Goal: Task Accomplishment & Management: Manage account settings

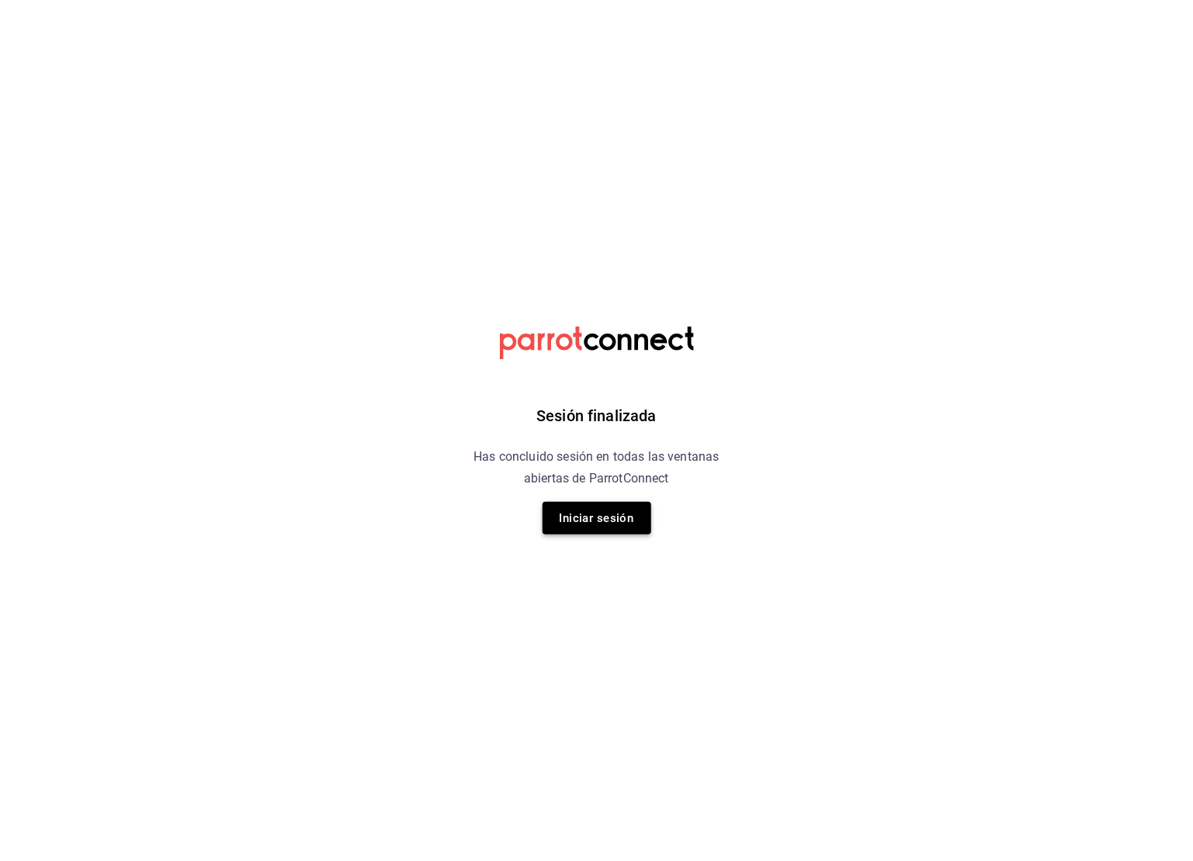
click at [593, 524] on button "Iniciar sesión" at bounding box center [596, 518] width 109 height 33
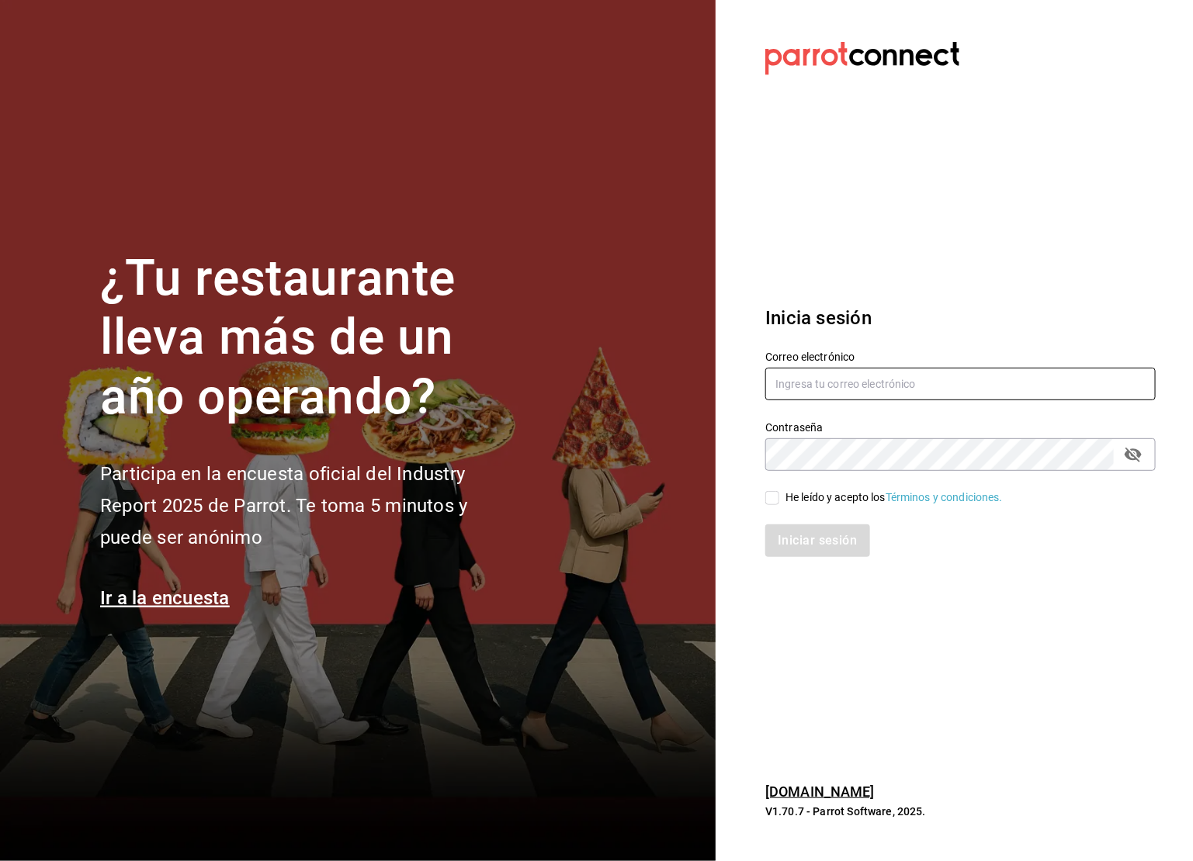
click at [869, 376] on input "text" at bounding box center [960, 384] width 390 height 33
type input "[EMAIL_ADDRESS][DOMAIN_NAME]"
click at [771, 494] on input "He leído y acepto los Términos y condiciones." at bounding box center [772, 498] width 14 height 14
checkbox input "true"
click at [815, 520] on div "Iniciar sesión" at bounding box center [950, 531] width 409 height 51
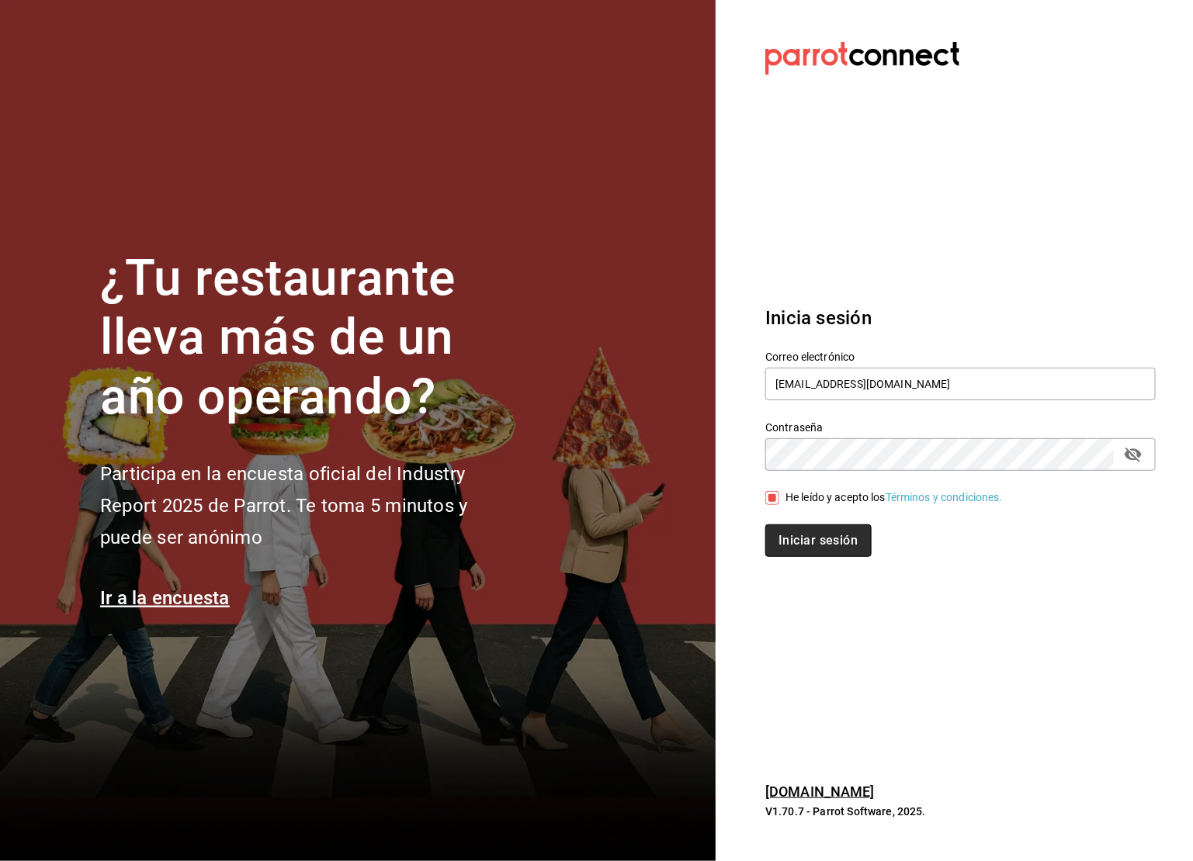
click at [815, 525] on button "Iniciar sesión" at bounding box center [818, 541] width 106 height 33
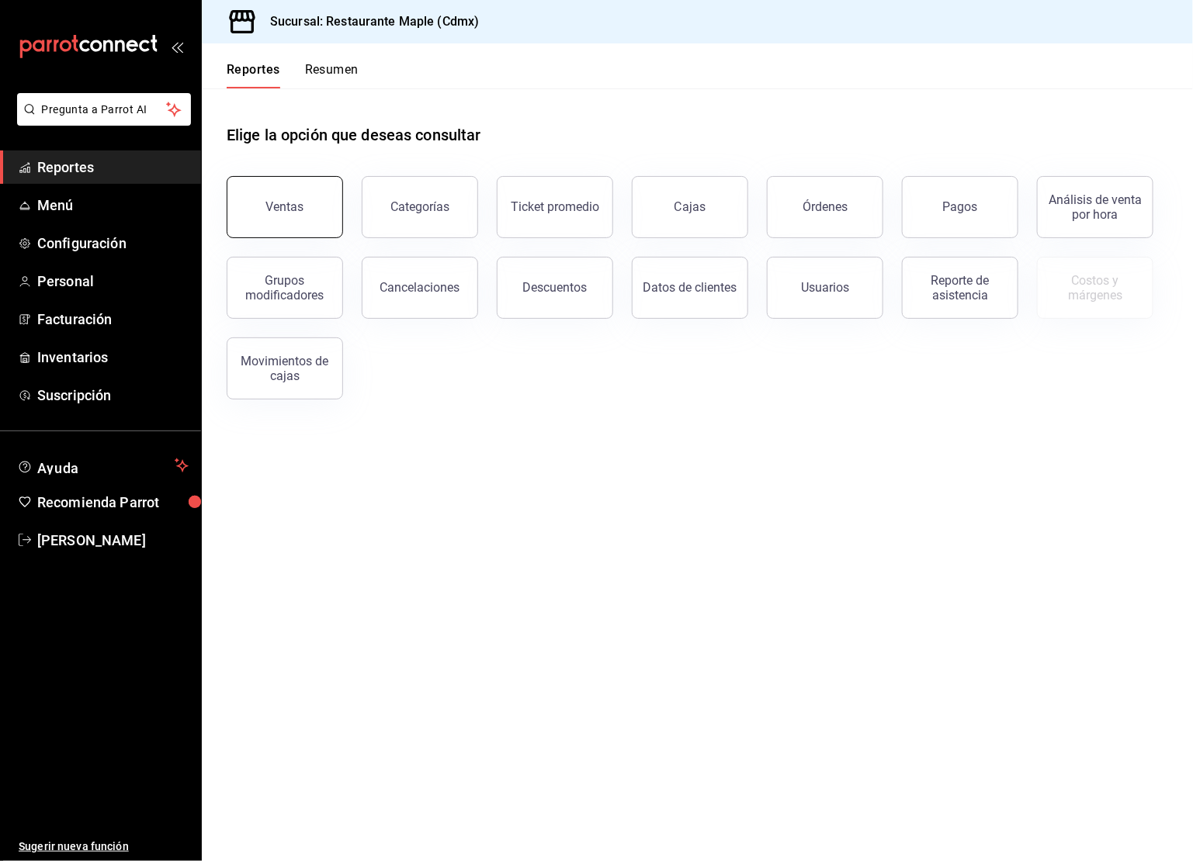
click at [309, 216] on button "Ventas" at bounding box center [285, 207] width 116 height 62
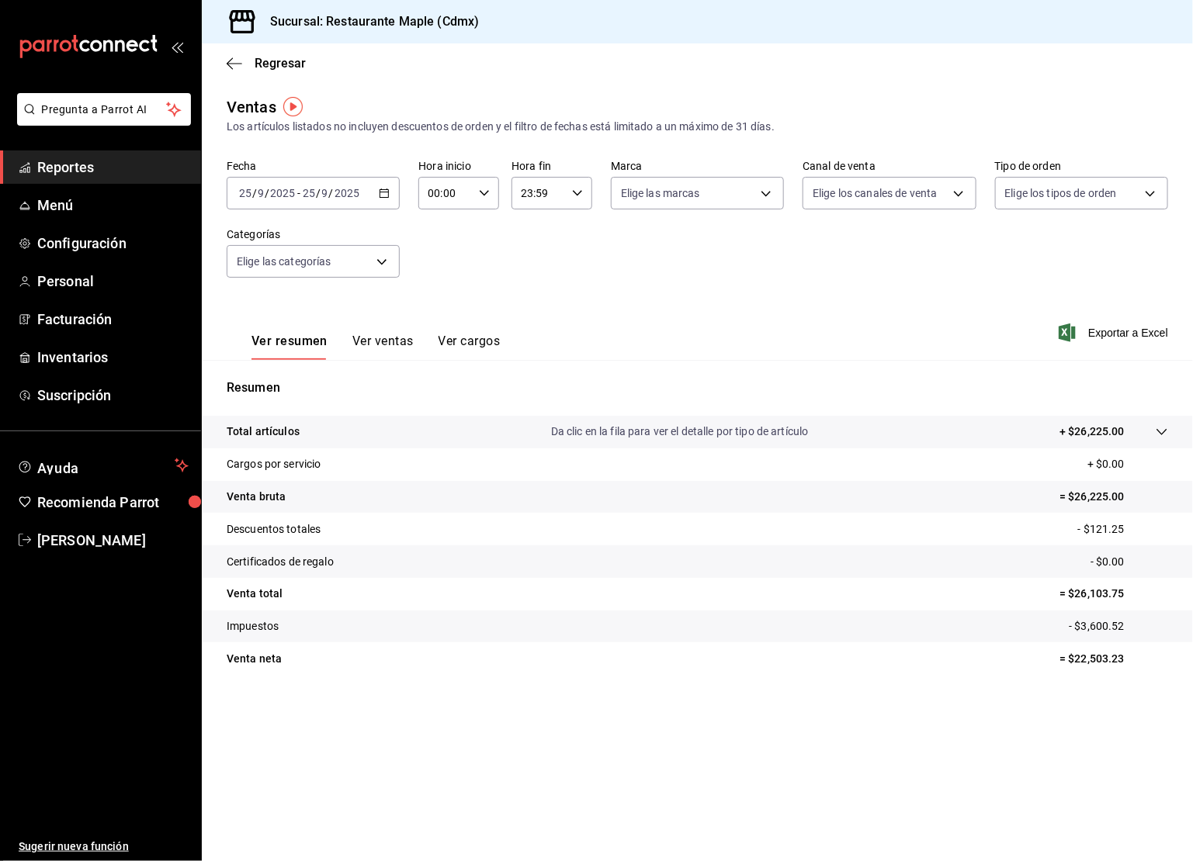
click at [380, 350] on button "Ver ventas" at bounding box center [382, 347] width 61 height 26
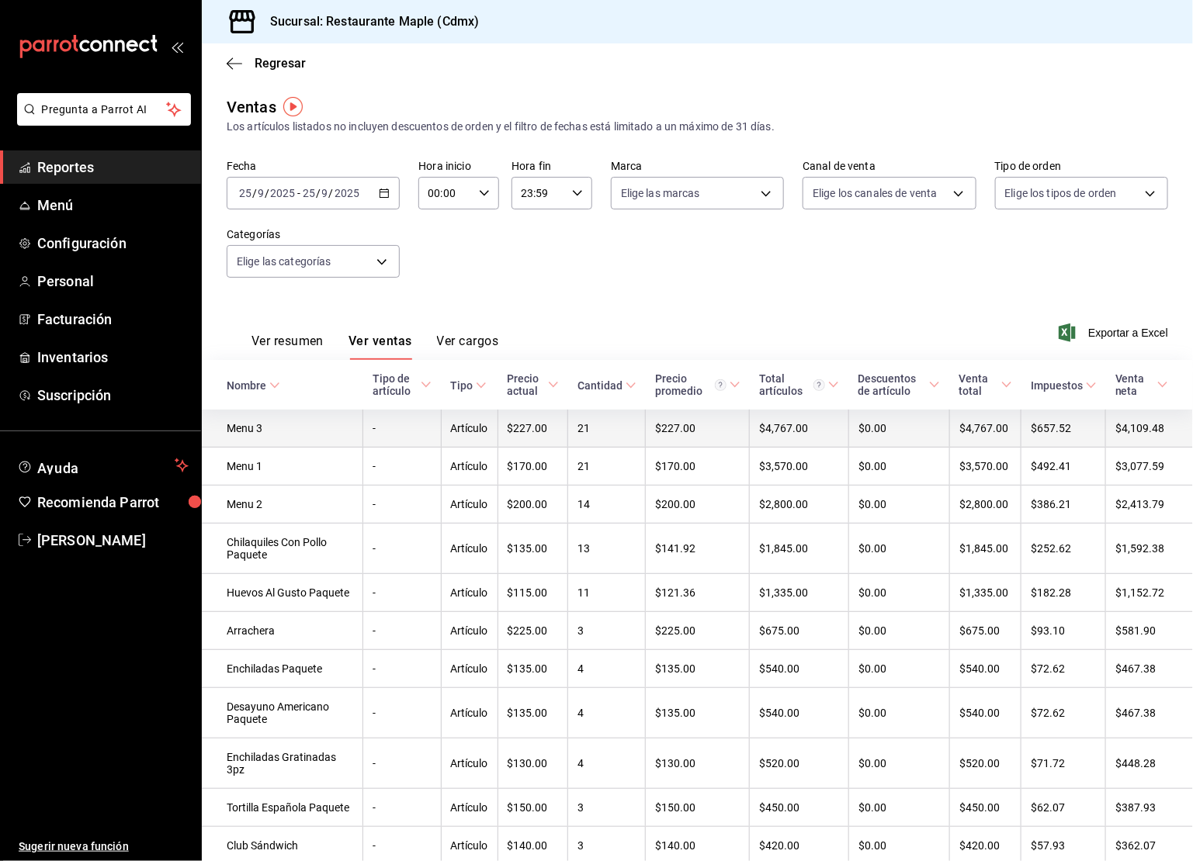
click at [239, 431] on td "Menu 3" at bounding box center [282, 429] width 161 height 38
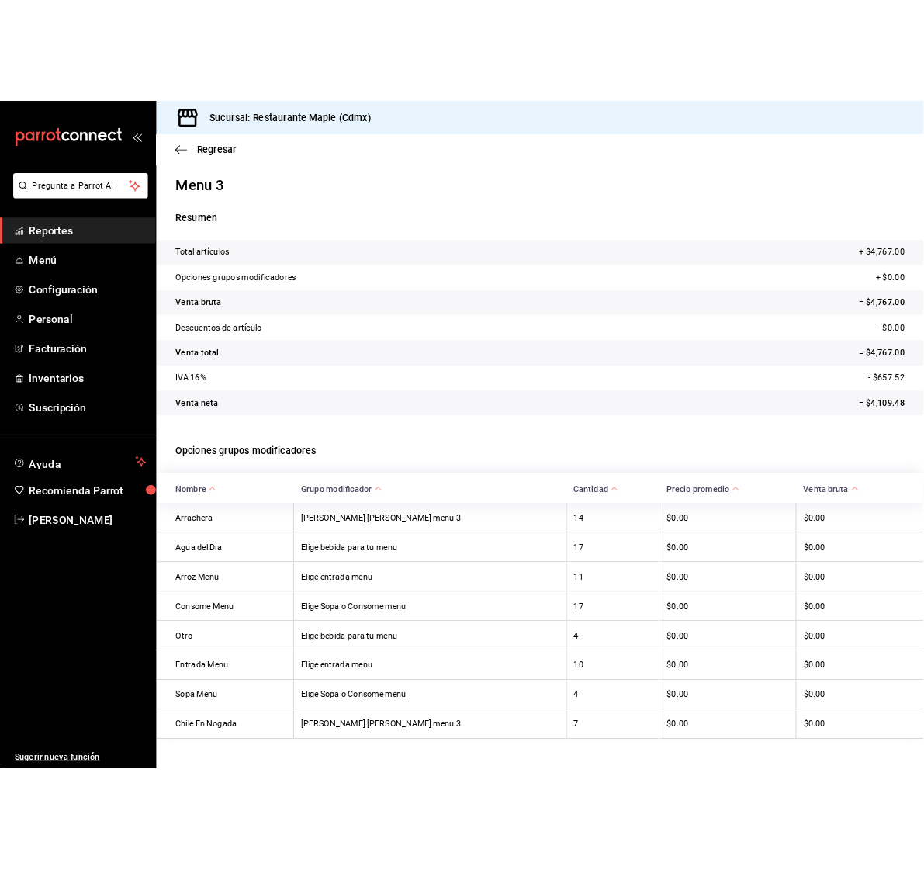
scroll to position [23, 0]
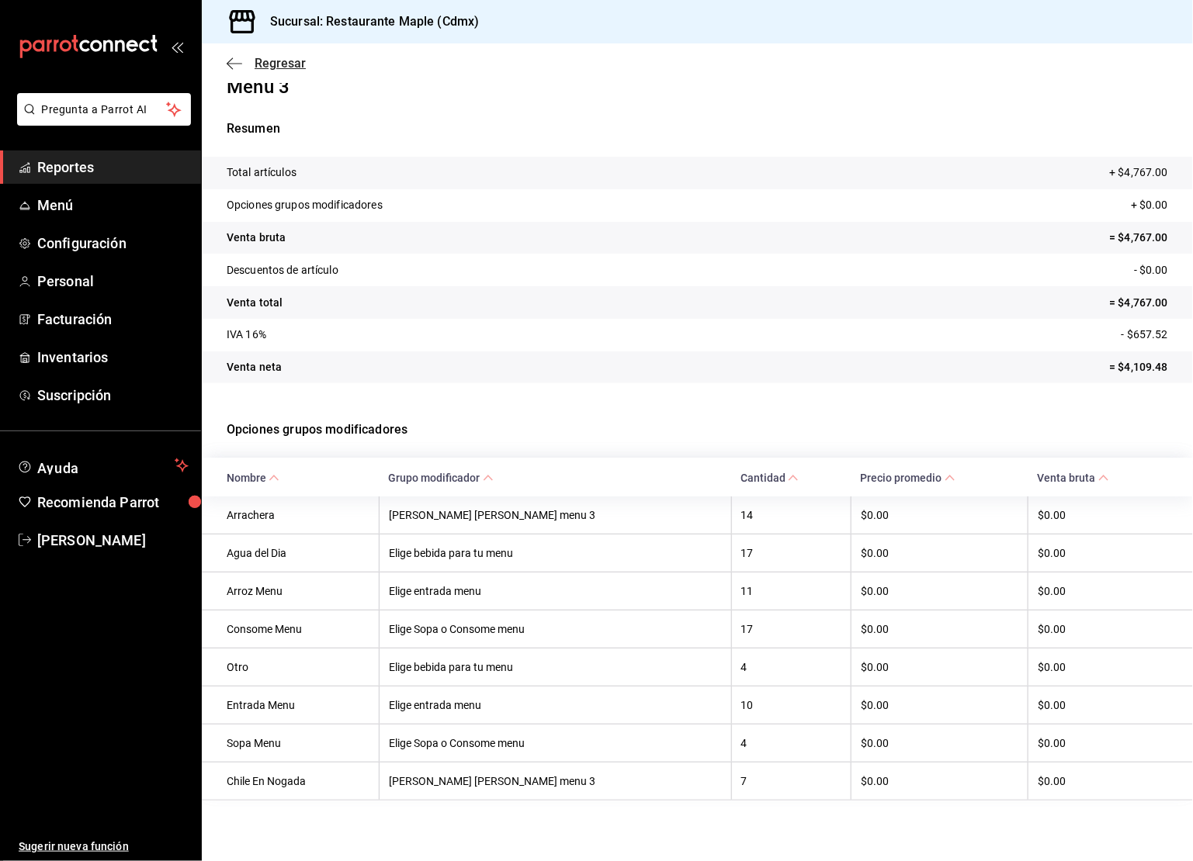
click at [230, 61] on icon "button" at bounding box center [235, 64] width 16 height 14
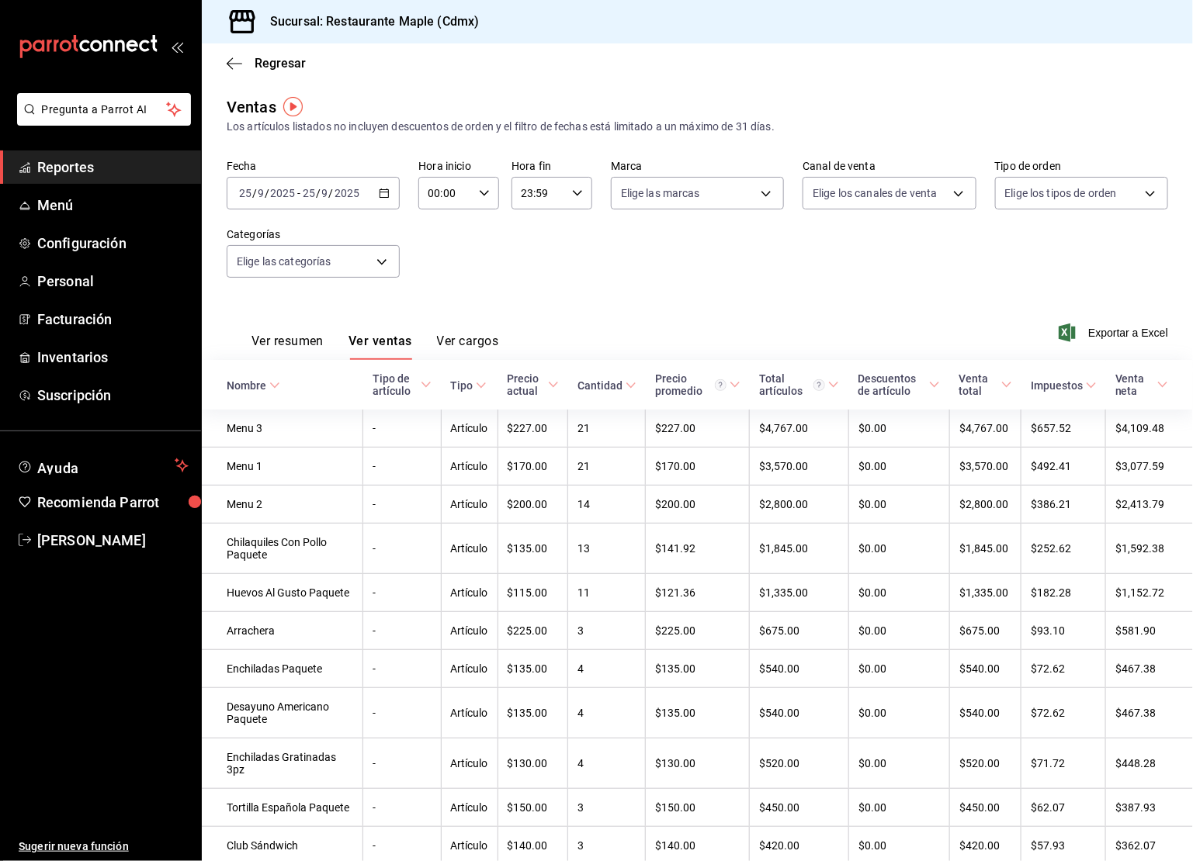
click at [385, 199] on div "2025-09-25 25 / 9 / 2025 - 2025-09-25 25 / 9 / 2025" at bounding box center [313, 193] width 173 height 33
click at [297, 268] on span "Ayer" at bounding box center [300, 275] width 120 height 16
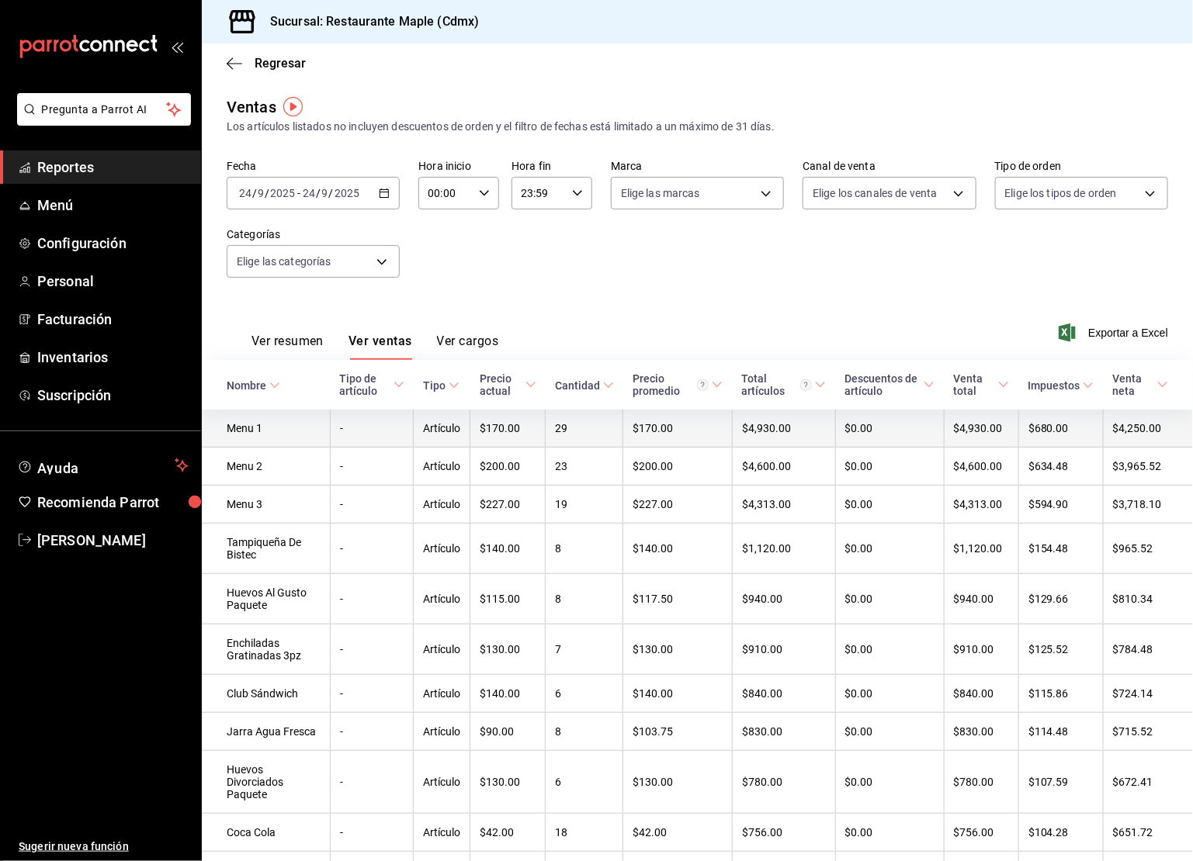
click at [244, 433] on td "Menu 1" at bounding box center [266, 429] width 128 height 38
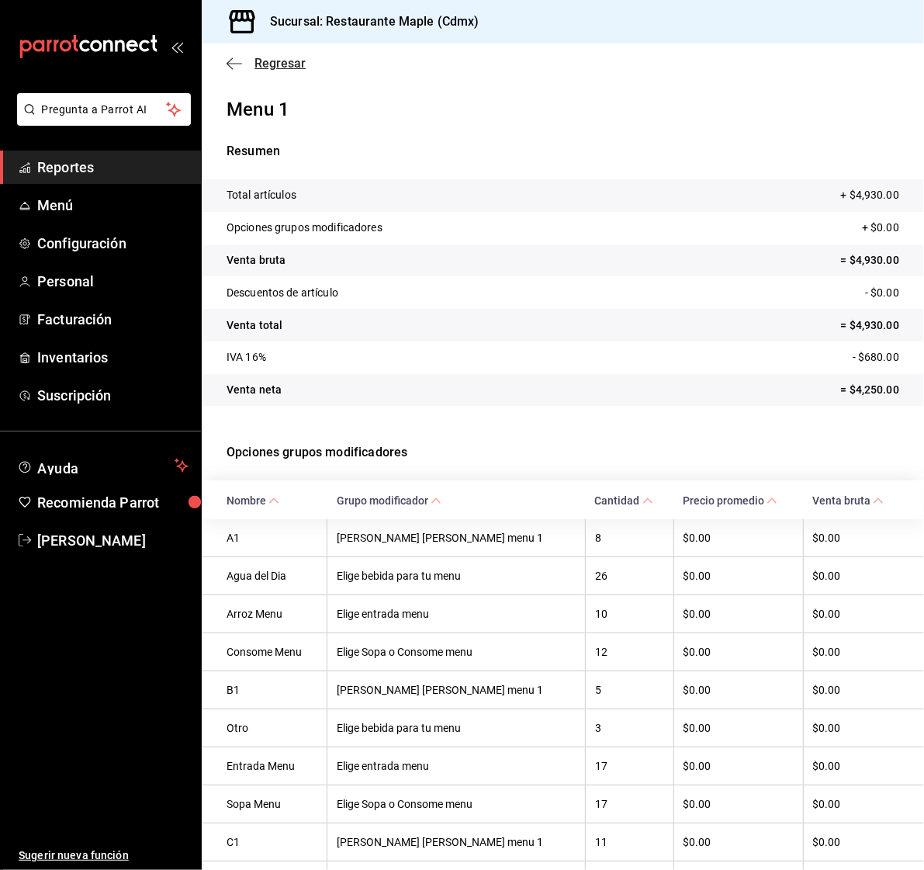
click at [233, 66] on icon "button" at bounding box center [235, 64] width 16 height 14
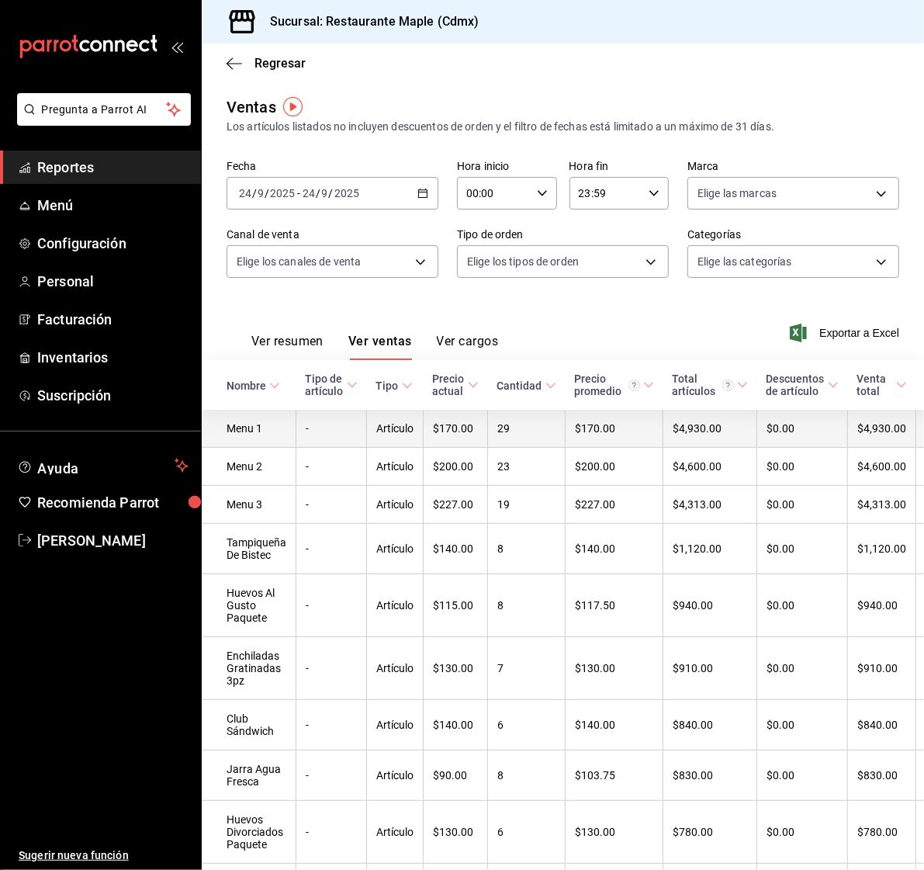
click at [257, 417] on td "Menu 1" at bounding box center [249, 429] width 95 height 38
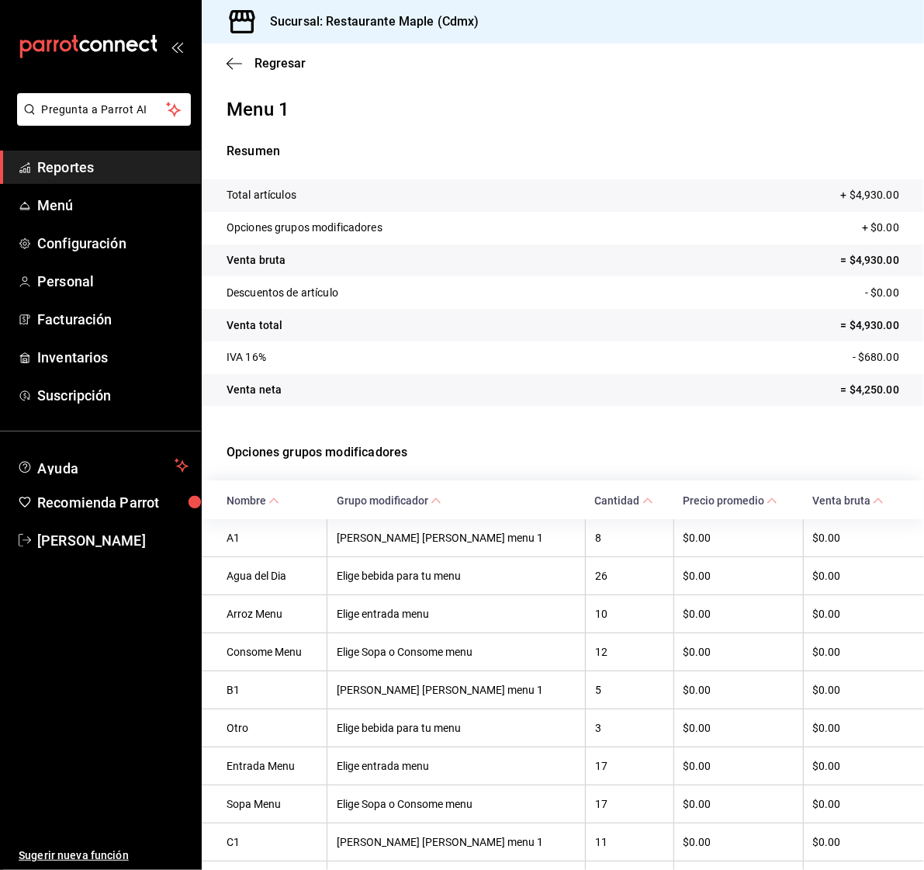
scroll to position [128, 0]
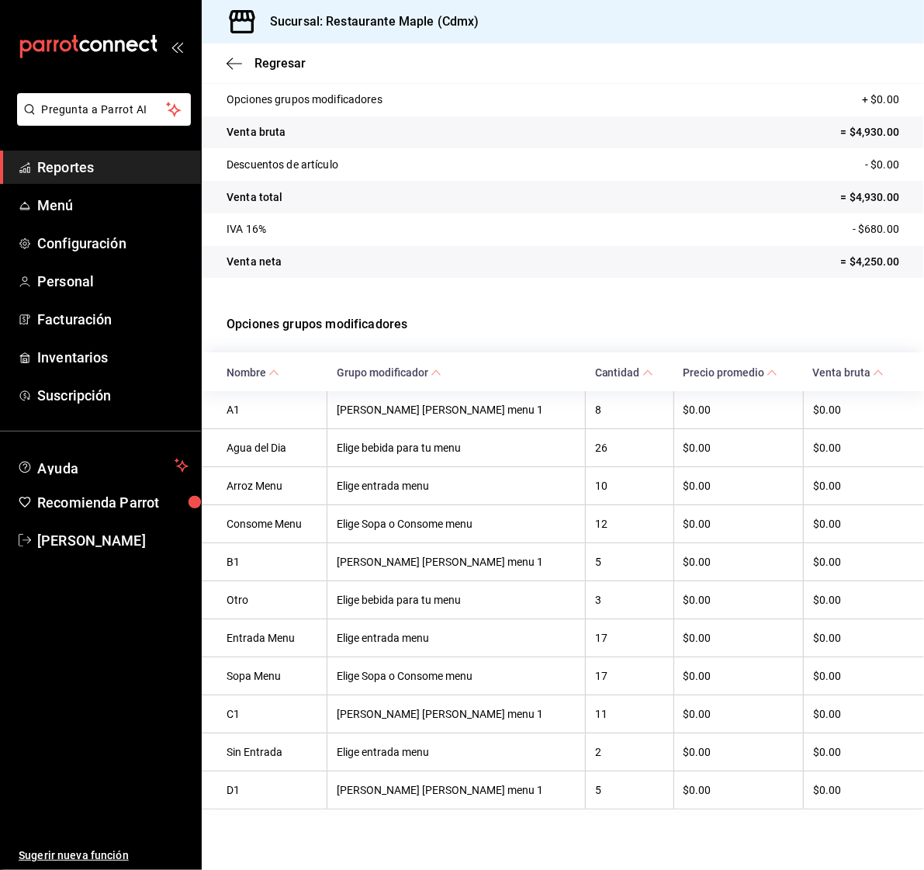
click at [441, 369] on icon at bounding box center [436, 372] width 11 height 11
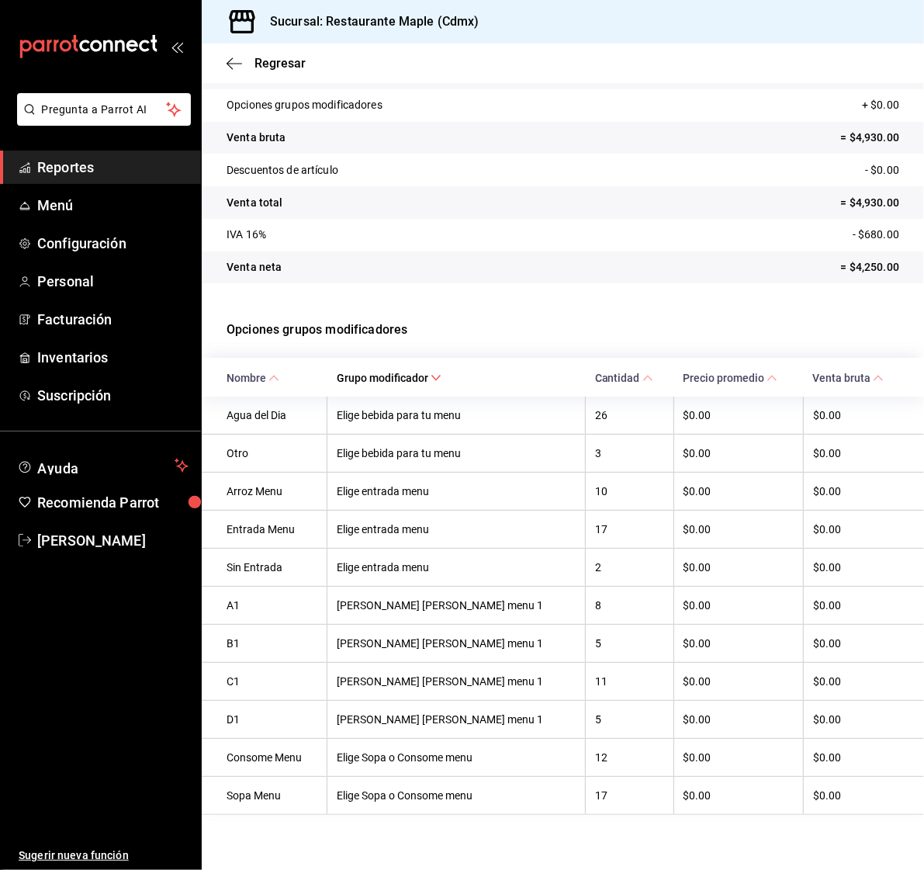
scroll to position [0, 0]
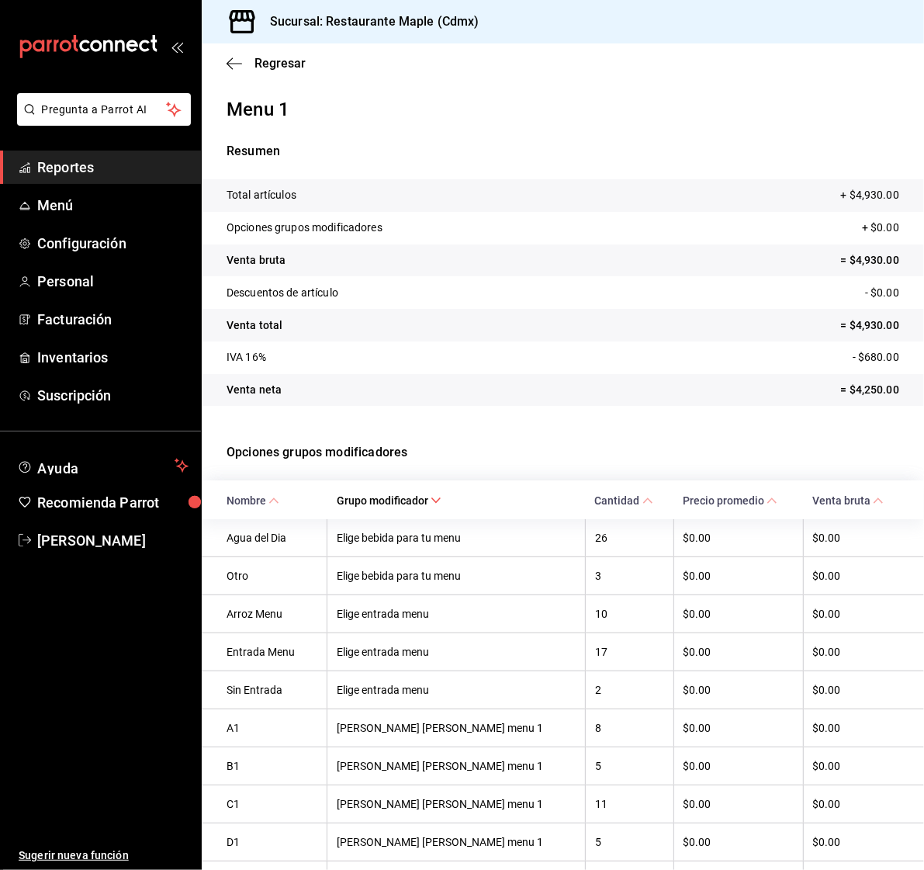
click at [228, 50] on div "Regresar" at bounding box center [563, 63] width 722 height 40
click at [228, 65] on icon "button" at bounding box center [235, 64] width 16 height 14
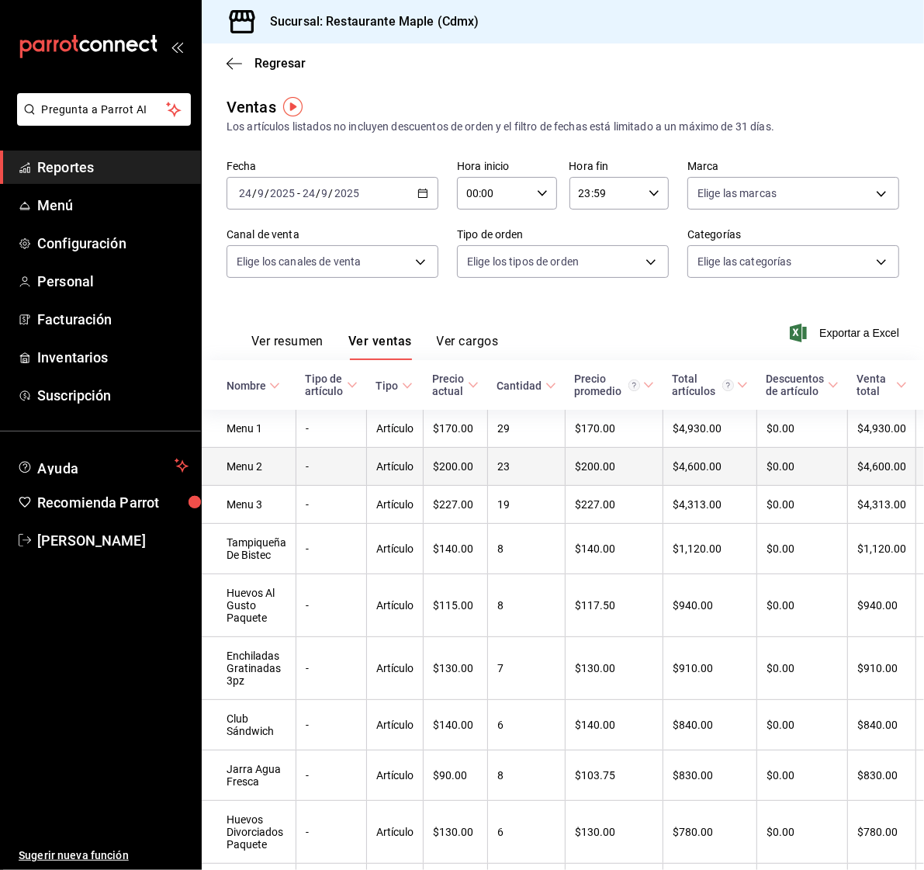
click at [266, 466] on td "Menu 2" at bounding box center [249, 467] width 95 height 38
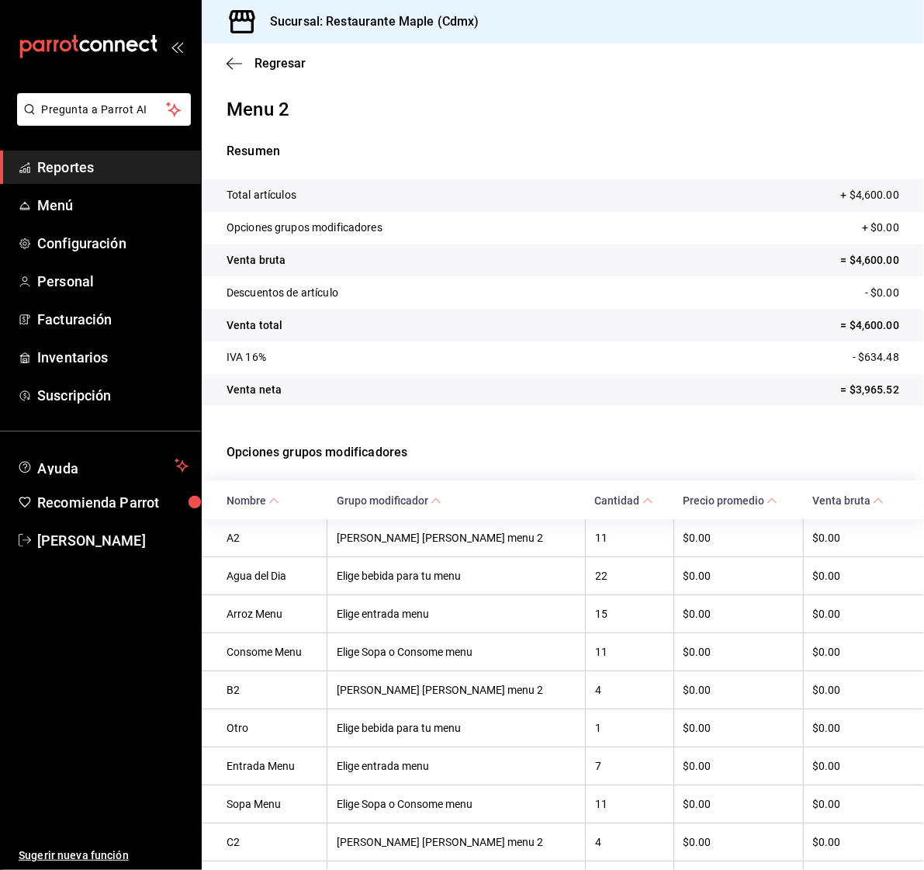
click at [393, 494] on span "Grupo modificador" at bounding box center [389, 500] width 105 height 12
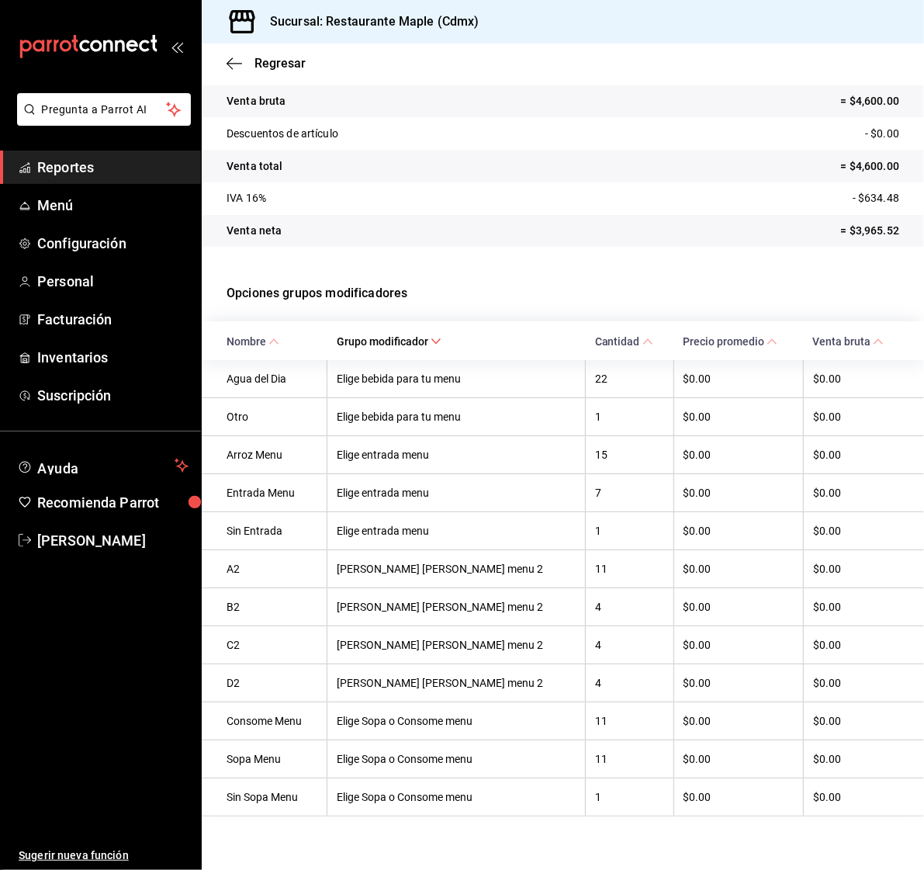
scroll to position [165, 0]
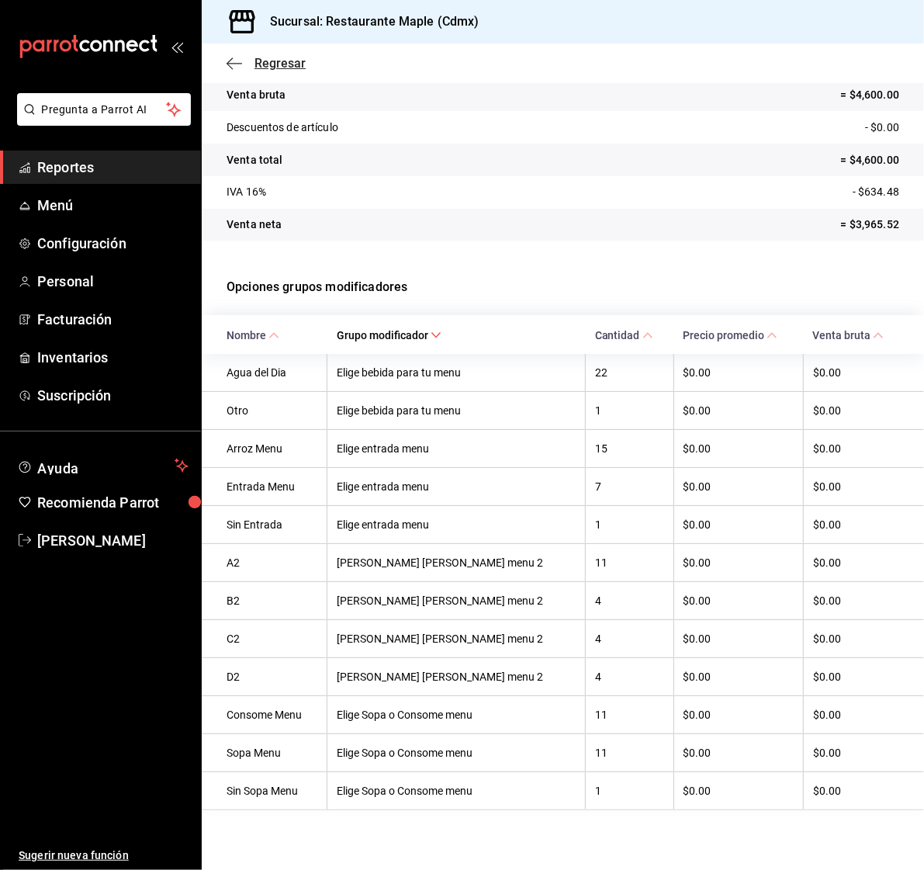
click at [227, 64] on icon "button" at bounding box center [235, 64] width 16 height 14
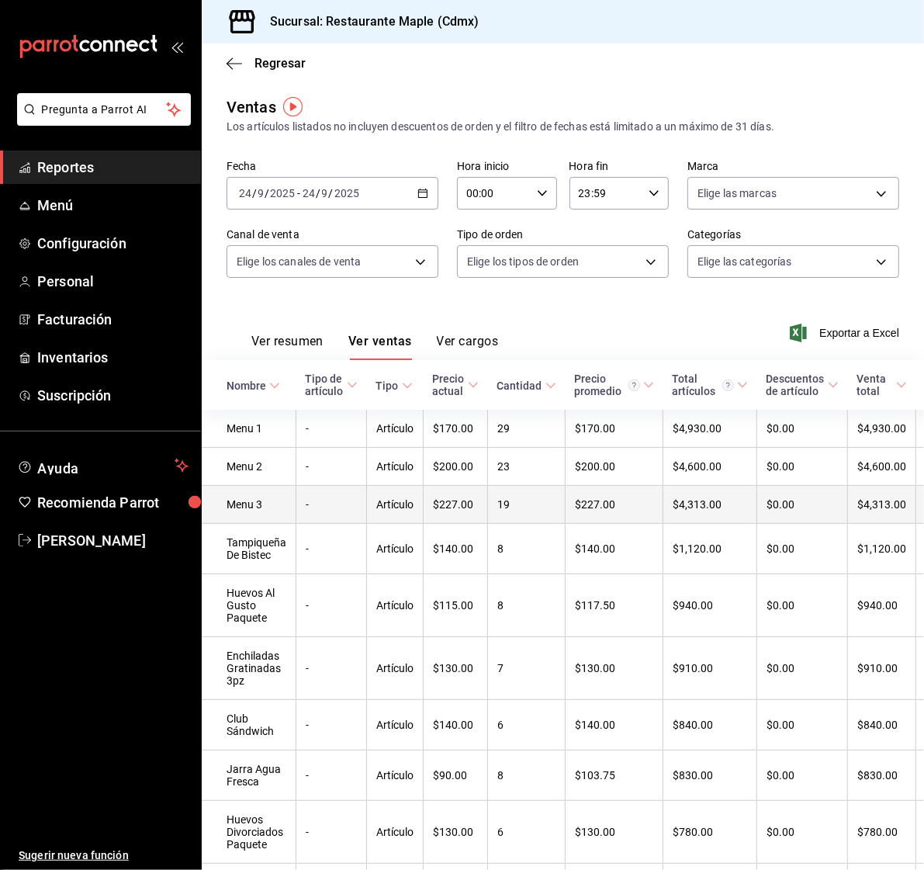
click at [248, 515] on td "Menu 3" at bounding box center [249, 505] width 95 height 38
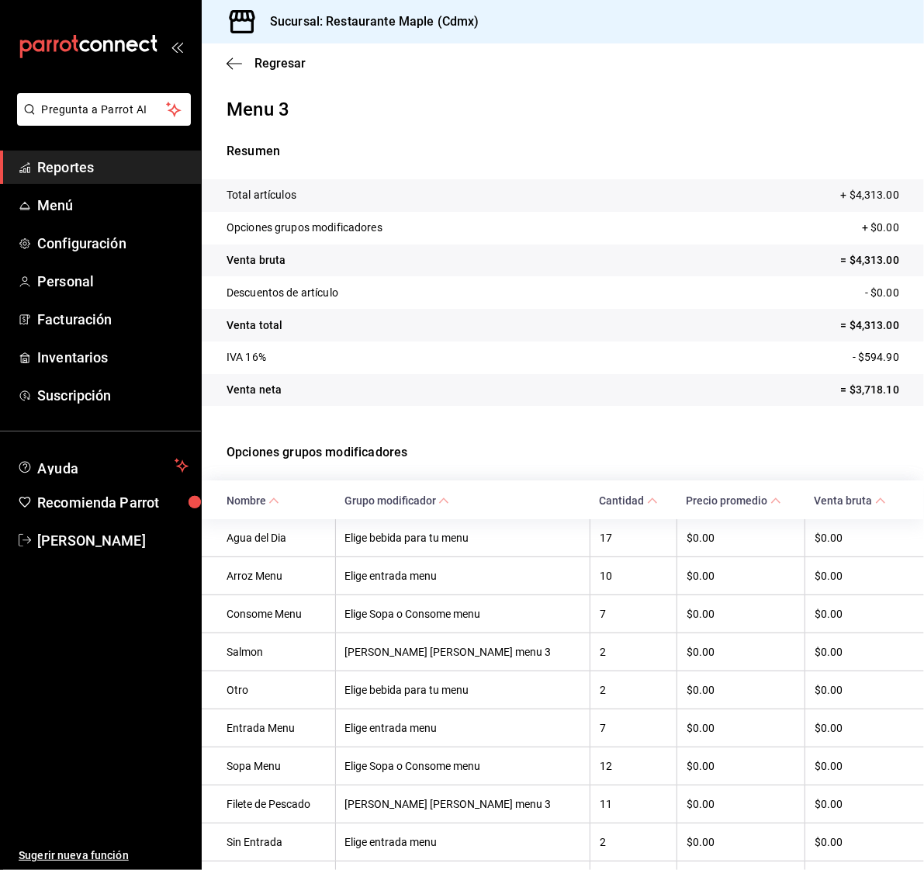
click at [407, 499] on span "Grupo modificador" at bounding box center [396, 500] width 105 height 12
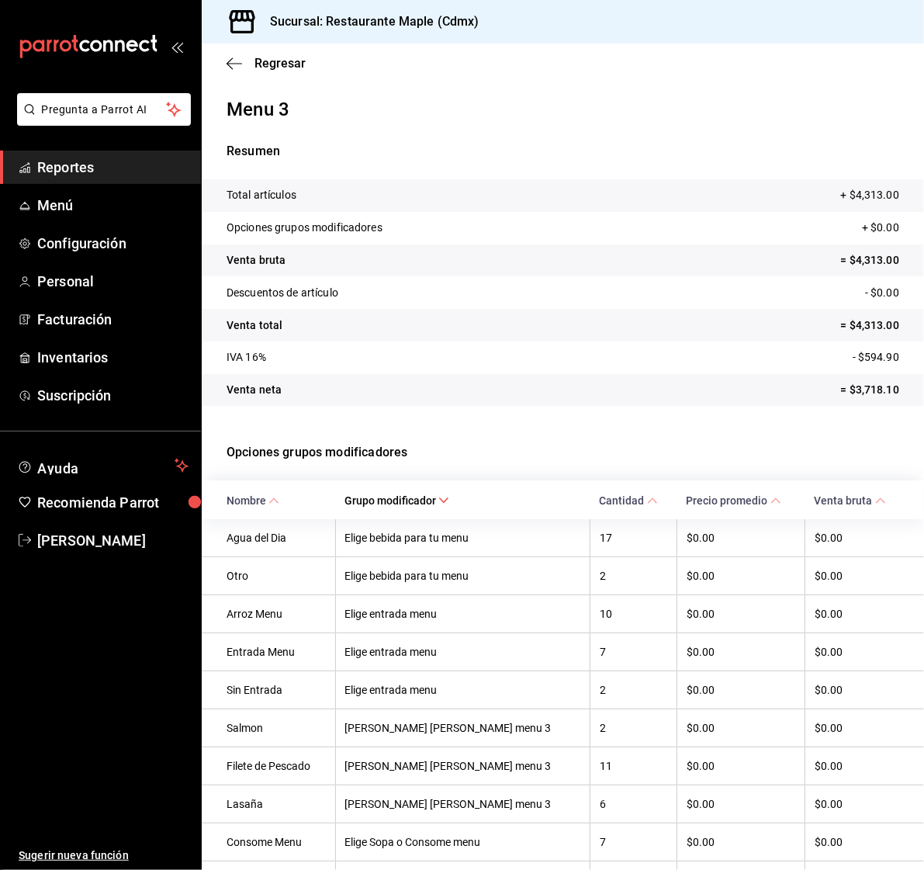
click at [444, 499] on span "Grupo modificador" at bounding box center [396, 500] width 105 height 12
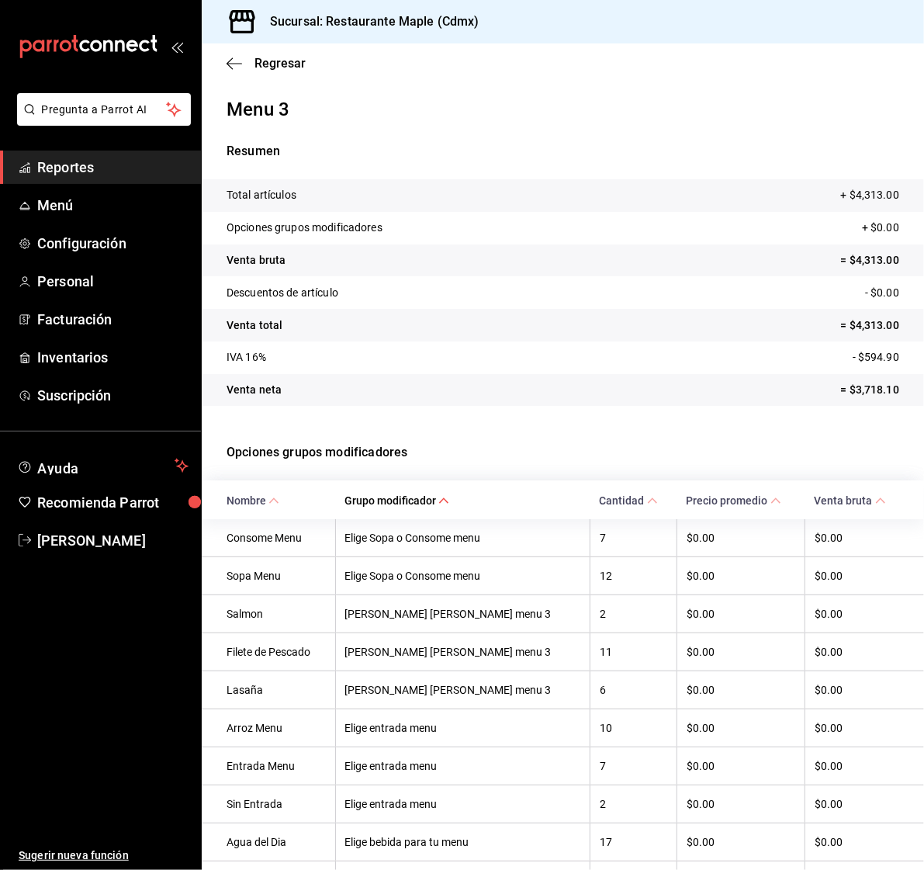
click at [442, 500] on span "Grupo modificador" at bounding box center [396, 500] width 105 height 12
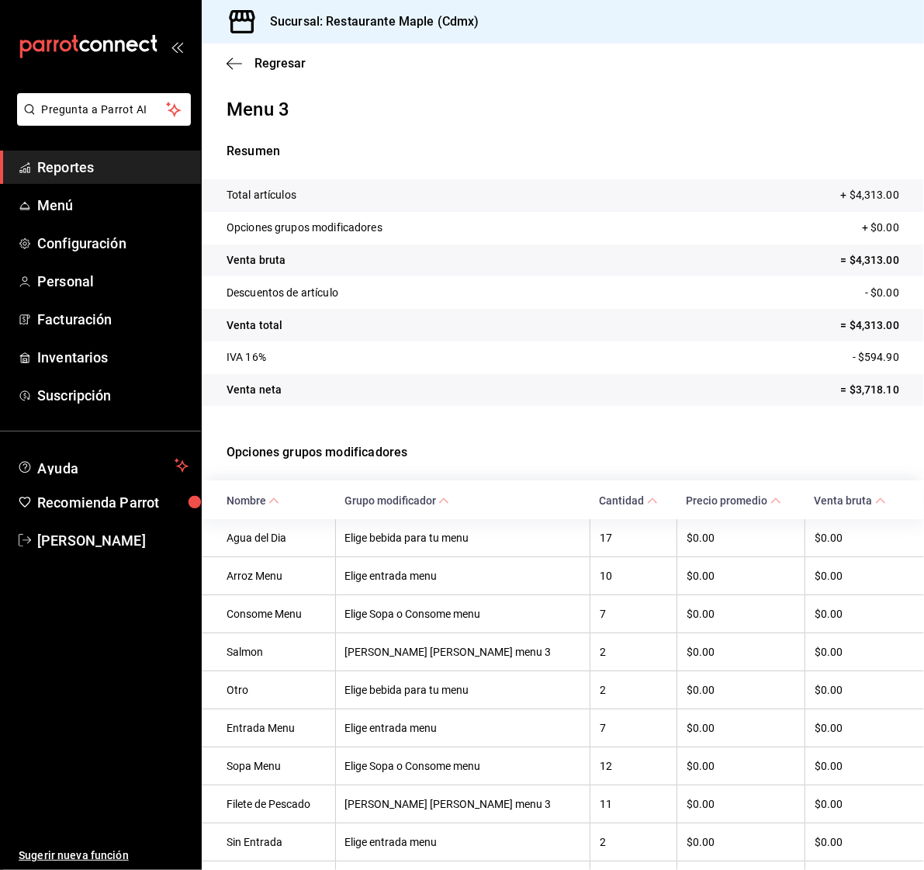
scroll to position [90, 0]
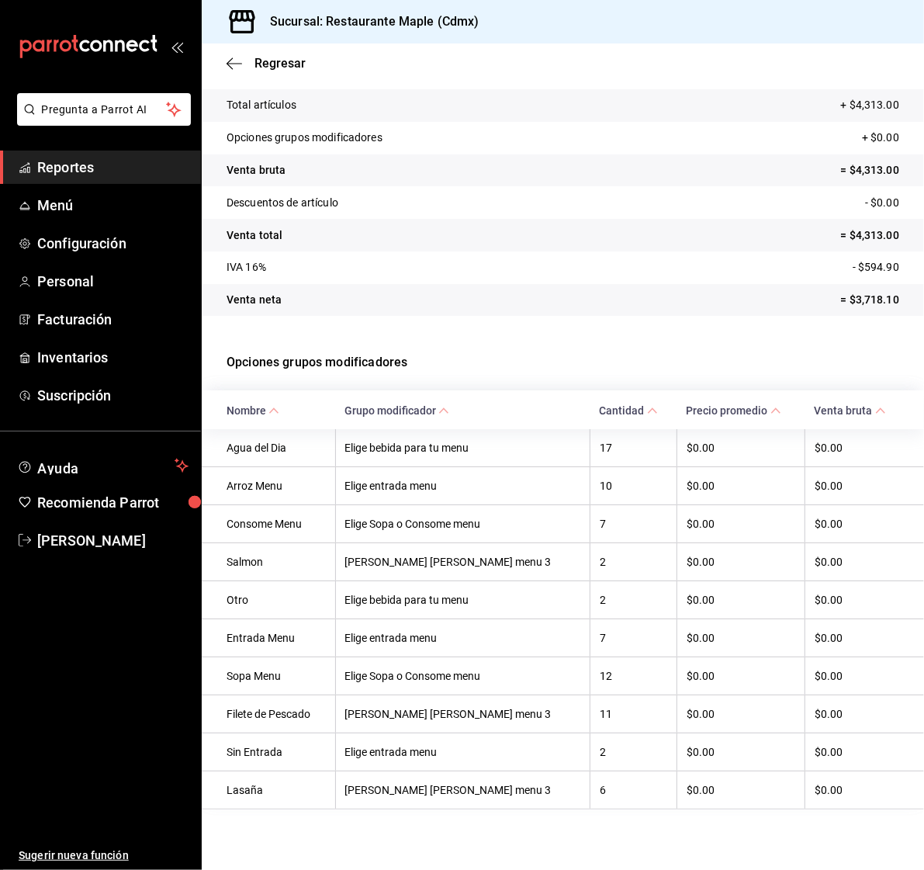
click at [229, 71] on div "Regresar" at bounding box center [563, 63] width 722 height 40
click at [234, 53] on div "Regresar" at bounding box center [563, 63] width 722 height 40
click at [233, 61] on icon "button" at bounding box center [235, 64] width 16 height 14
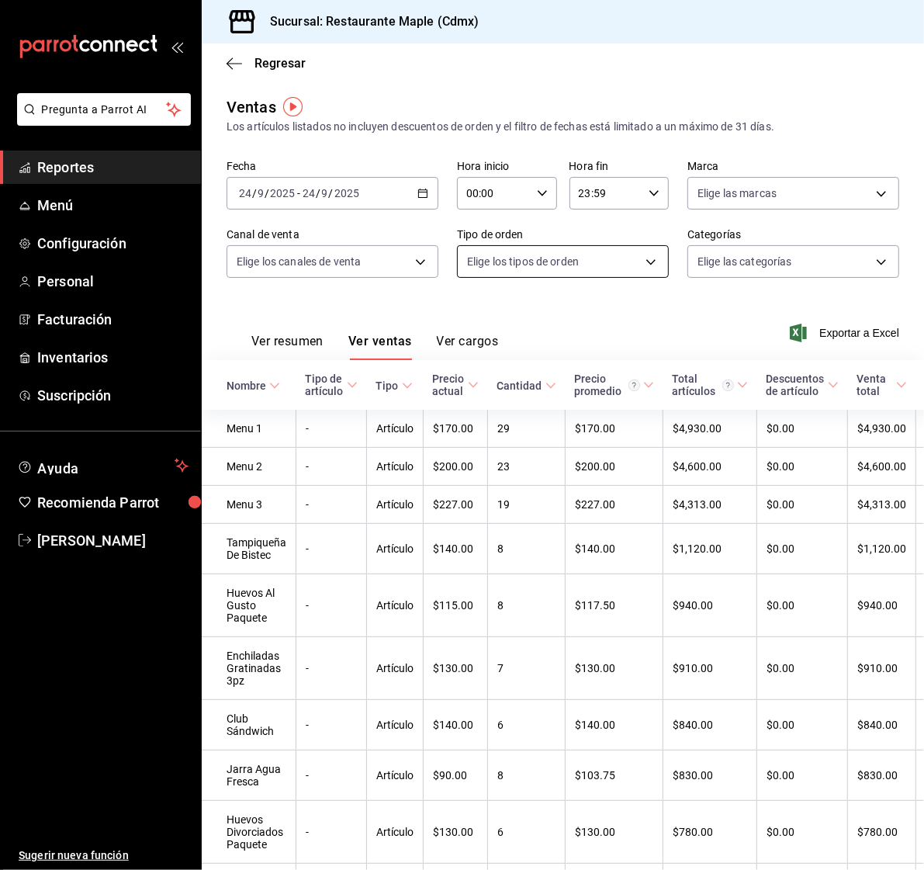
click at [516, 262] on body "Pregunta a Parrot AI Reportes Menú Configuración Personal Facturación Inventari…" at bounding box center [462, 435] width 924 height 870
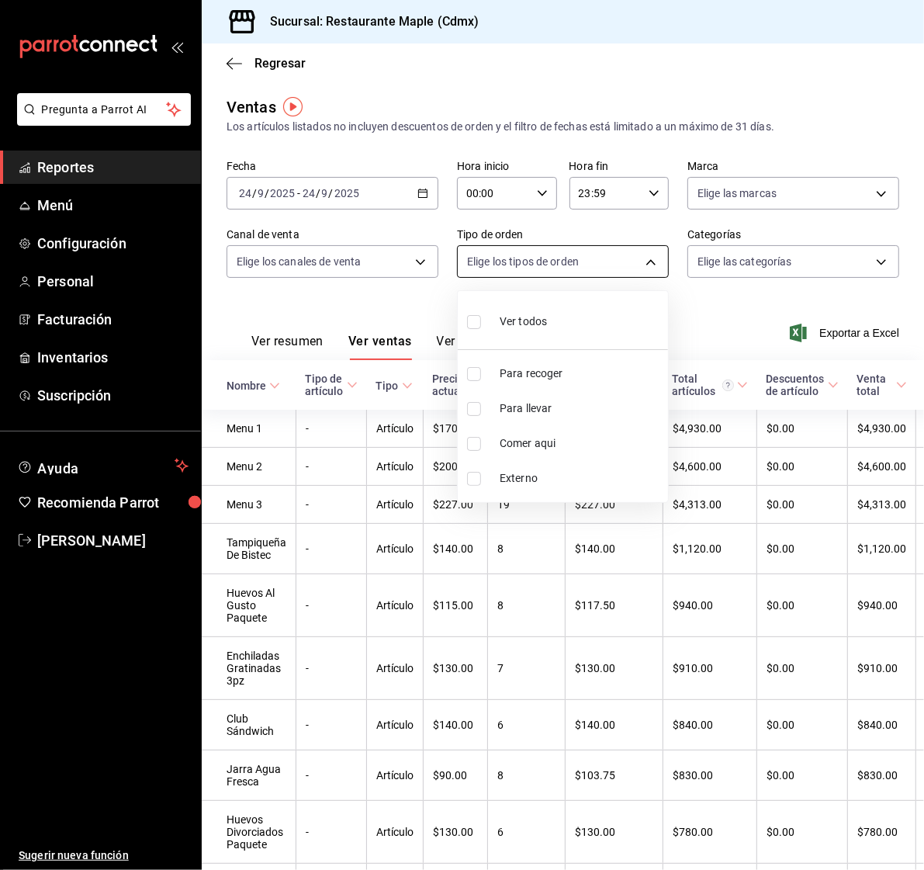
click at [516, 262] on div at bounding box center [462, 435] width 924 height 870
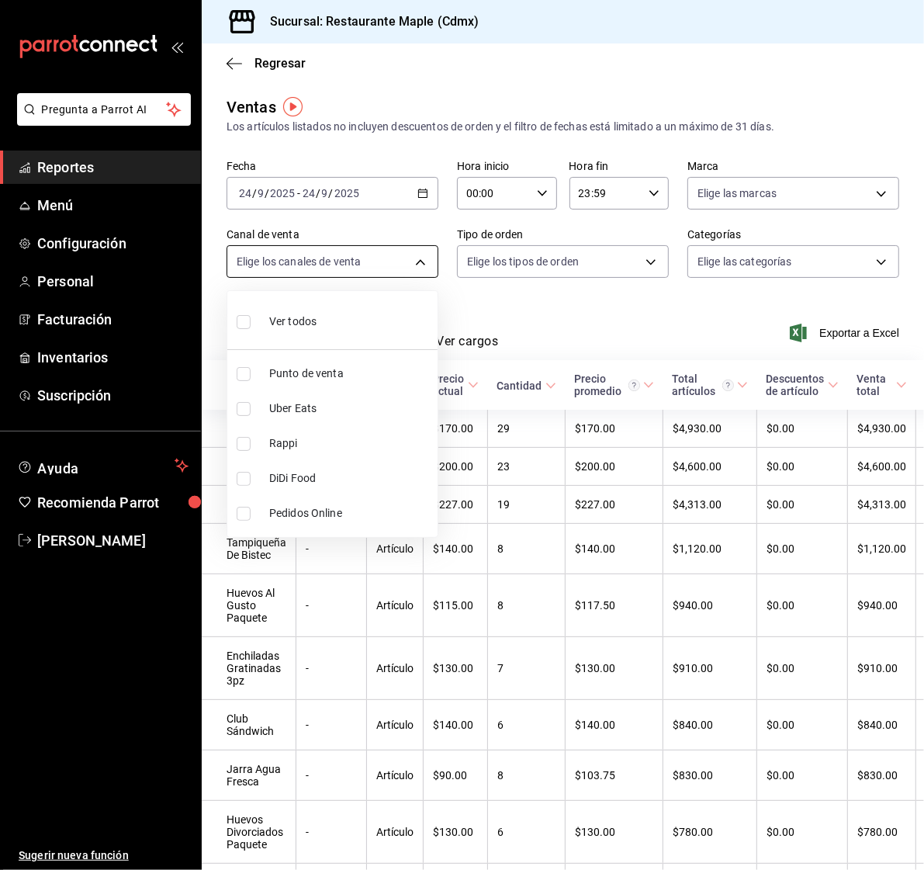
click at [428, 259] on body "Pregunta a Parrot AI Reportes Menú Configuración Personal Facturación Inventari…" at bounding box center [462, 435] width 924 height 870
click at [774, 266] on div at bounding box center [462, 435] width 924 height 870
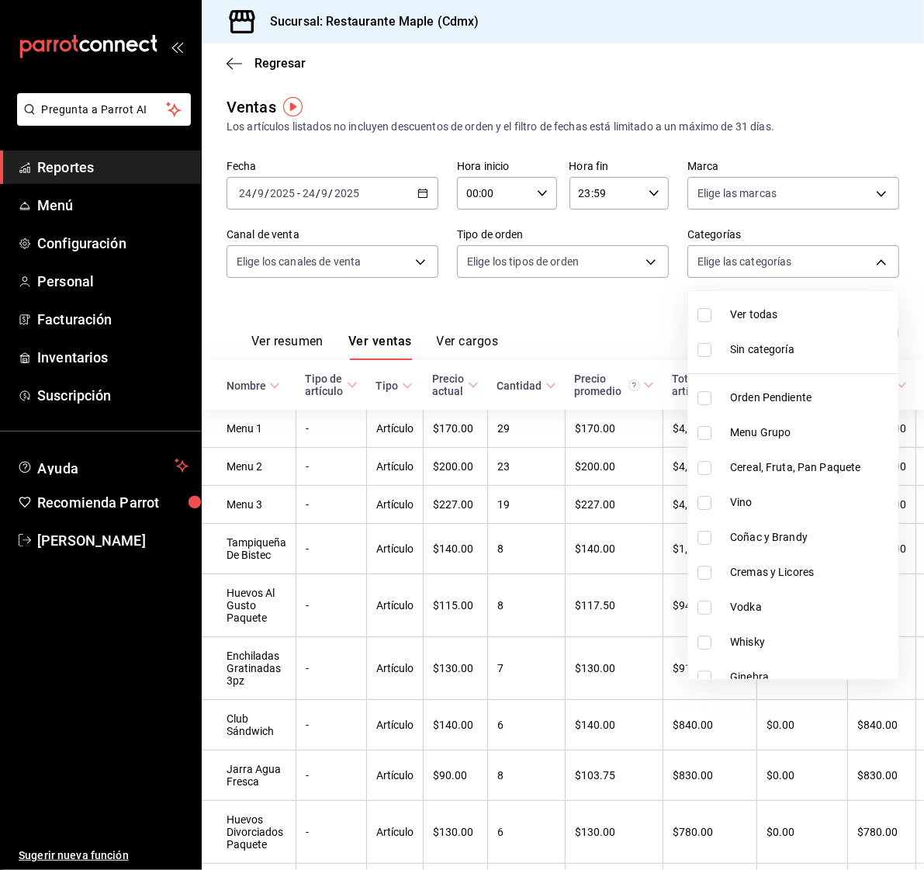
click at [781, 261] on body "Pregunta a Parrot AI Reportes Menú Configuración Personal Facturación Inventari…" at bounding box center [462, 435] width 924 height 870
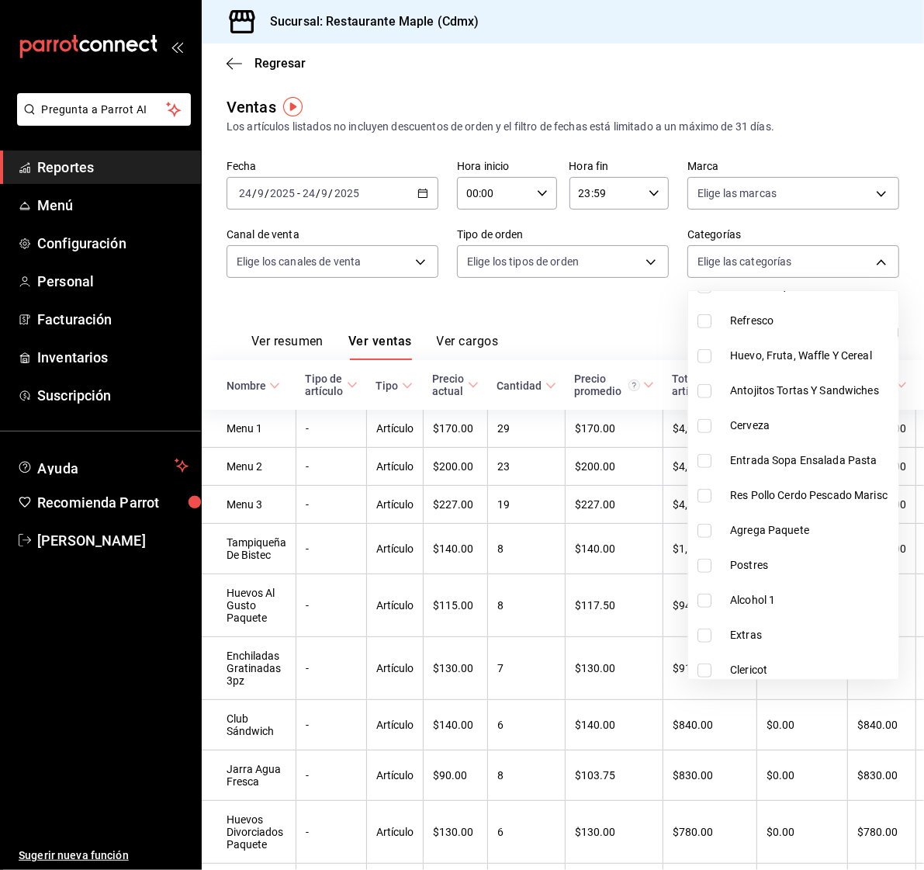
scroll to position [798, 0]
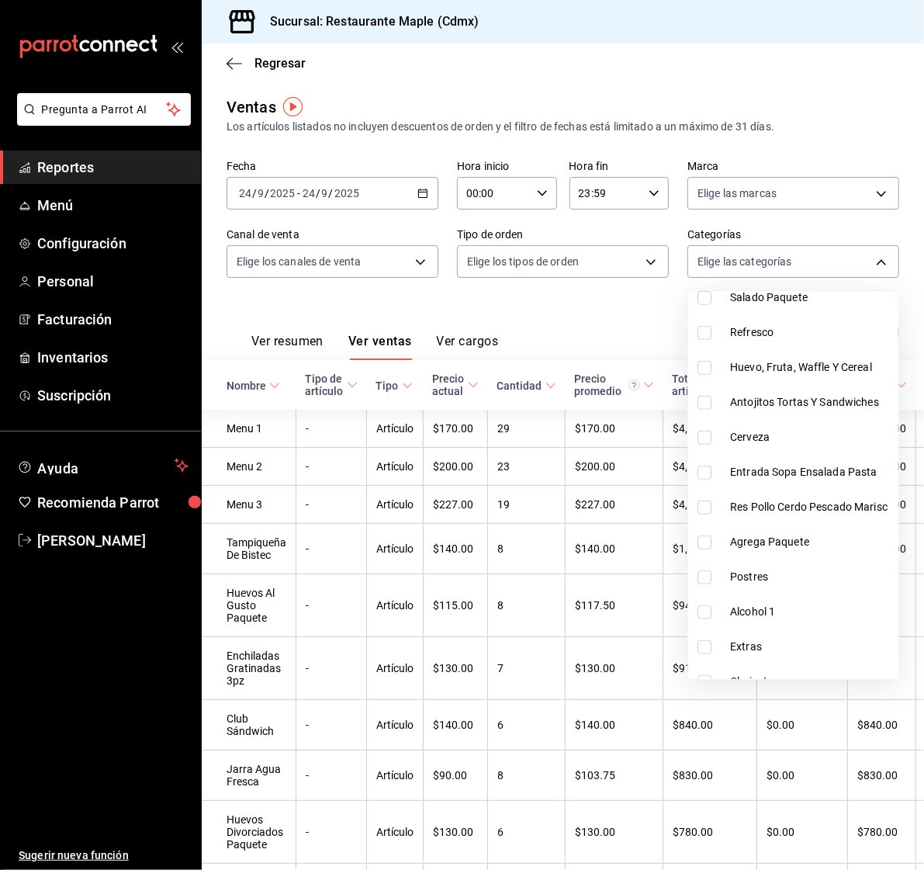
click at [708, 401] on input "checkbox" at bounding box center [705, 403] width 14 height 14
checkbox input "true"
type input "4b41c444-f73b-4f4a-9870-f98d1d446866"
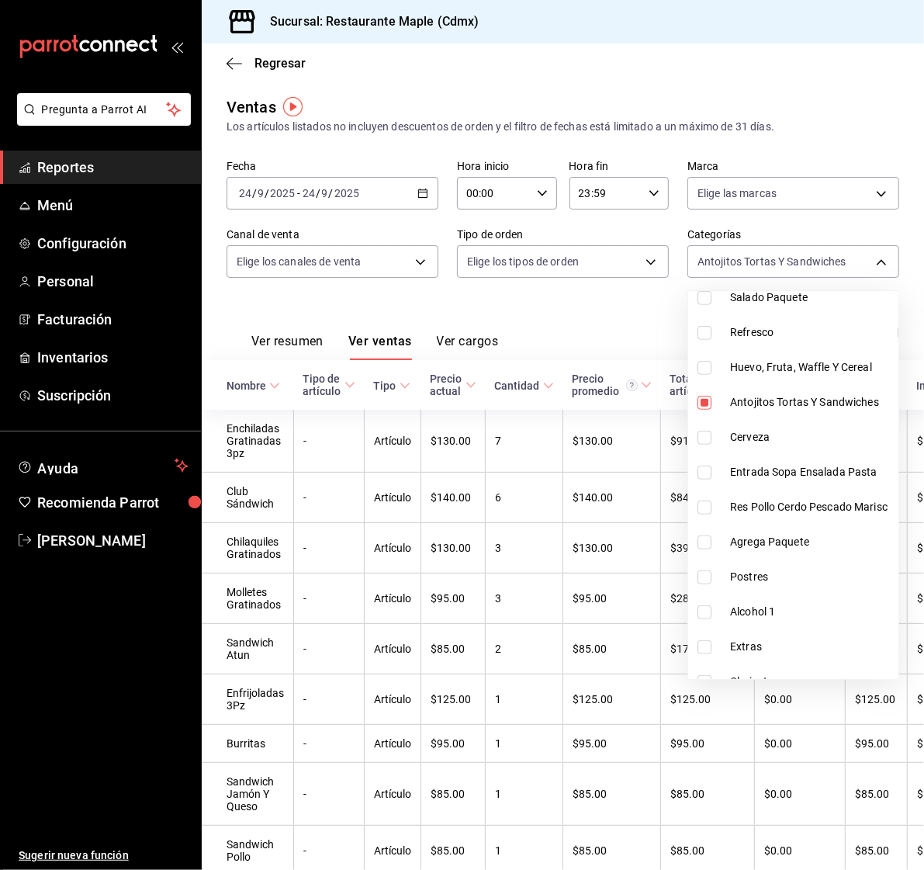
click at [708, 401] on input "checkbox" at bounding box center [705, 403] width 14 height 14
checkbox input "false"
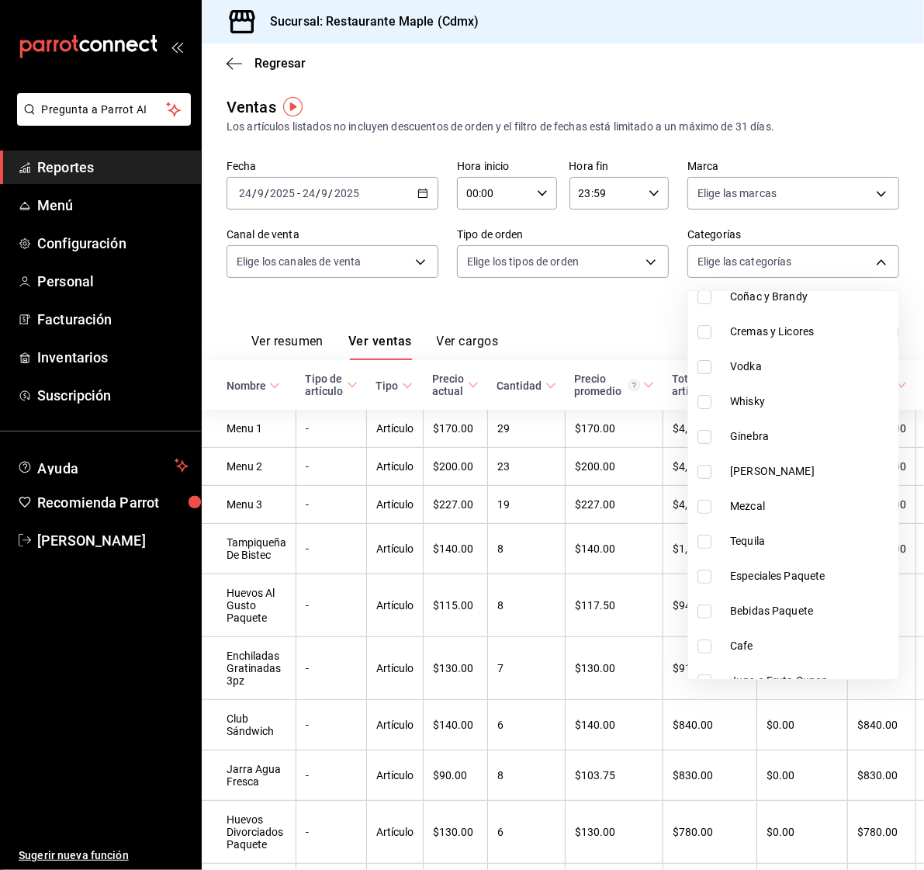
scroll to position [240, 0]
click at [703, 572] on input "checkbox" at bounding box center [705, 577] width 14 height 14
checkbox input "true"
type input "ee9f3bc8-2729-411d-ae6d-a7f0caecf2c3"
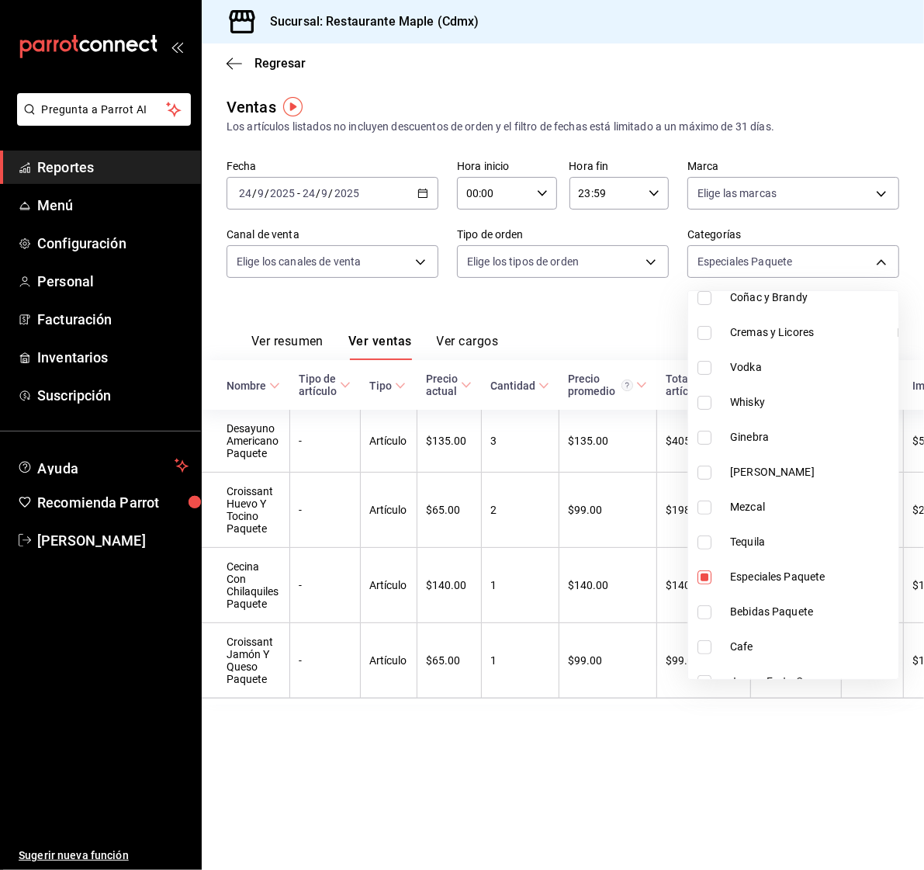
click at [437, 812] on div at bounding box center [462, 435] width 924 height 870
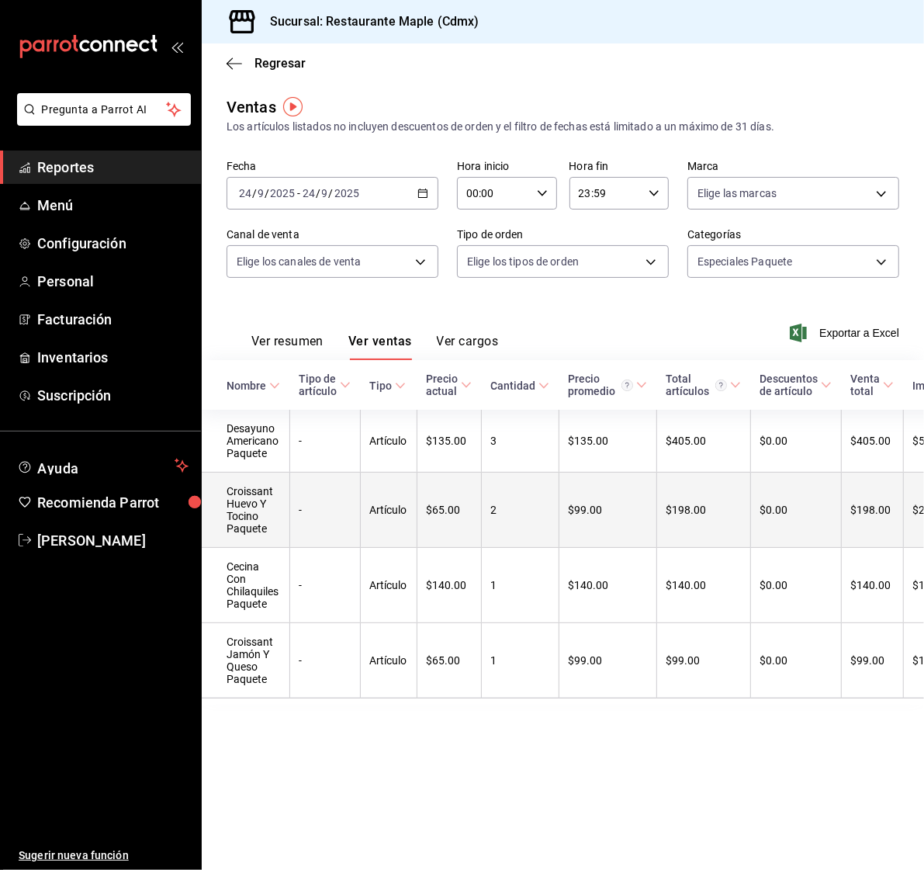
click at [239, 517] on td "Croissant Huevo Y Tocino Paquete" at bounding box center [246, 510] width 88 height 75
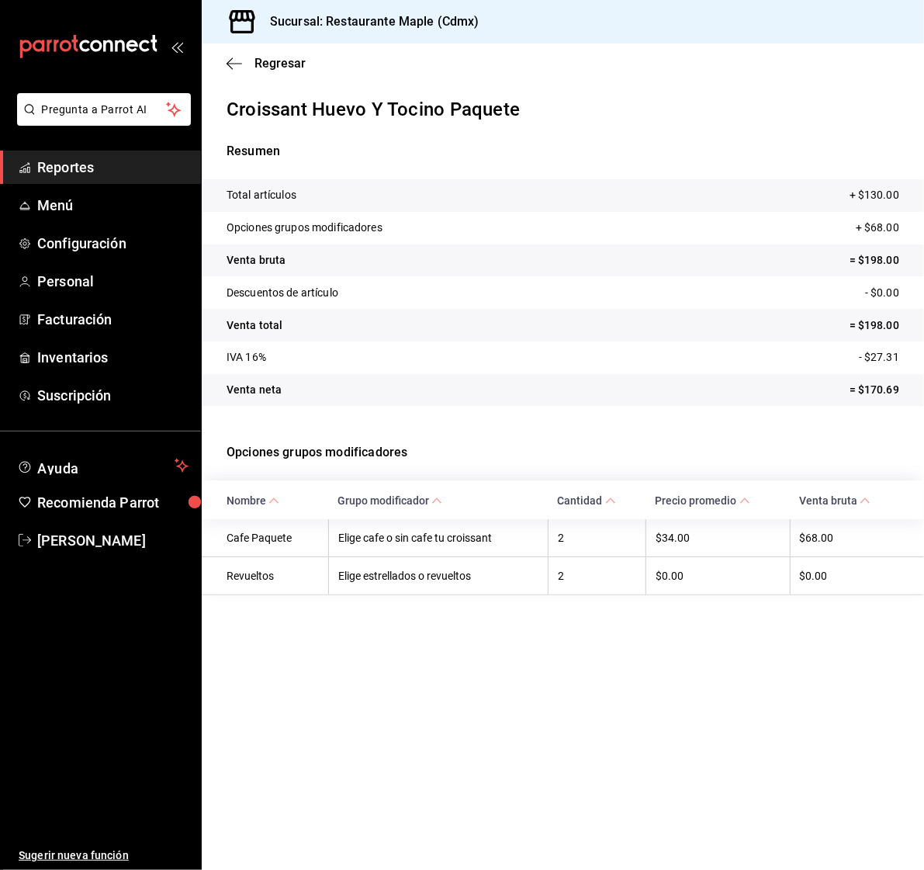
click at [428, 533] on th "Elige cafe o sin cafe tu croissant" at bounding box center [438, 538] width 220 height 38
click at [430, 511] on th "Grupo modificador" at bounding box center [438, 499] width 220 height 38
click at [826, 496] on span "Venta bruta" at bounding box center [834, 500] width 71 height 12
click at [57, 215] on span "Menú" at bounding box center [112, 205] width 151 height 21
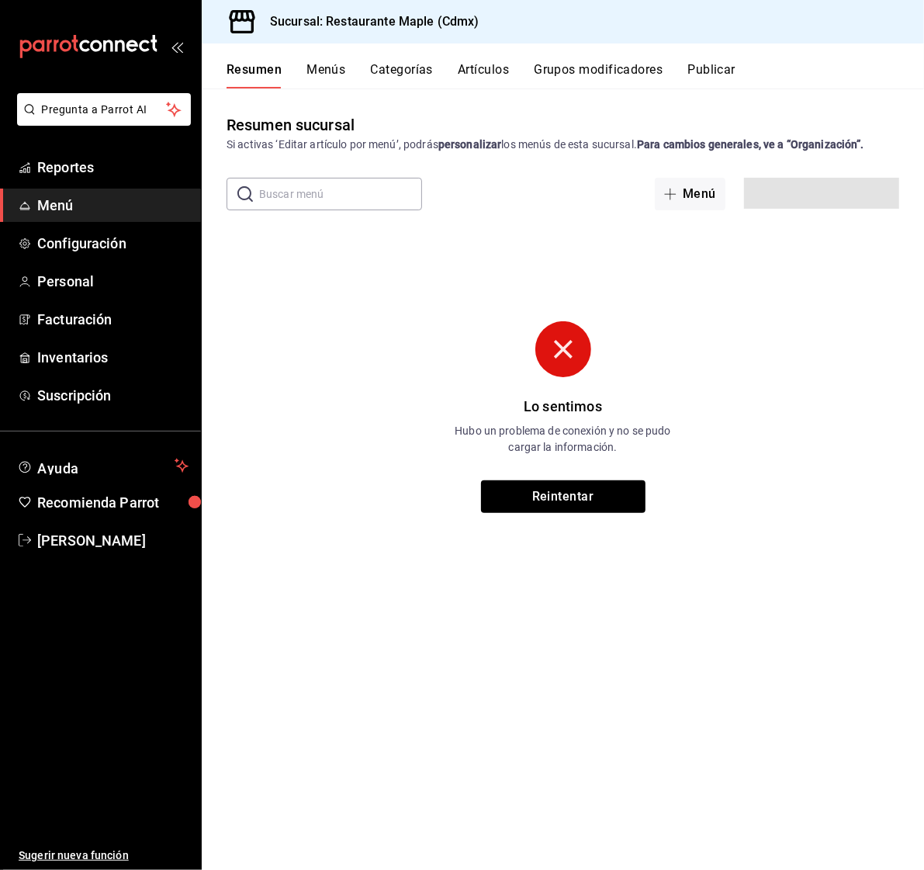
click at [469, 71] on button "Artículos" at bounding box center [483, 75] width 51 height 26
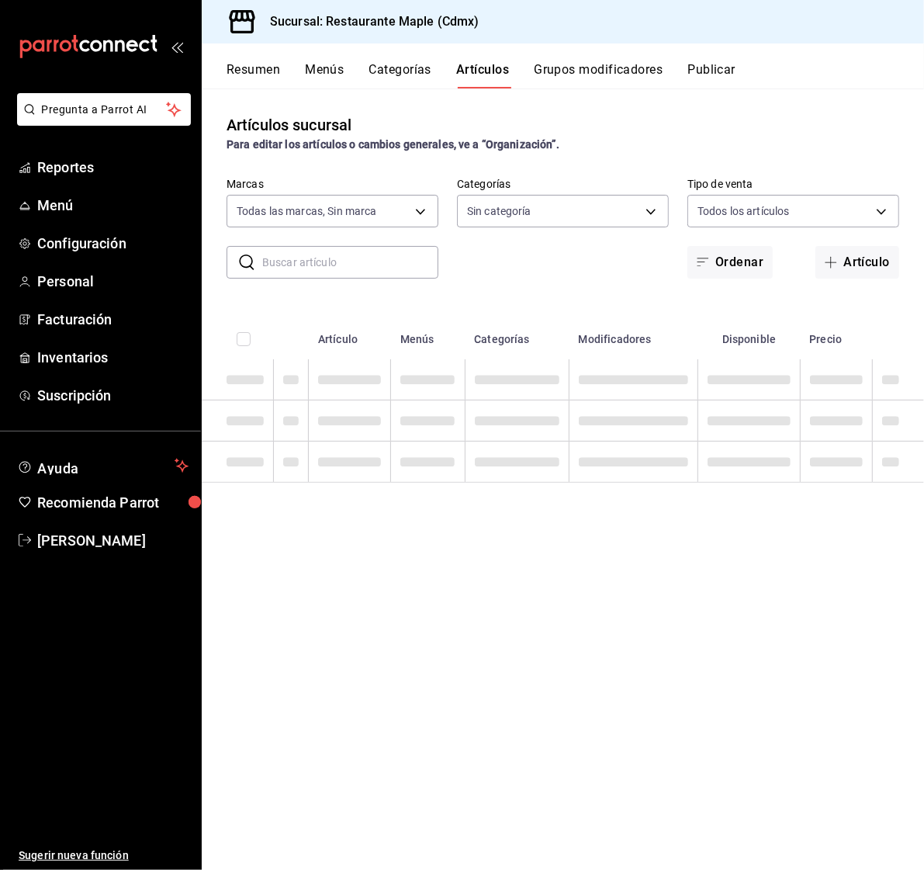
type input "9367c8d0-d5bf-442c-b6f8-a503c691c07e"
click at [303, 246] on div "​ ​" at bounding box center [333, 262] width 212 height 33
type input "6eac6812-aa63-4034-bc7d-6b15ea469221,4e41f967-64c3-4824-b710-a5a4e80a5f0c,cd1bb…"
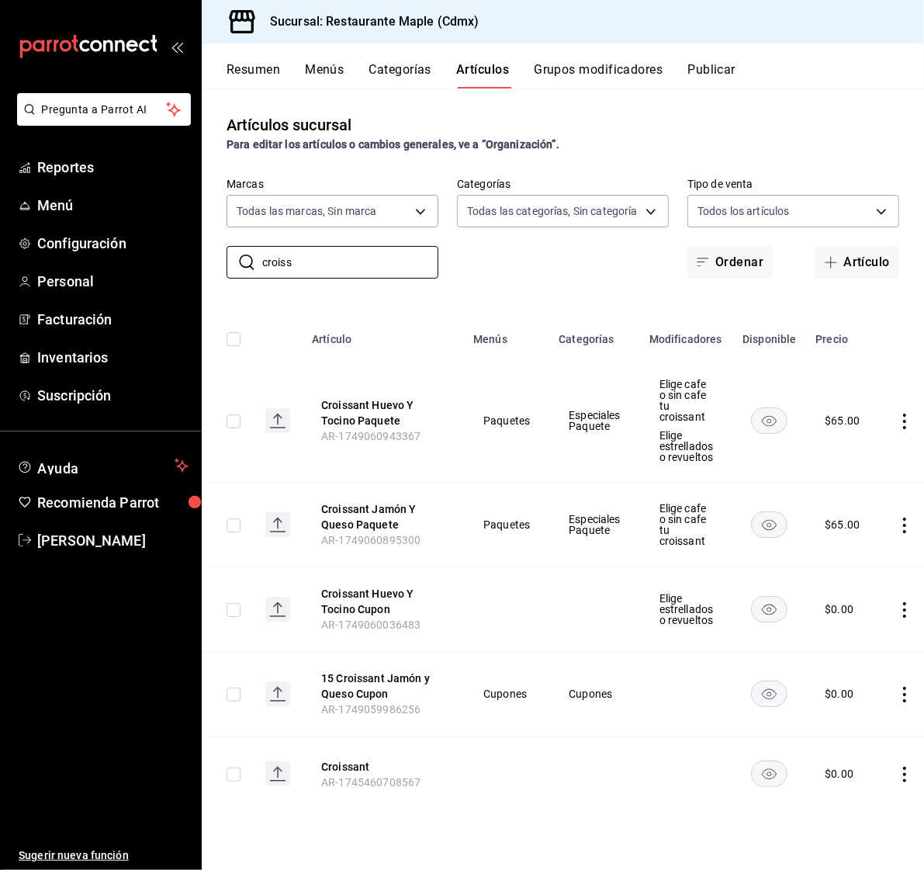
type input "croiss"
click at [572, 296] on div "Artículos sucursal Para editar los artículos o cambios generales, ve a “Organiz…" at bounding box center [563, 478] width 722 height 781
click at [64, 173] on span "Reportes" at bounding box center [112, 167] width 151 height 21
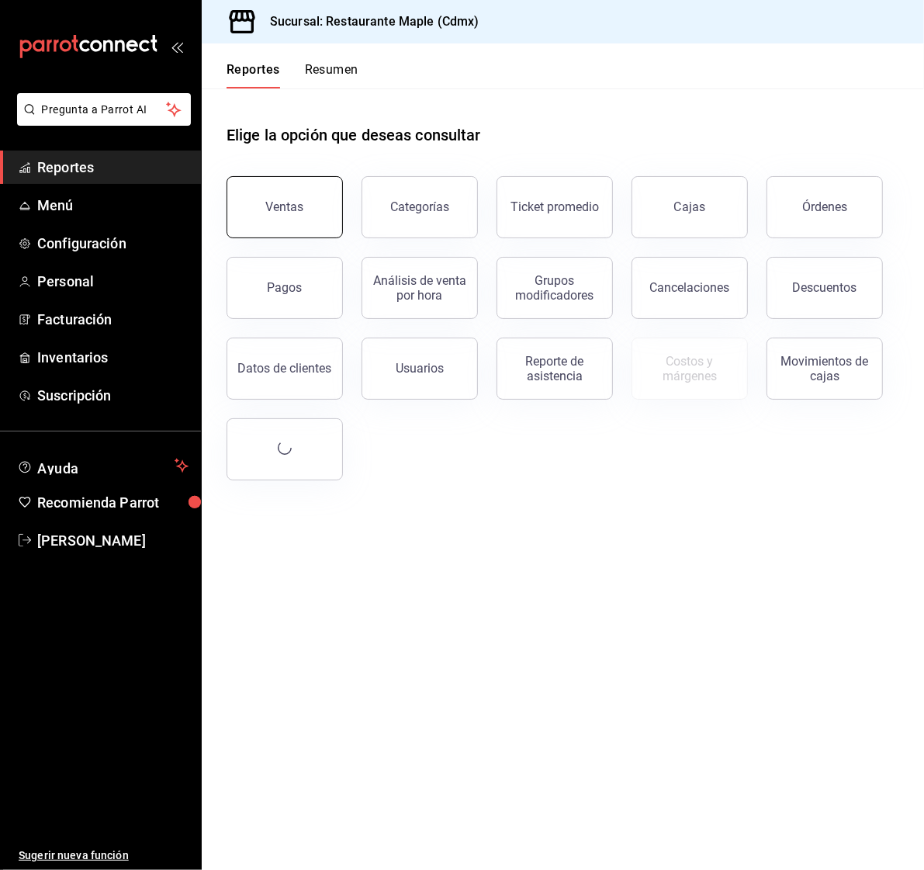
click at [278, 211] on div "Ventas" at bounding box center [285, 206] width 38 height 15
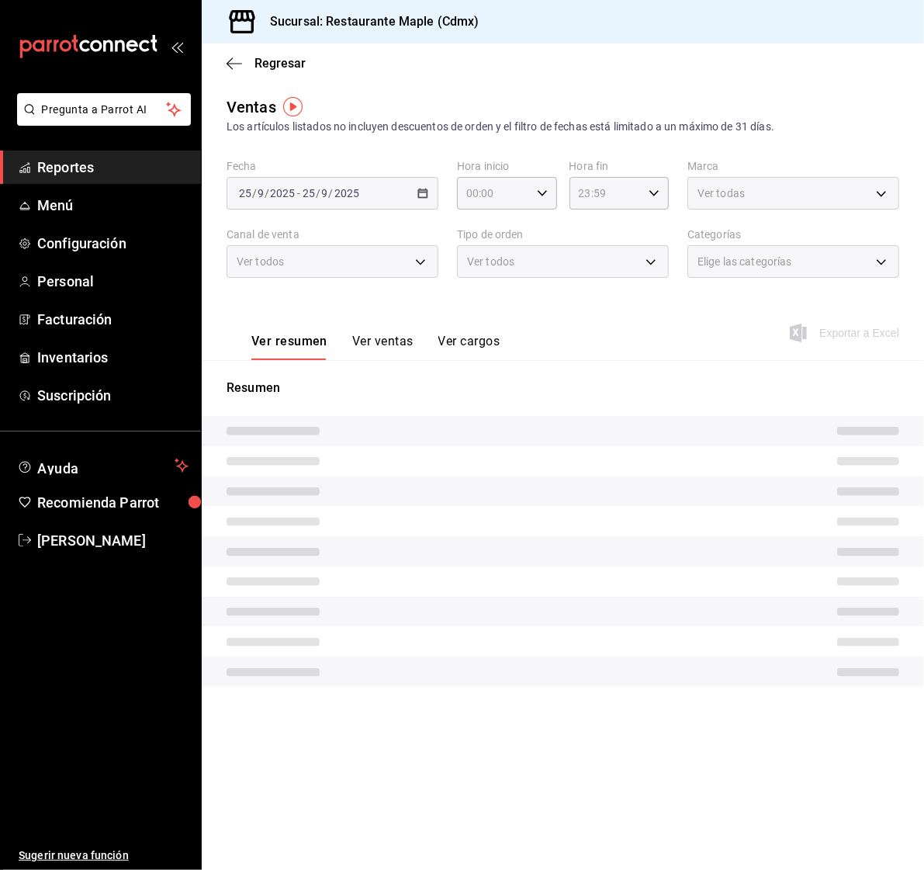
click at [729, 263] on span "Elige las categorías" at bounding box center [745, 262] width 95 height 16
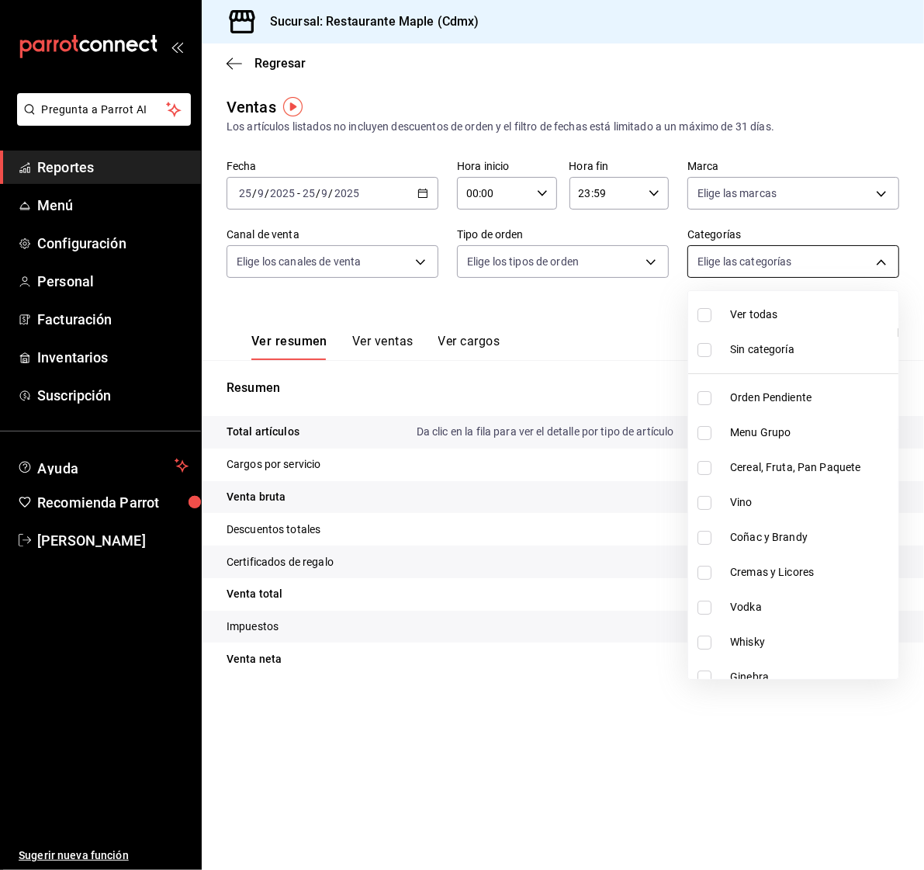
click at [751, 259] on body "Pregunta a Parrot AI Reportes Menú Configuración Personal Facturación Inventari…" at bounding box center [462, 435] width 924 height 870
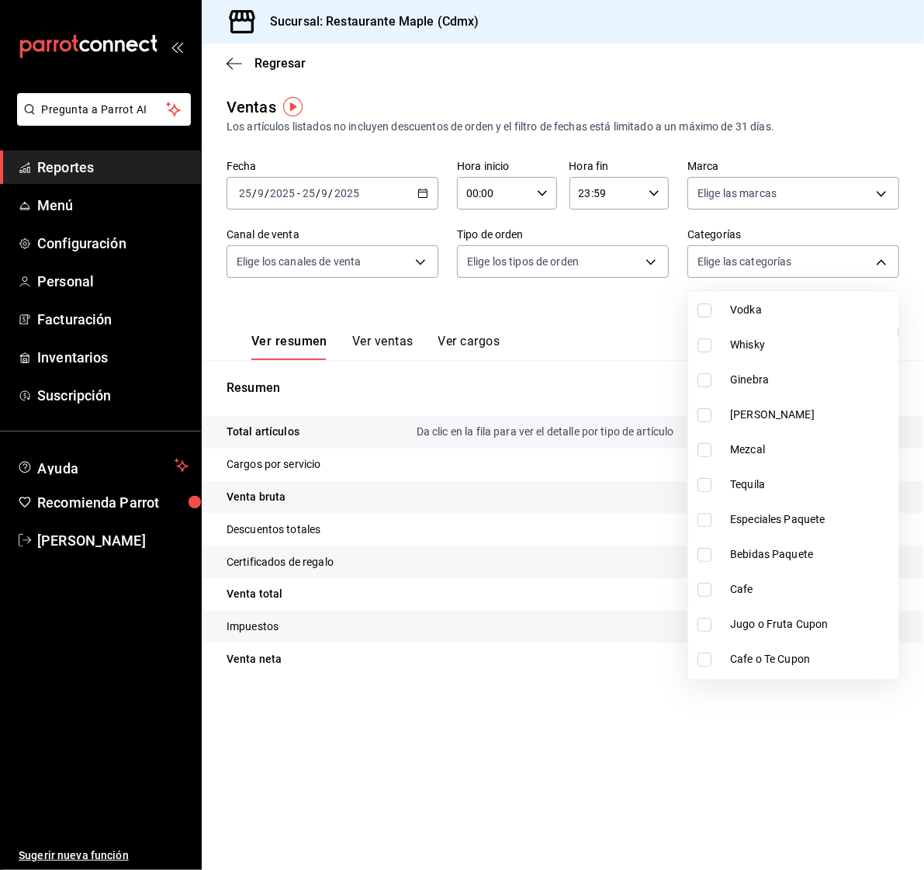
scroll to position [299, 0]
click at [711, 518] on input "checkbox" at bounding box center [705, 518] width 14 height 14
checkbox input "true"
type input "ee9f3bc8-2729-411d-ae6d-a7f0caecf2c3"
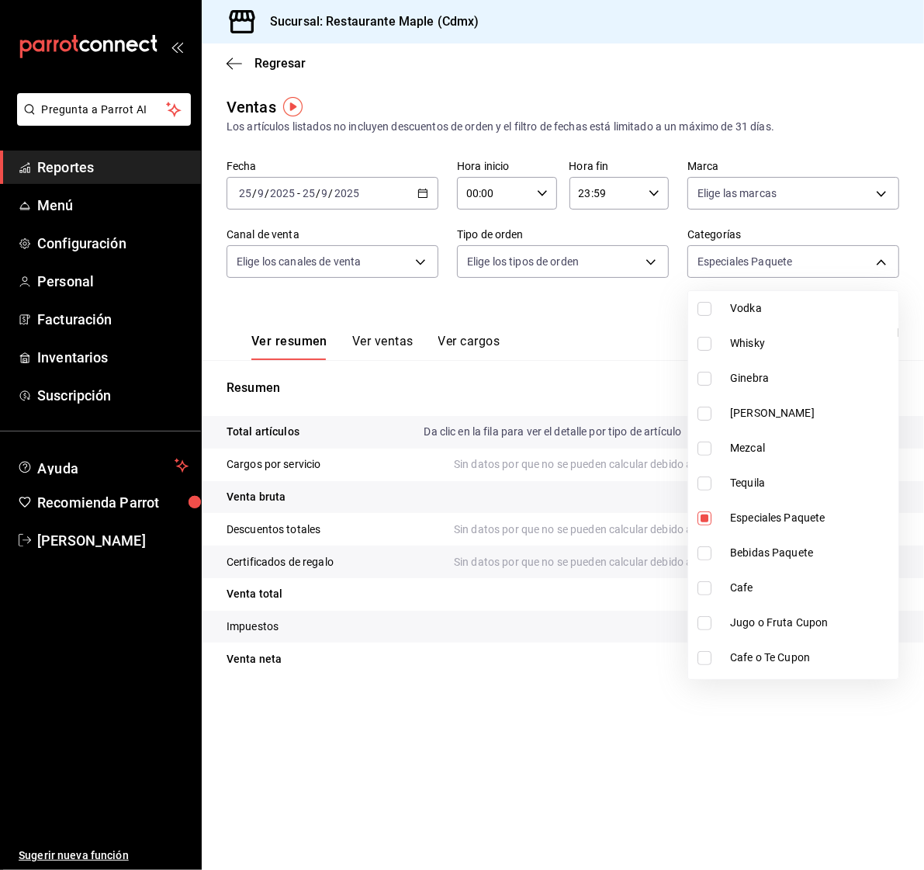
click at [372, 338] on div at bounding box center [462, 435] width 924 height 870
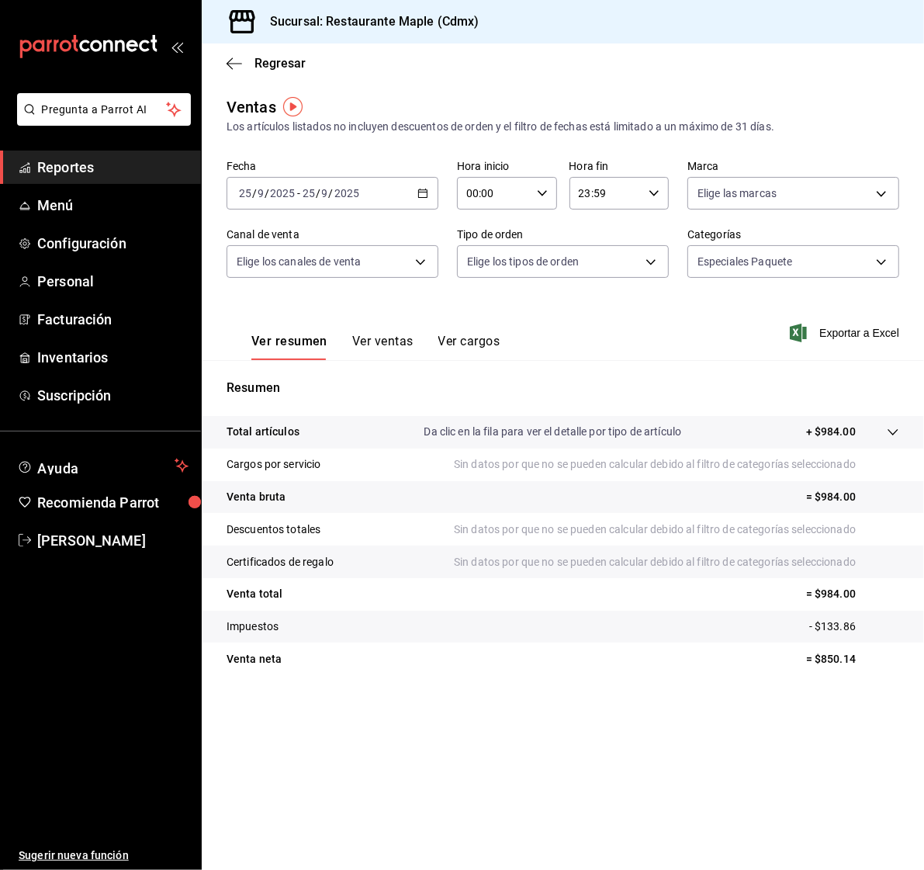
click at [386, 340] on button "Ver ventas" at bounding box center [382, 347] width 61 height 26
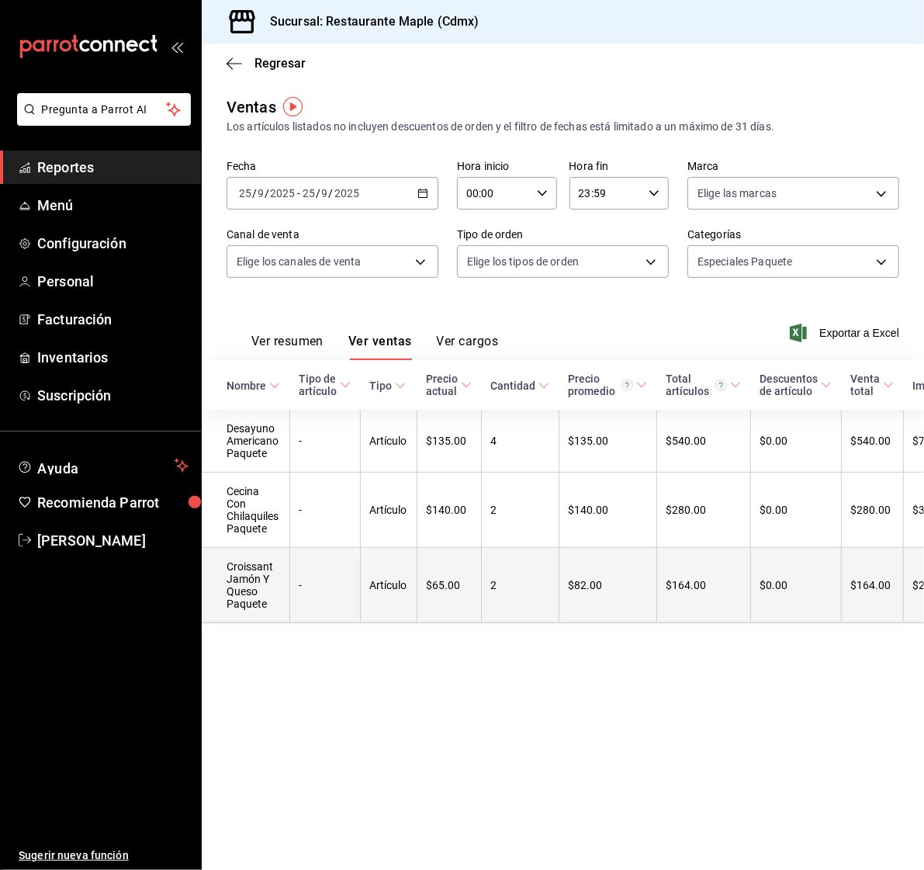
click at [260, 581] on td "Croissant Jamón Y Queso Paquete" at bounding box center [246, 585] width 88 height 75
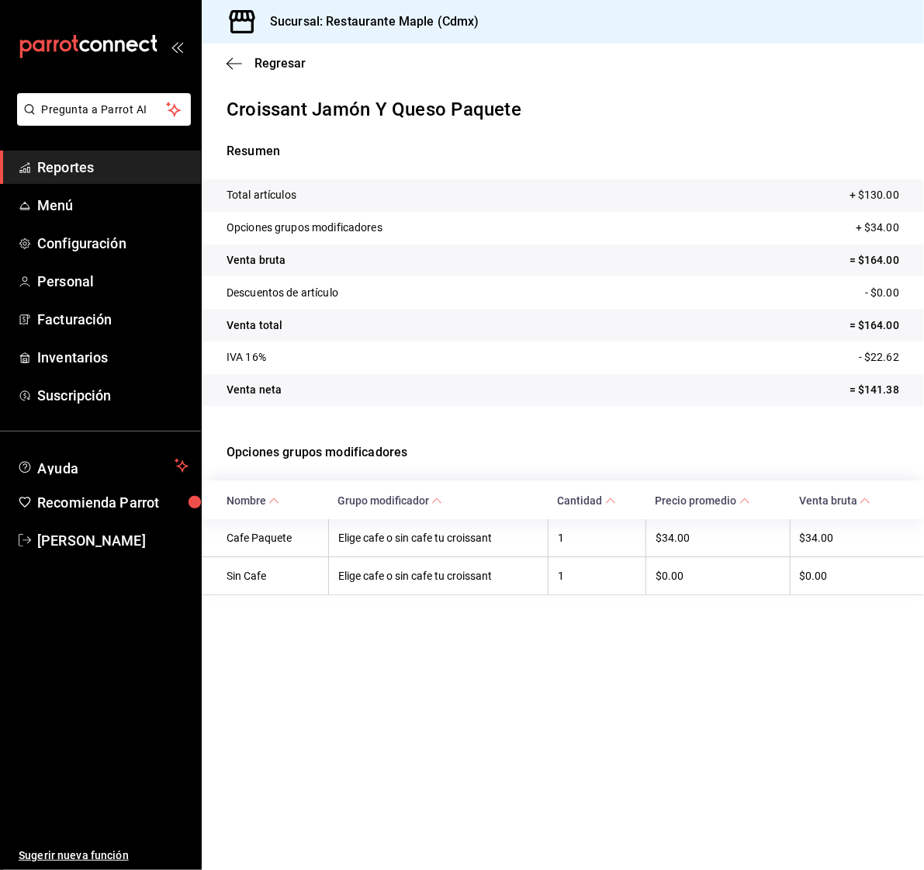
click at [265, 549] on th "Cafe Paquete" at bounding box center [265, 538] width 126 height 38
click at [230, 63] on icon "button" at bounding box center [235, 63] width 16 height 1
click at [238, 72] on div "Regresar" at bounding box center [563, 63] width 722 height 40
click at [237, 70] on icon "button" at bounding box center [235, 64] width 16 height 14
click at [231, 68] on icon "button" at bounding box center [235, 64] width 16 height 14
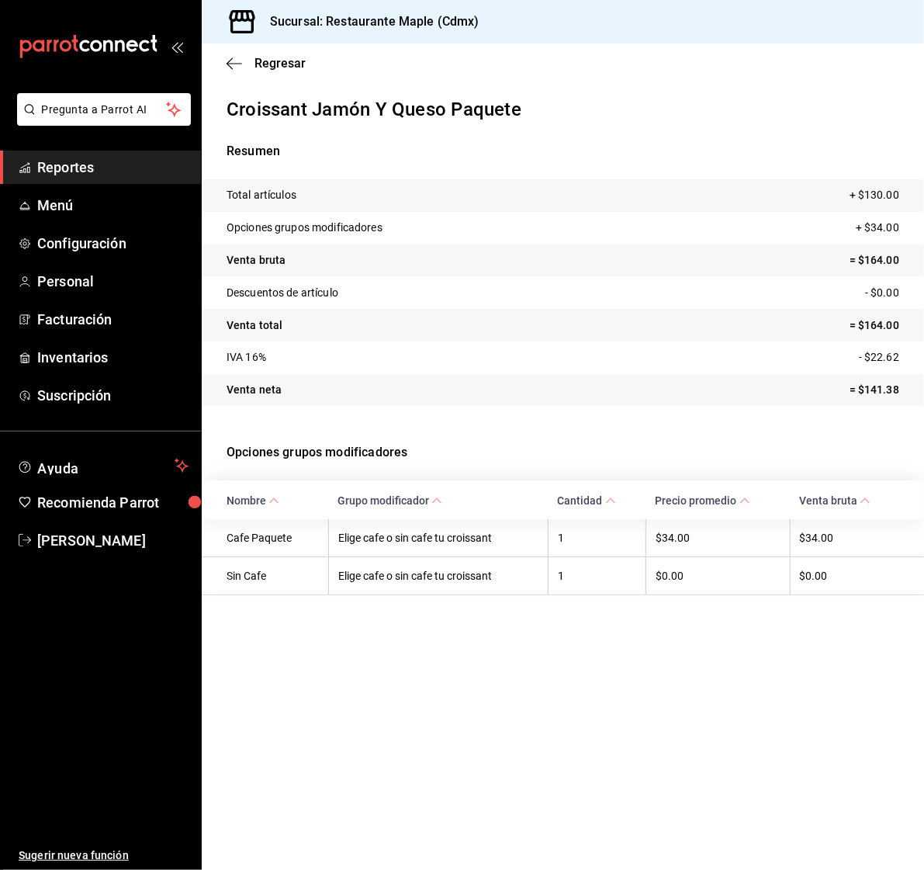
click at [234, 74] on div "Regresar" at bounding box center [563, 63] width 722 height 40
click at [234, 68] on icon "button" at bounding box center [235, 64] width 16 height 14
click at [88, 175] on span "Reportes" at bounding box center [112, 167] width 151 height 21
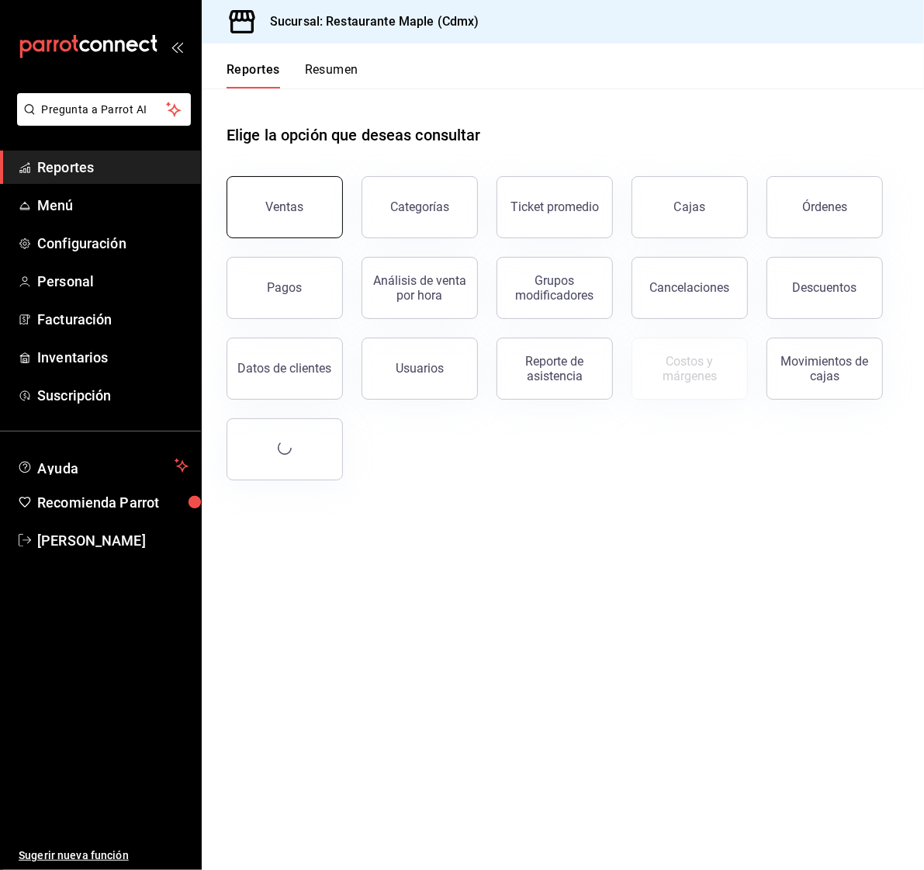
click at [289, 223] on button "Ventas" at bounding box center [285, 207] width 116 height 62
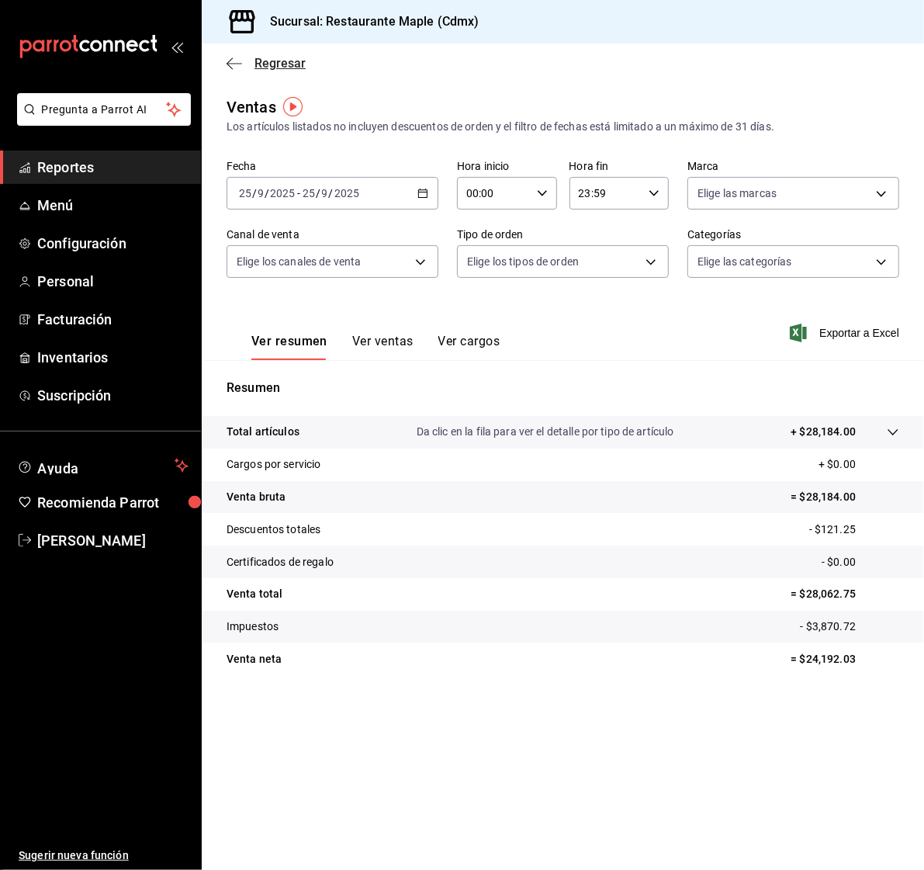
click at [230, 65] on icon "button" at bounding box center [235, 64] width 16 height 14
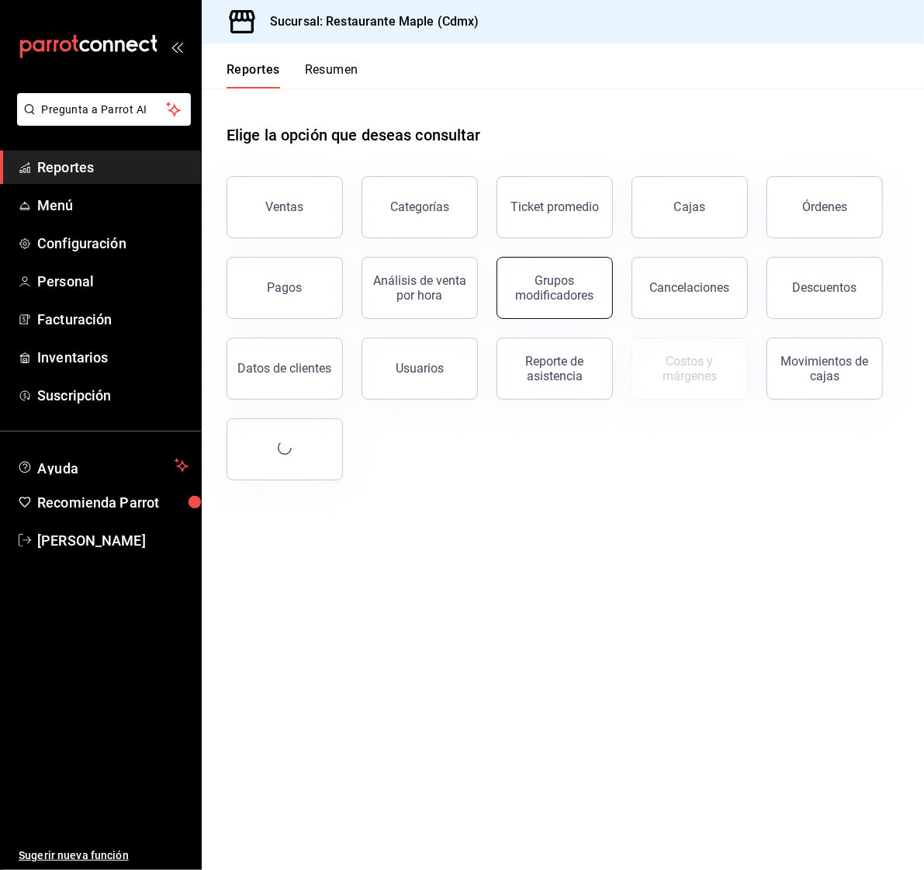
click at [552, 296] on div "Grupos modificadores" at bounding box center [555, 287] width 96 height 29
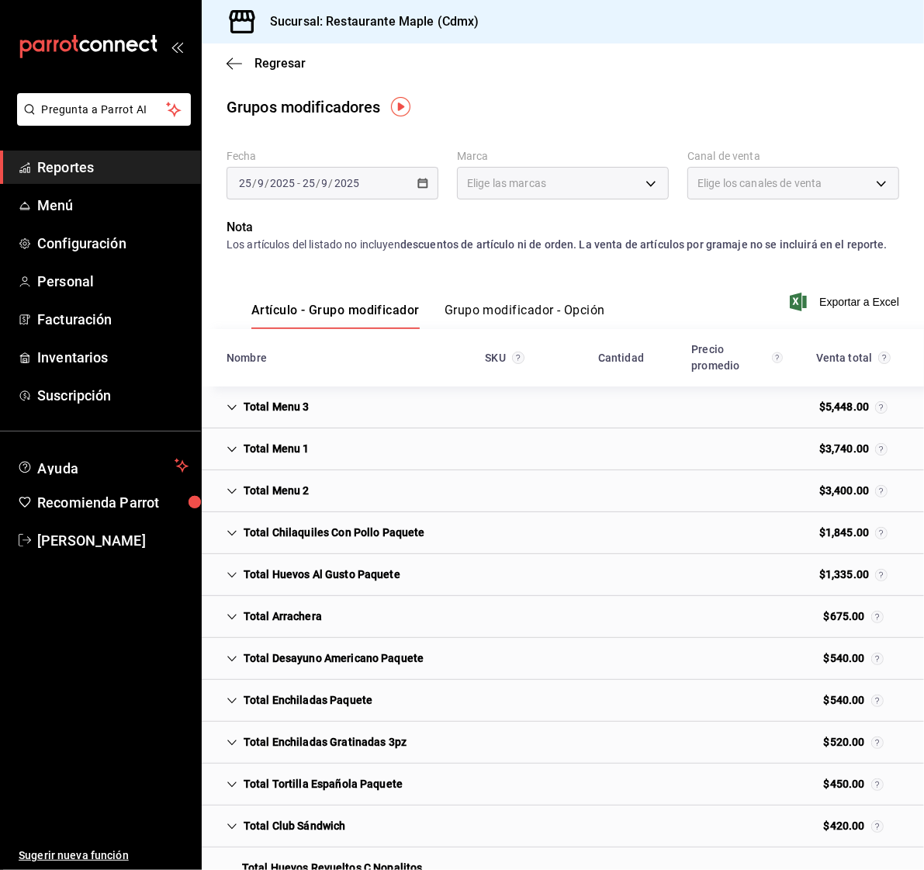
click at [241, 410] on div "Total Menu 3" at bounding box center [268, 407] width 108 height 29
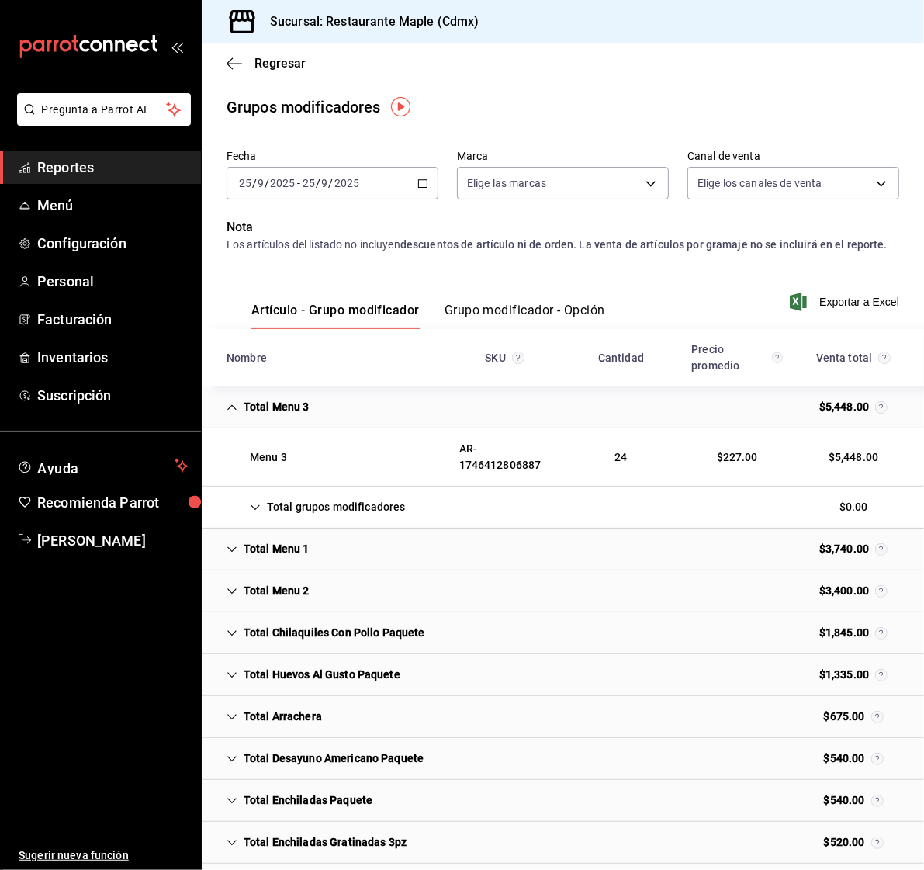
click at [241, 410] on div "Total Menu 3" at bounding box center [268, 407] width 108 height 29
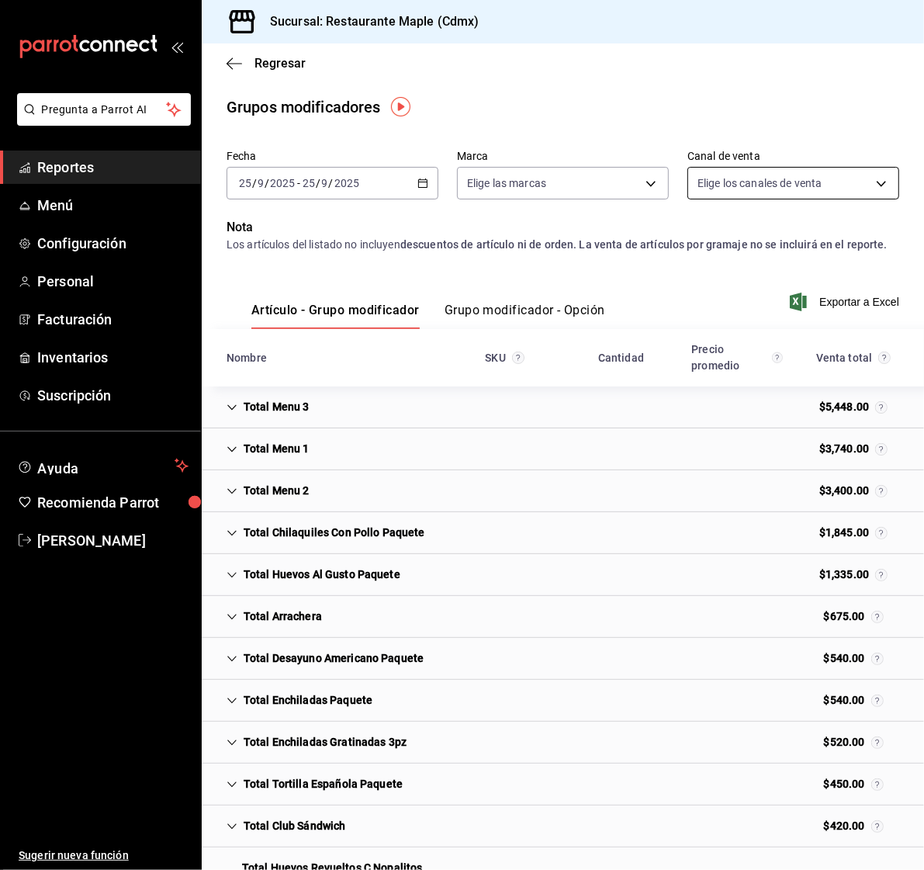
click at [813, 189] on body "Pregunta a Parrot AI Reportes Menú Configuración Personal Facturación Inventari…" at bounding box center [462, 435] width 924 height 870
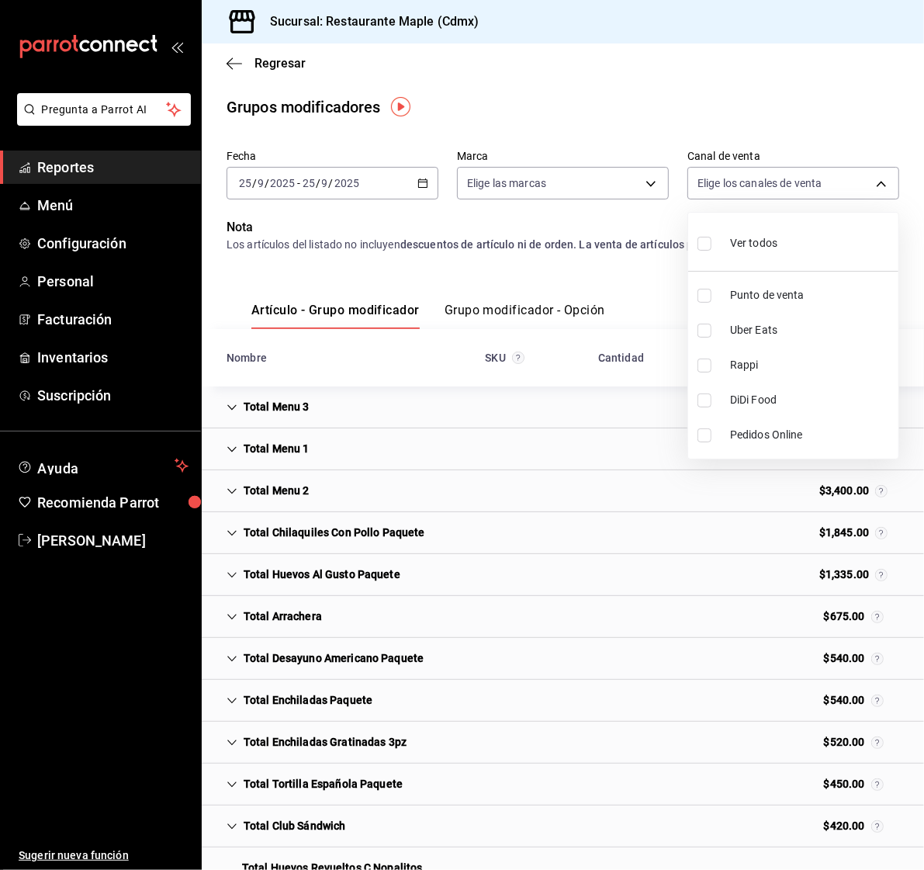
click at [594, 186] on div at bounding box center [462, 435] width 924 height 870
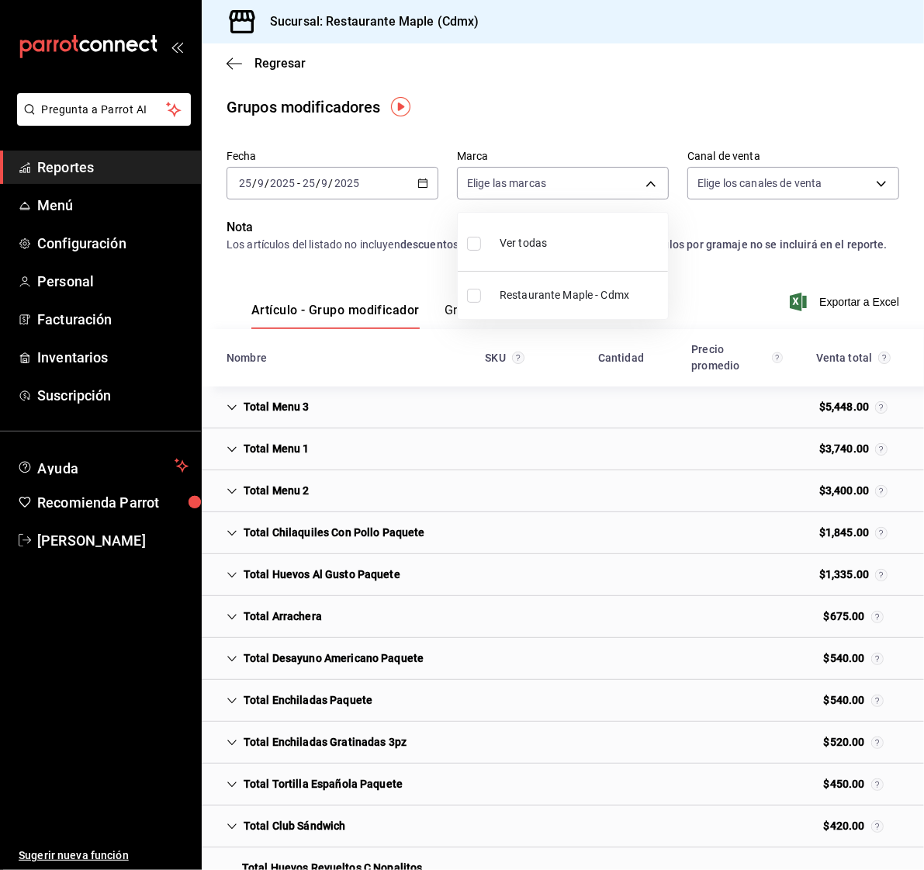
click at [612, 186] on body "Pregunta a Parrot AI Reportes Menú Configuración Personal Facturación Inventari…" at bounding box center [462, 435] width 924 height 870
click at [610, 104] on div at bounding box center [462, 435] width 924 height 870
click at [514, 304] on button "Grupo modificador - Opción" at bounding box center [525, 316] width 161 height 26
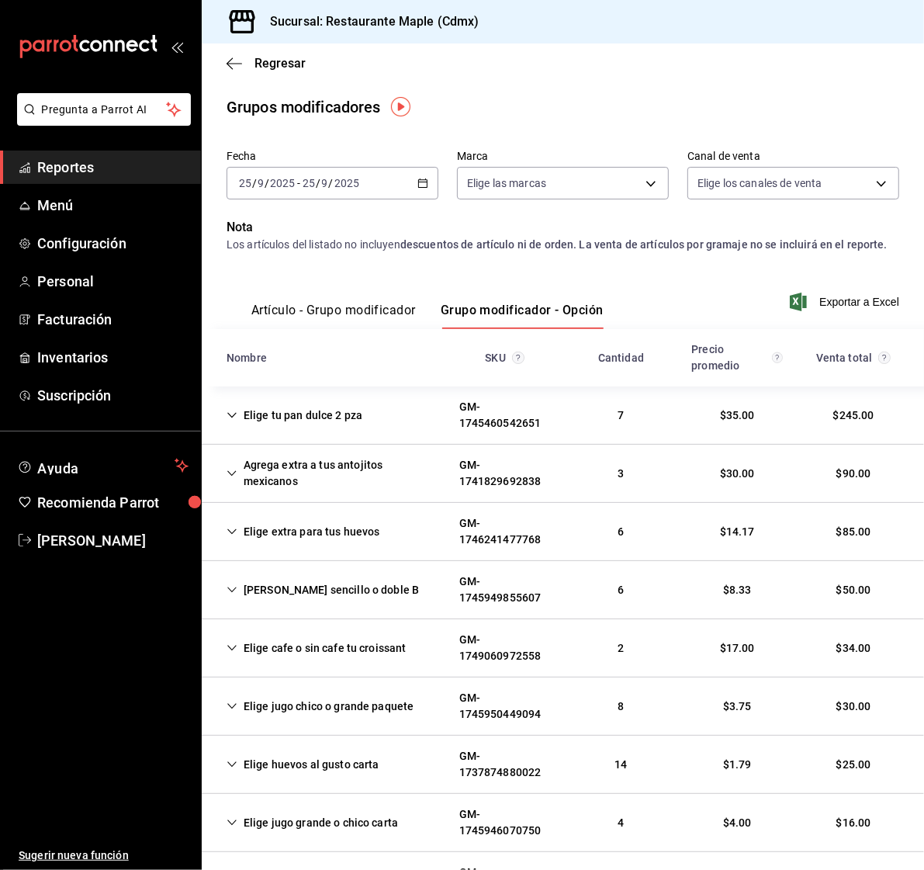
click at [331, 313] on button "Artículo - Grupo modificador" at bounding box center [333, 316] width 164 height 26
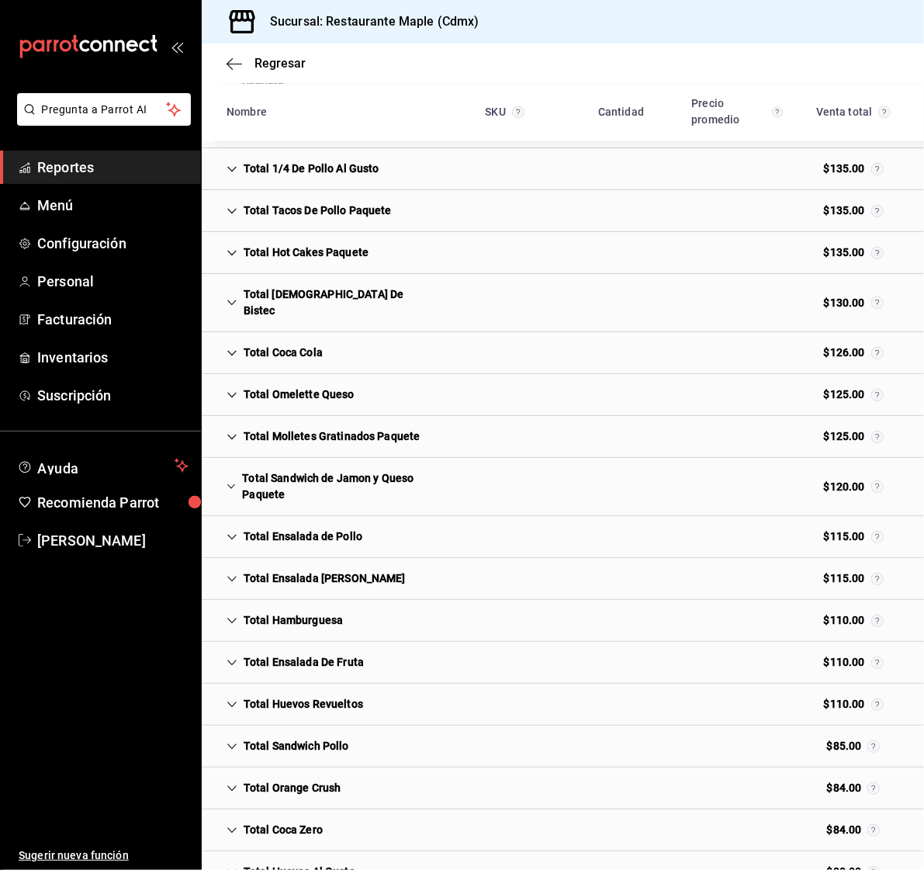
scroll to position [1996, 0]
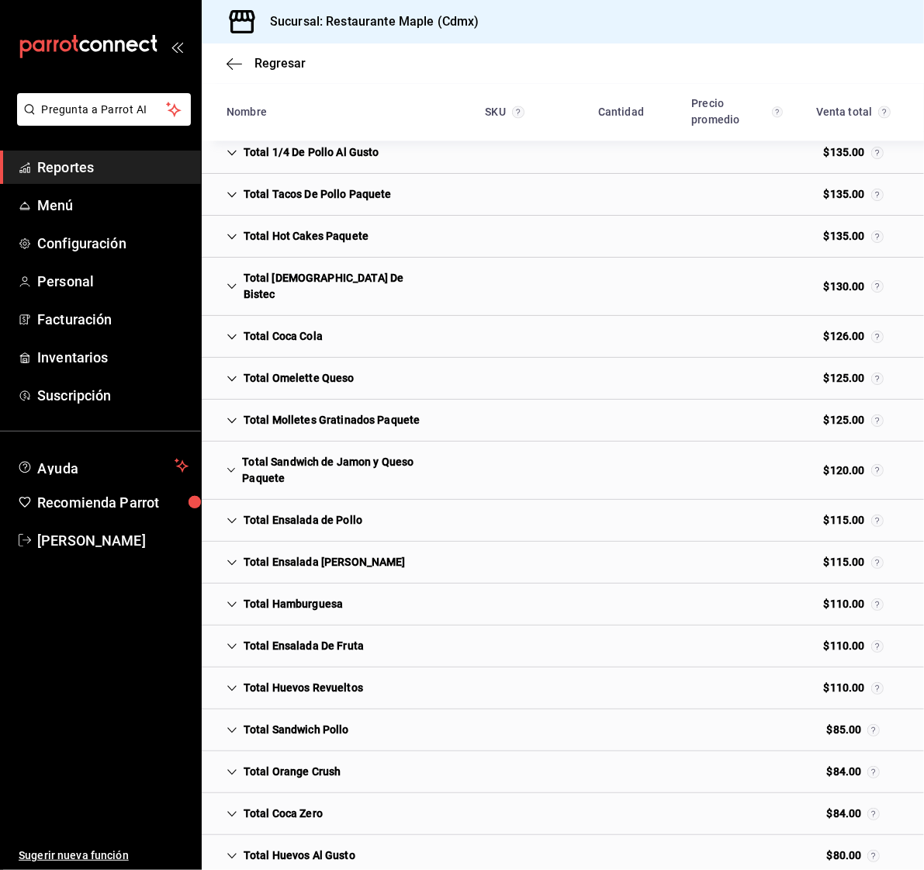
click at [233, 465] on icon "Cell" at bounding box center [231, 470] width 9 height 11
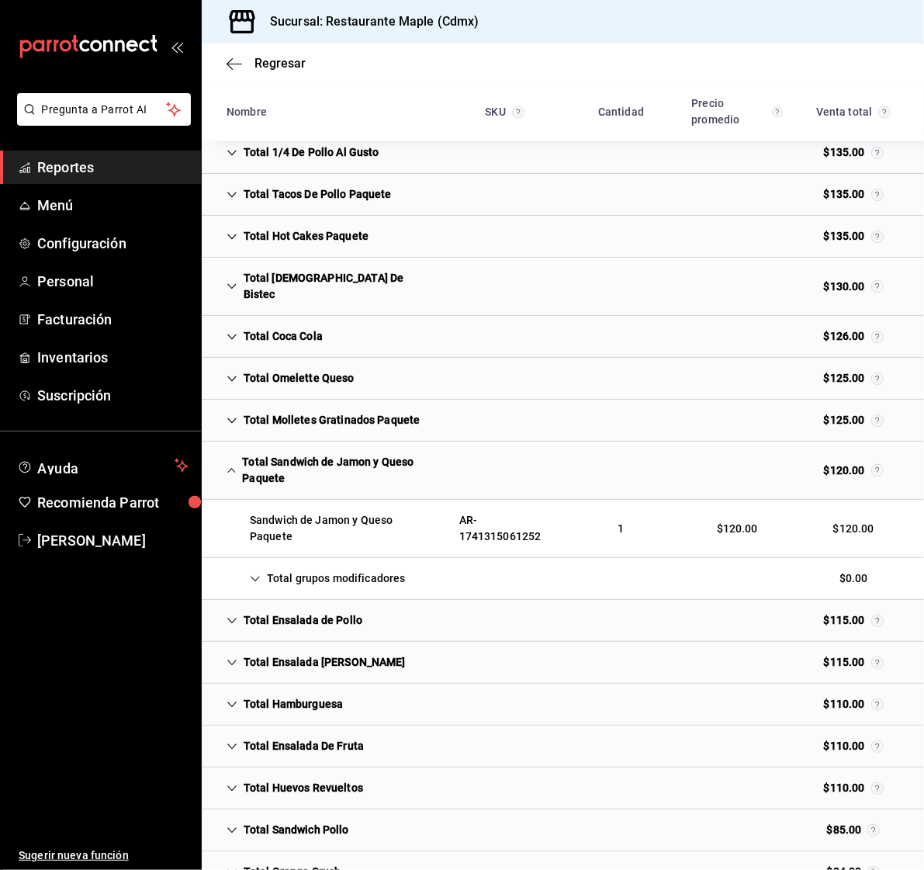
click at [233, 465] on icon "Cell" at bounding box center [231, 470] width 9 height 11
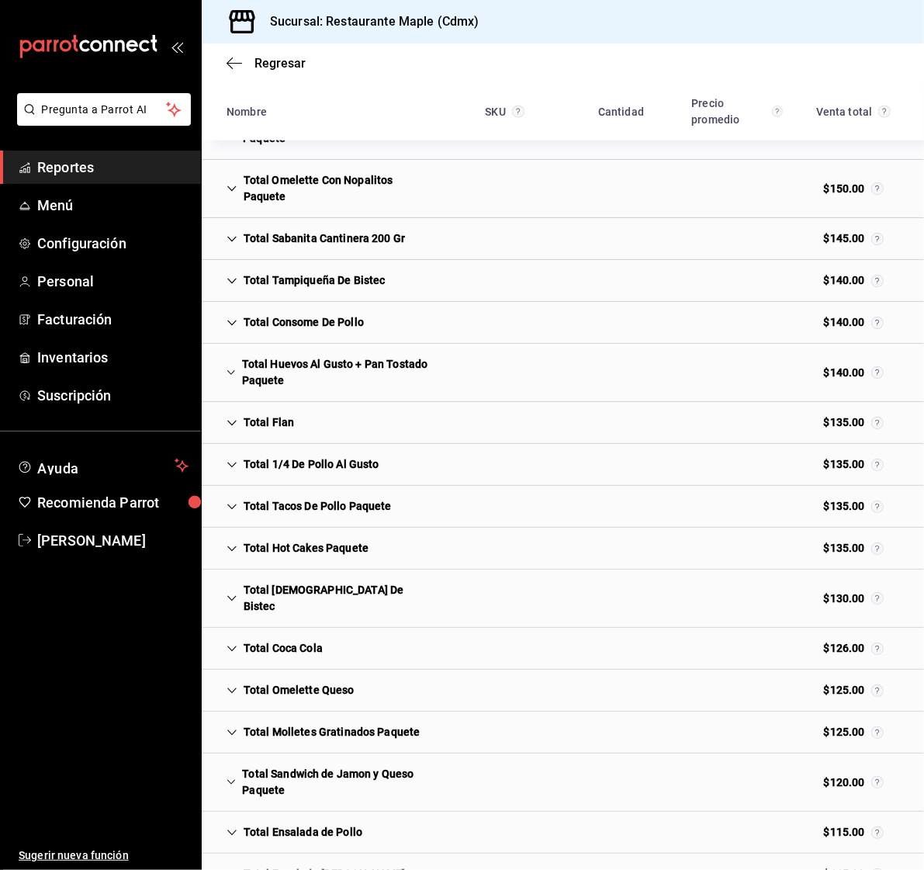
scroll to position [1674, 0]
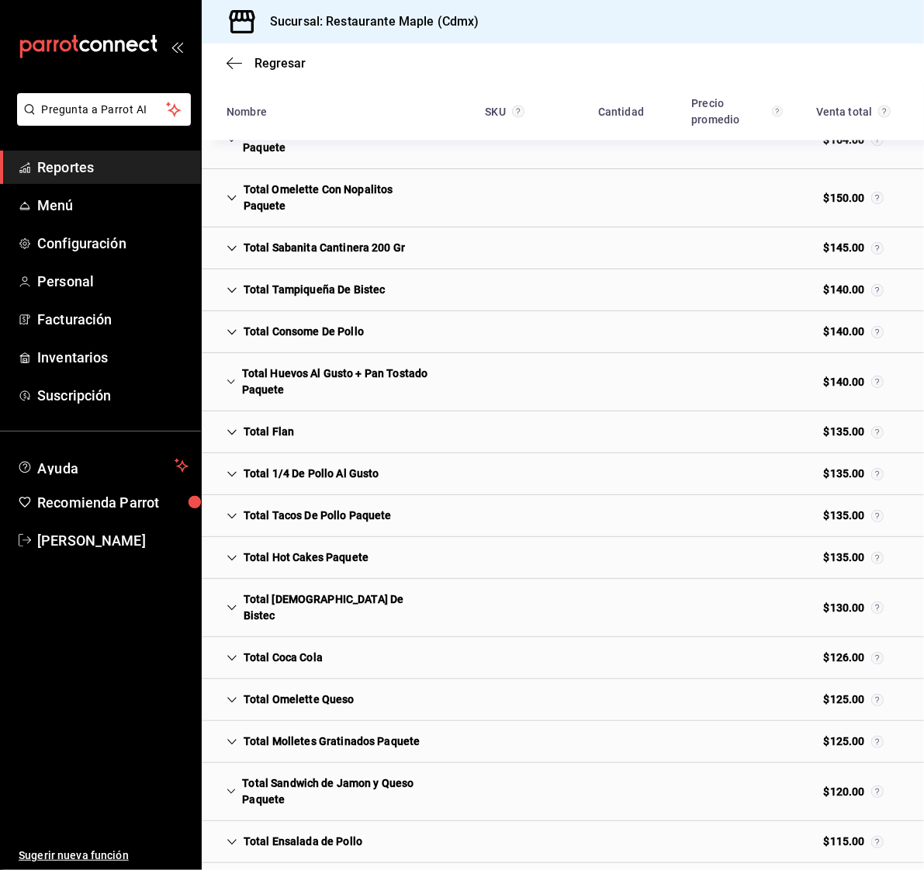
click at [234, 376] on icon "Cell" at bounding box center [231, 381] width 9 height 11
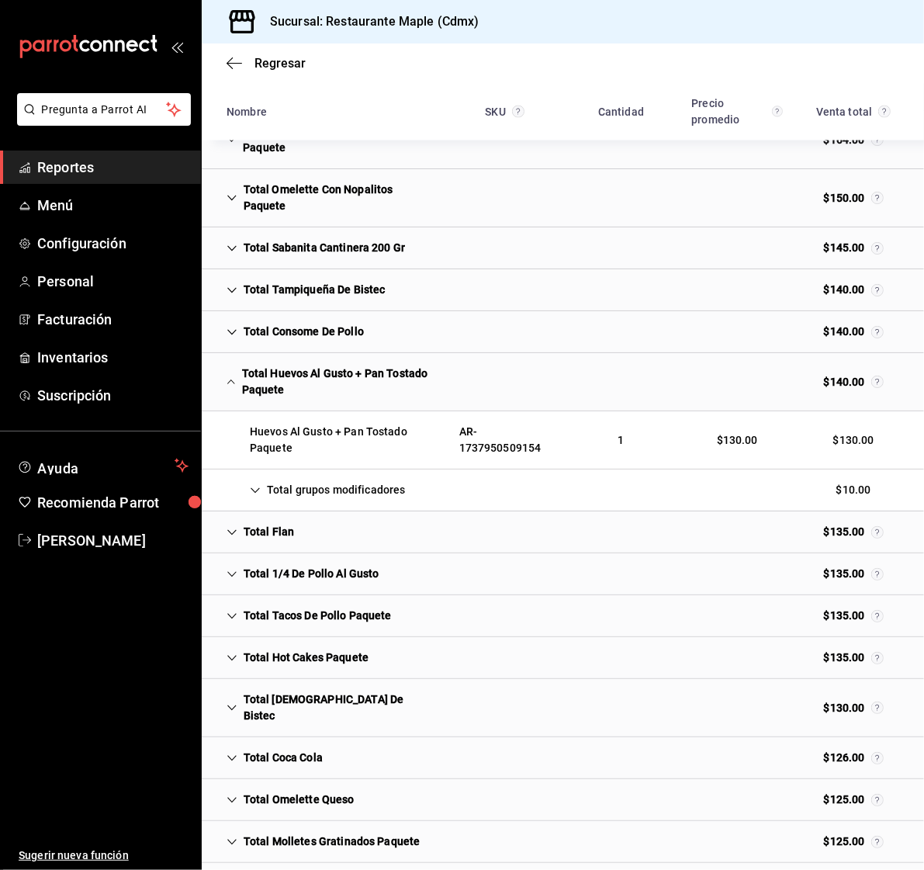
click at [234, 376] on icon "Cell" at bounding box center [231, 381] width 9 height 11
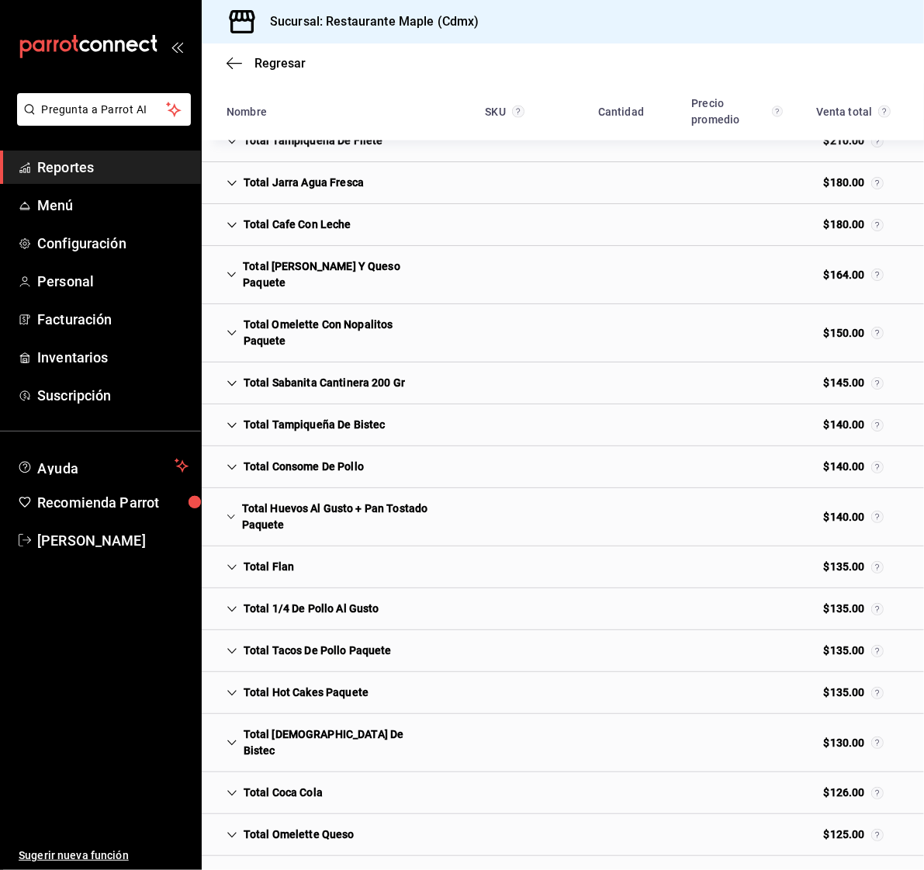
scroll to position [1533, 0]
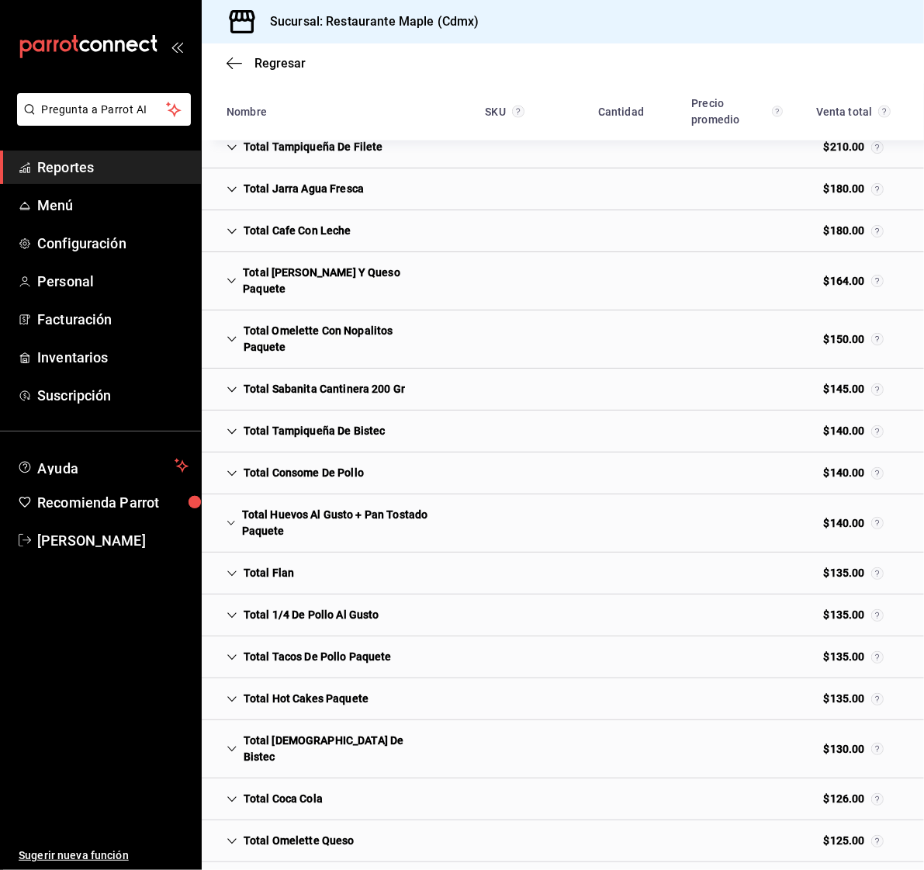
click at [224, 276] on div "Total Croissant Jamón Y Queso Paquete" at bounding box center [330, 280] width 233 height 45
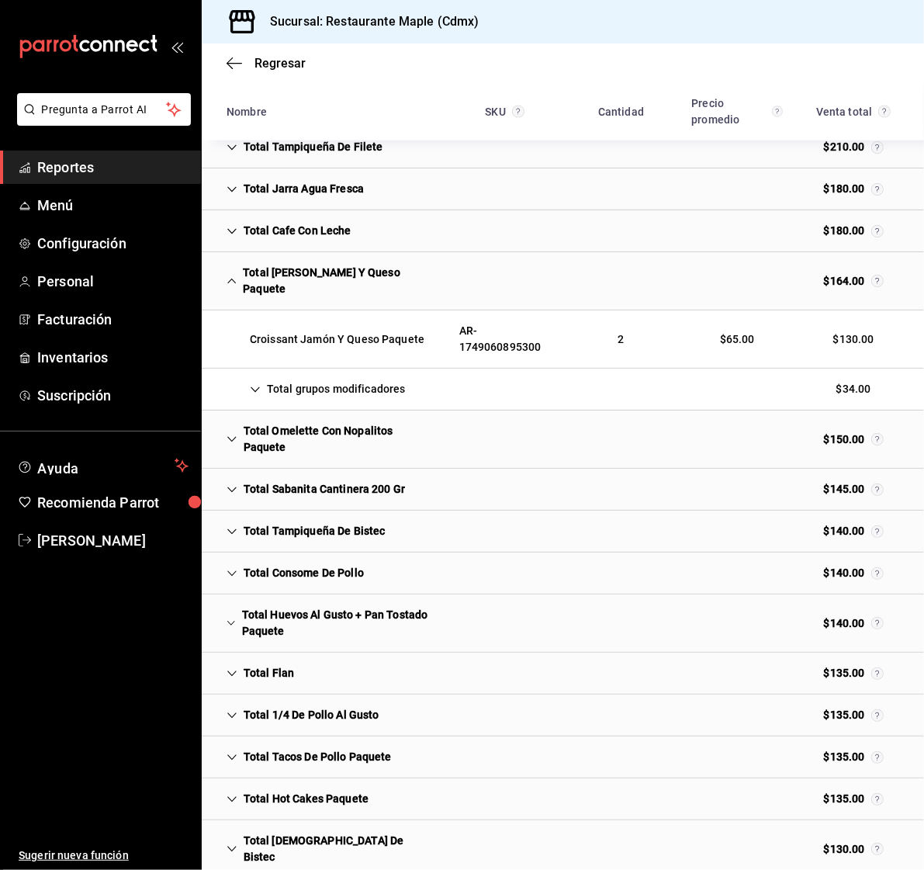
click at [264, 379] on div "Total grupos modificadores" at bounding box center [315, 389] width 203 height 29
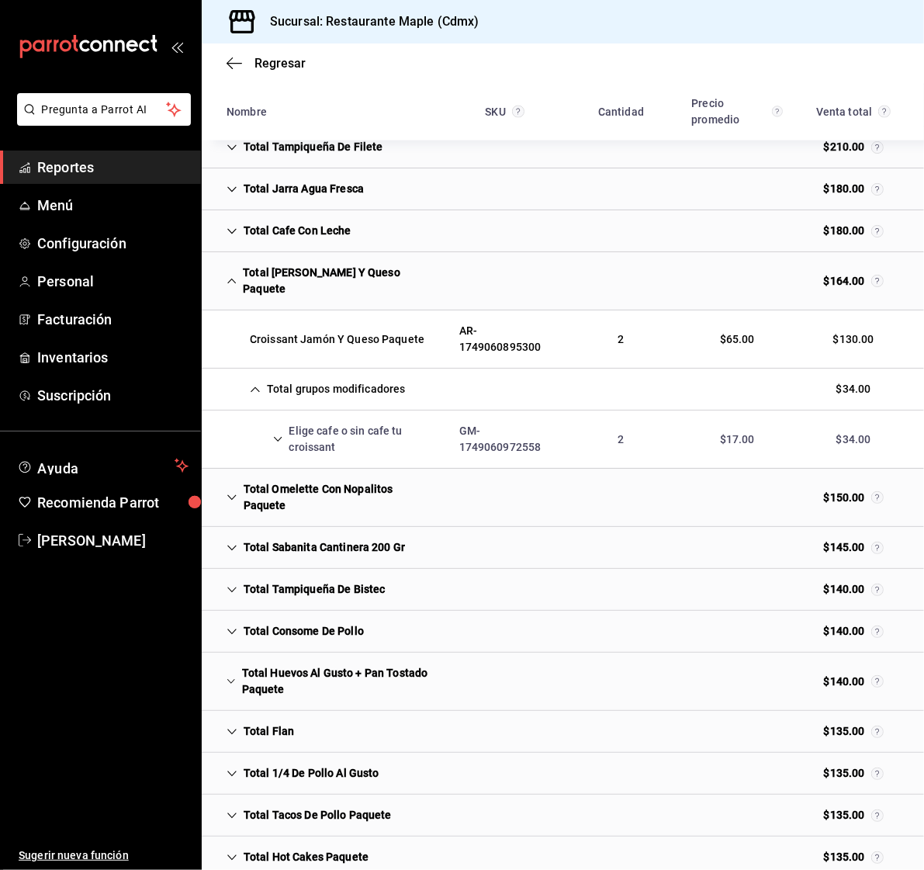
click at [268, 429] on div "Elige cafe o sin cafe tu croissant" at bounding box center [330, 439] width 233 height 45
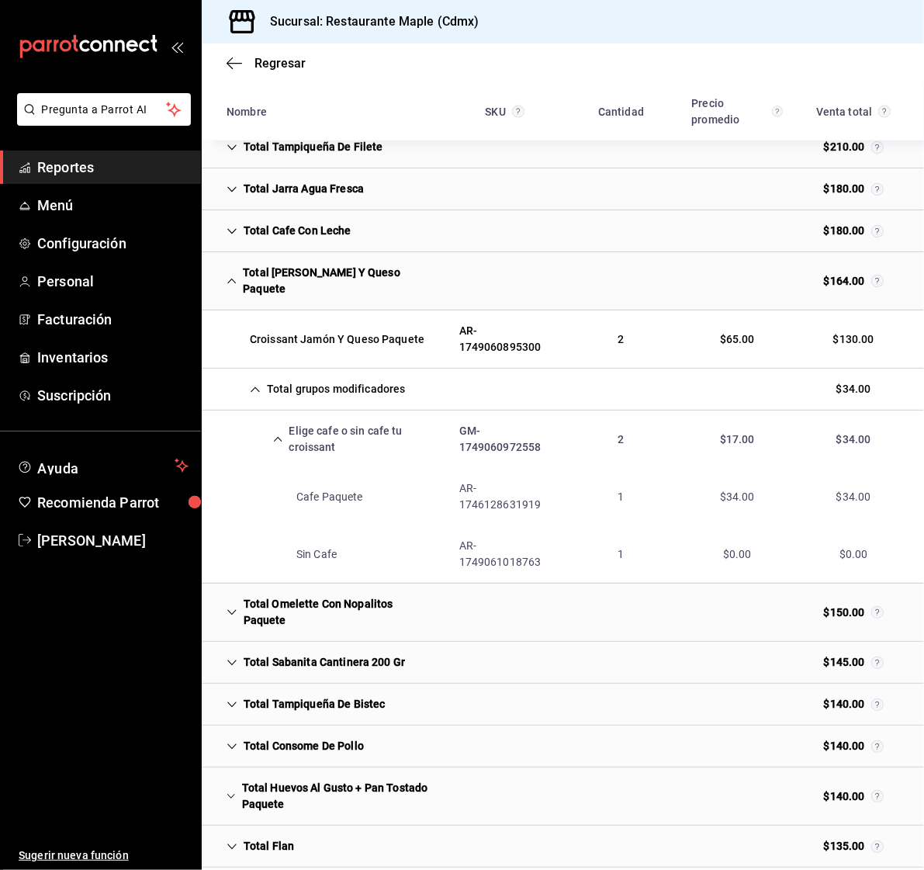
click at [223, 64] on div "Regresar" at bounding box center [563, 63] width 722 height 40
click at [239, 67] on icon "button" at bounding box center [235, 64] width 16 height 14
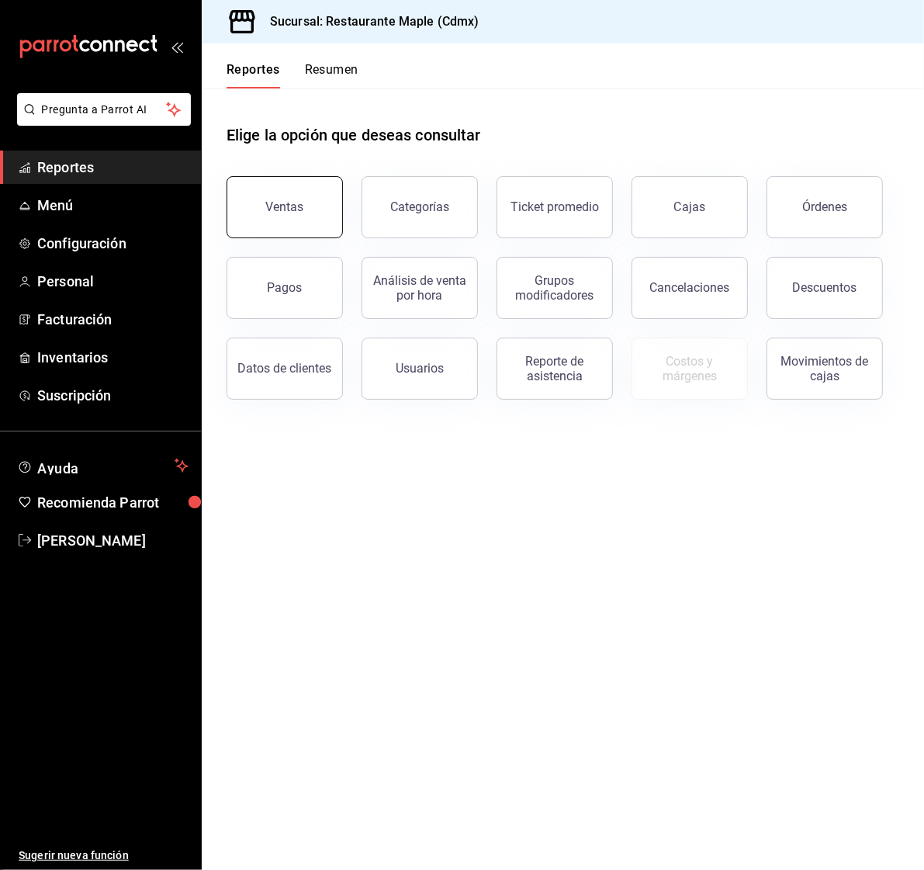
click at [278, 210] on div "Ventas" at bounding box center [285, 206] width 38 height 15
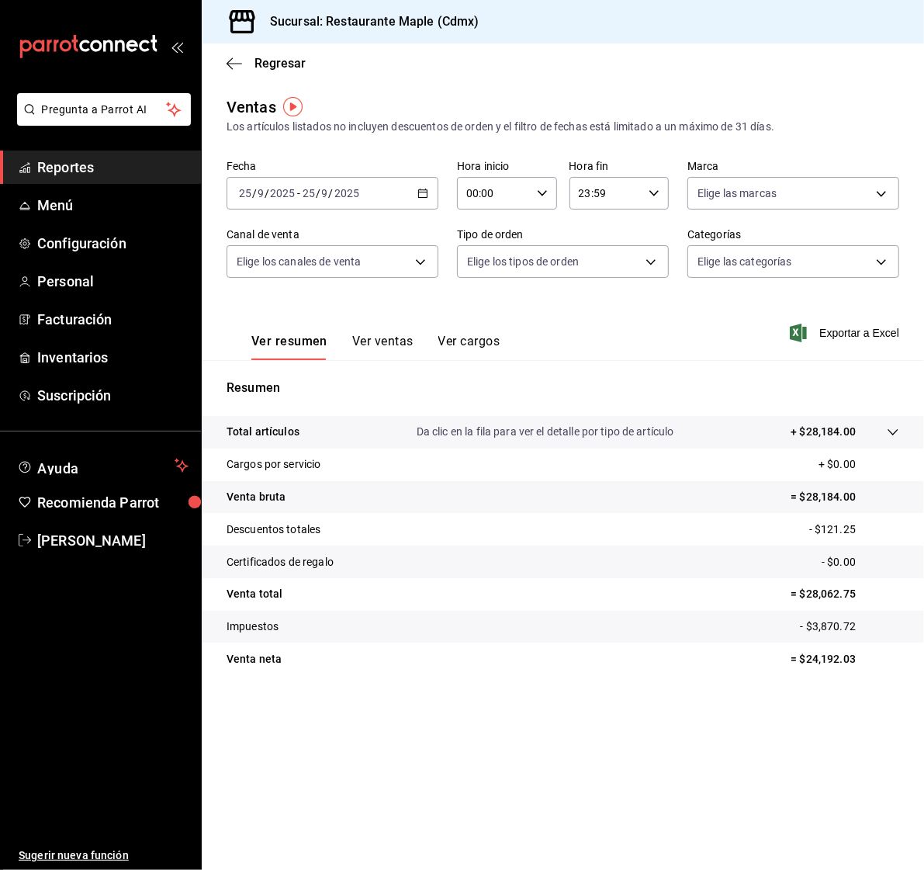
click at [422, 192] on \(Stroke\) "button" at bounding box center [423, 192] width 9 height 1
click at [254, 184] on div "2025-09-25 25 / 9 / 2025 - 2025-09-25 25 / 9 / 2025" at bounding box center [333, 193] width 212 height 33
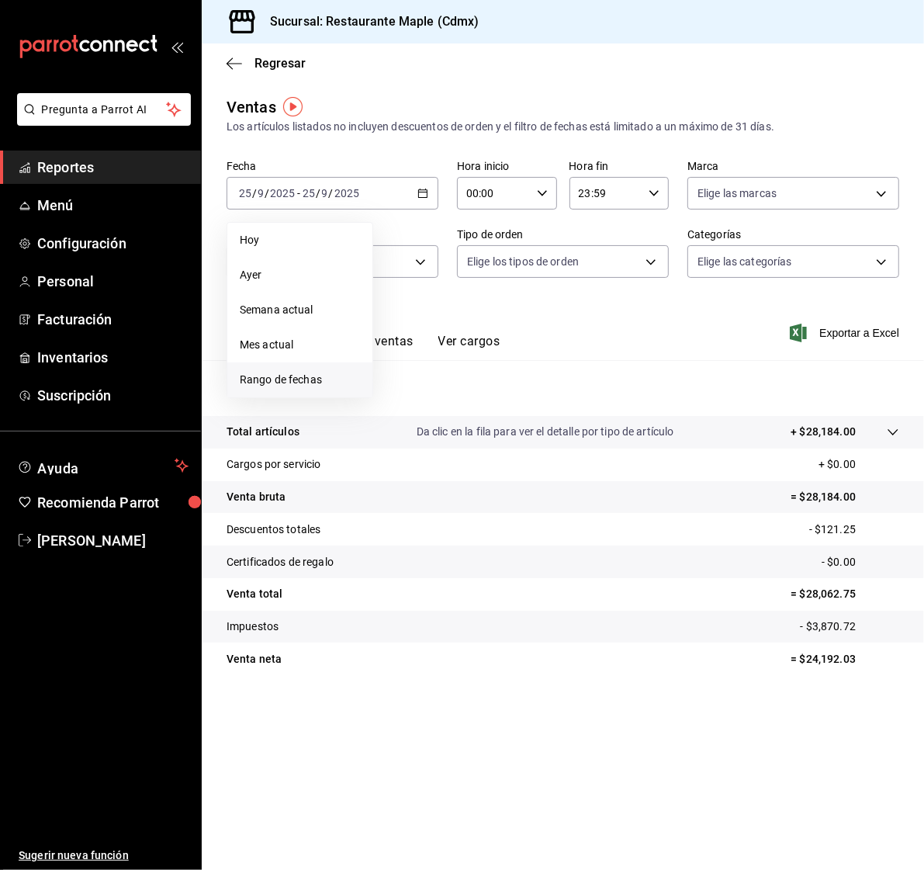
click at [279, 386] on span "Rango de fechas" at bounding box center [300, 380] width 120 height 16
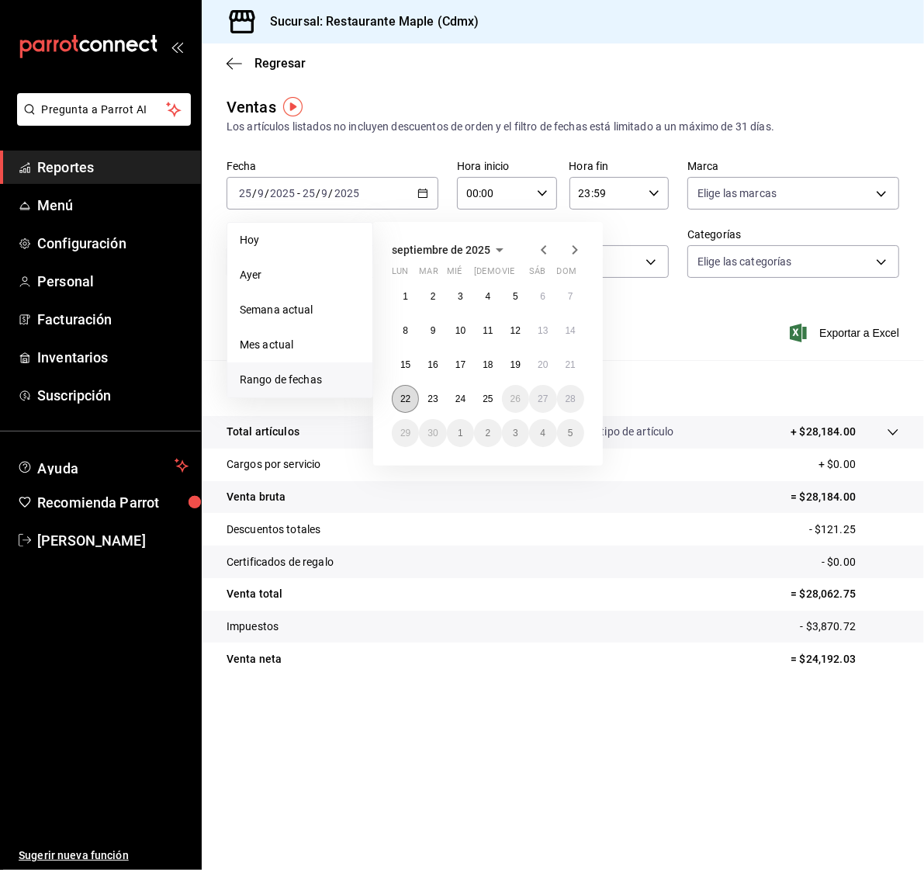
click at [407, 394] on abbr "22" at bounding box center [405, 398] width 10 height 11
click at [493, 407] on button "25" at bounding box center [487, 399] width 27 height 28
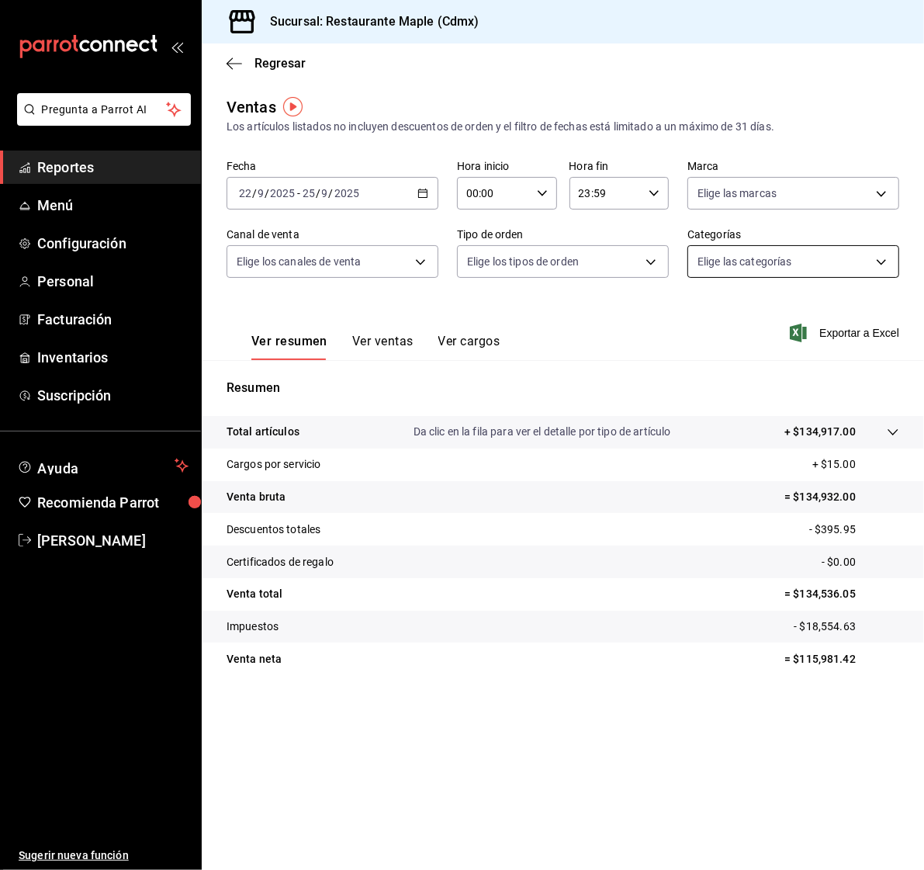
click at [763, 258] on body "Pregunta a Parrot AI Reportes Menú Configuración Personal Facturación Inventari…" at bounding box center [462, 435] width 924 height 870
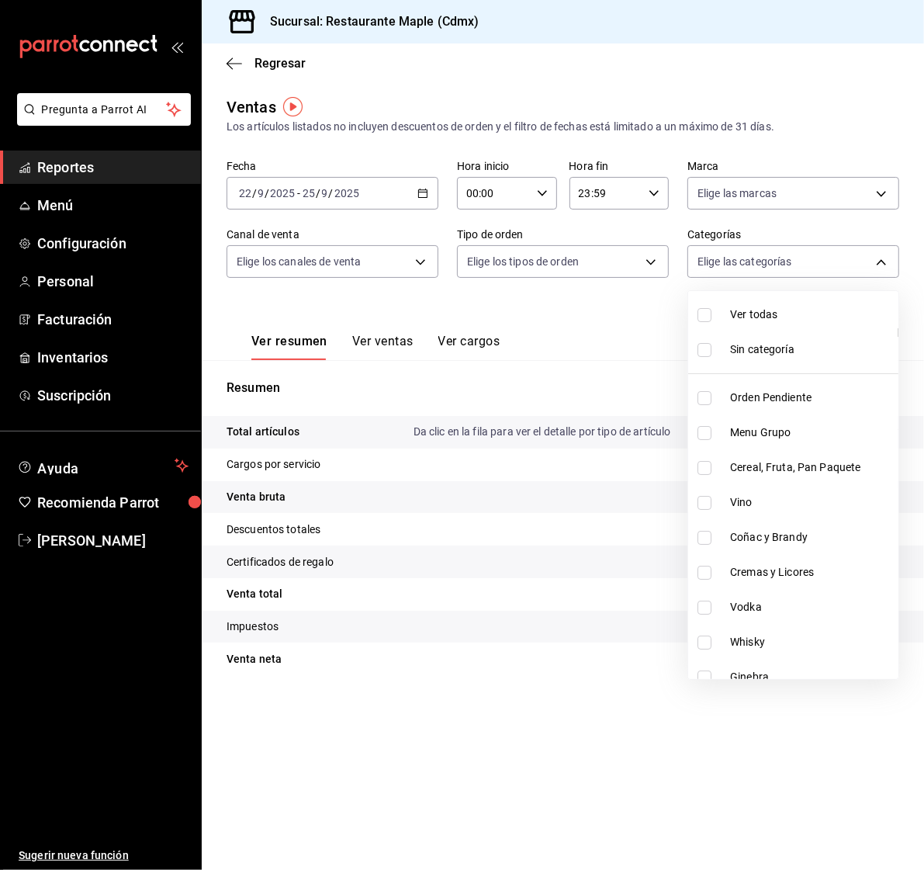
click at [739, 311] on span "Ver todas" at bounding box center [811, 314] width 162 height 16
type input "6eac6812-aa63-4034-bc7d-6b15ea469221,4e41f967-64c3-4824-b710-a5a4e80a5f0c,cd1bb…"
checkbox input "true"
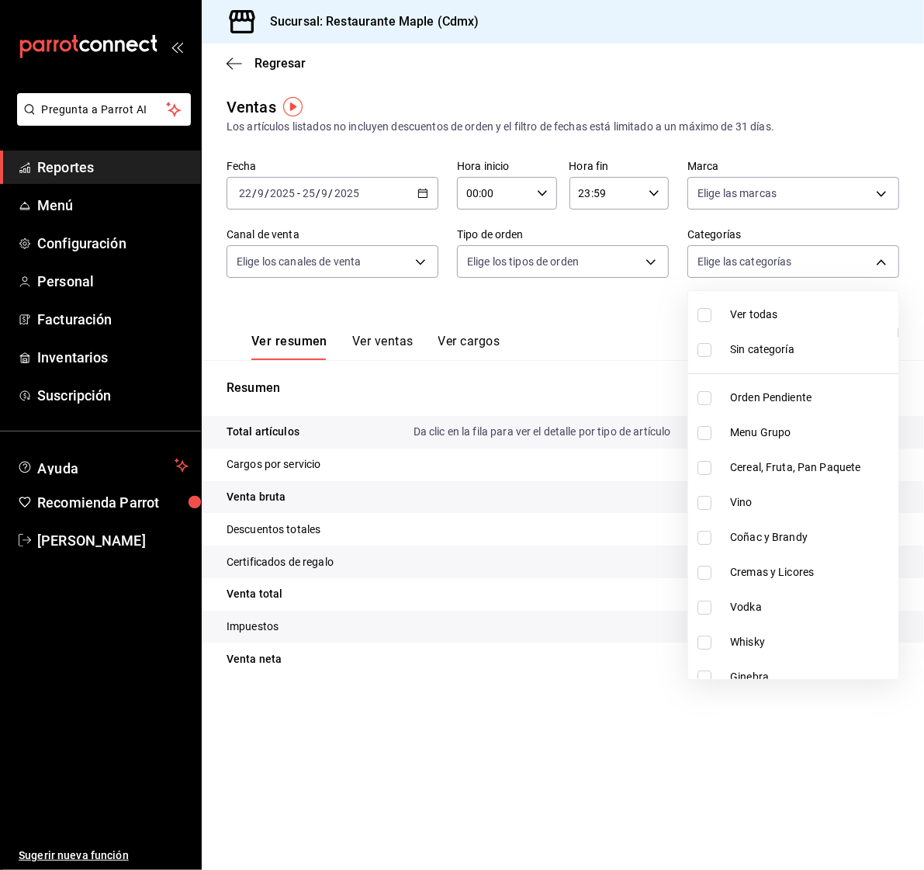
checkbox input "true"
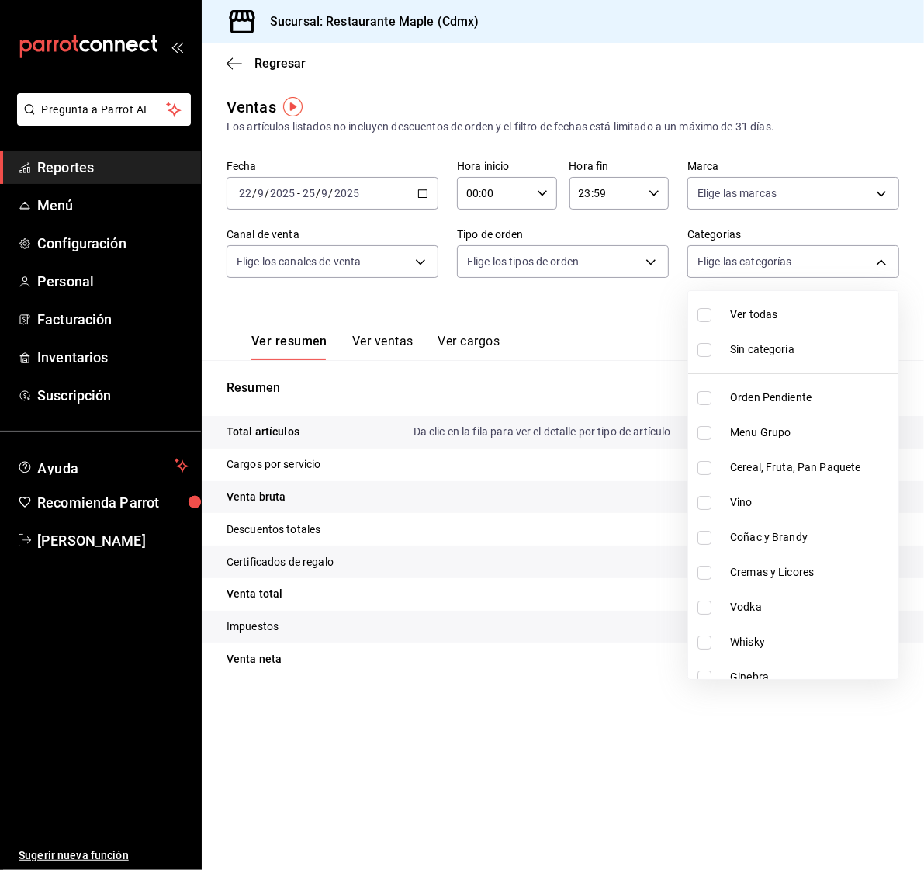
checkbox input "true"
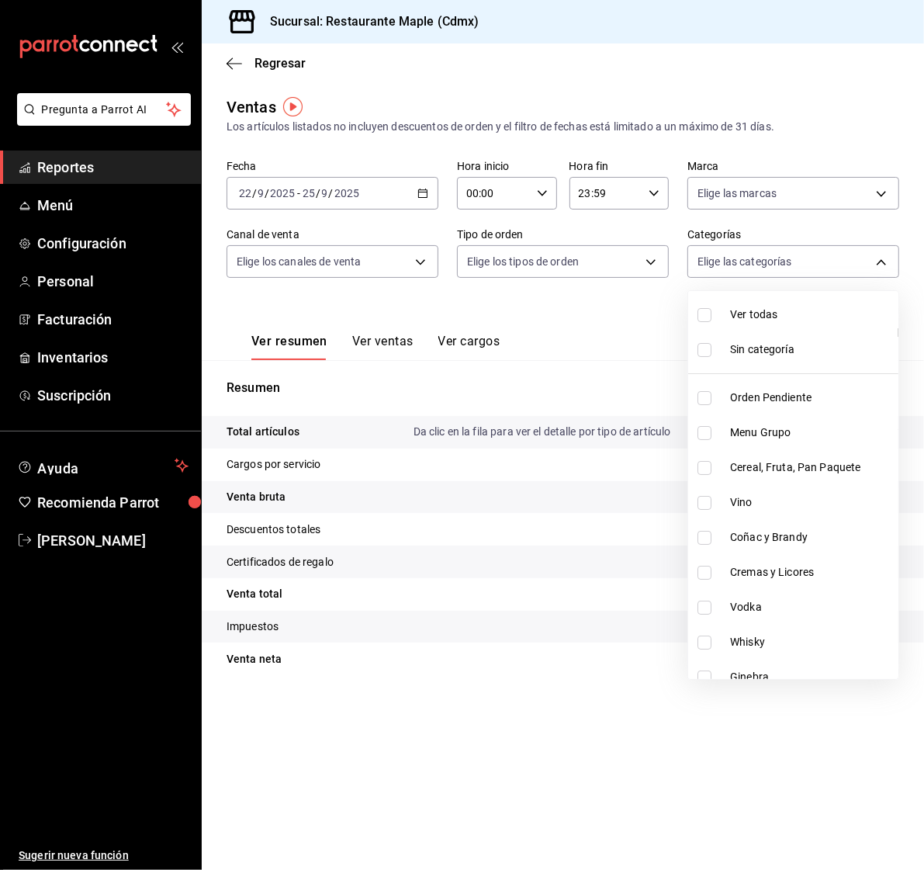
checkbox input "true"
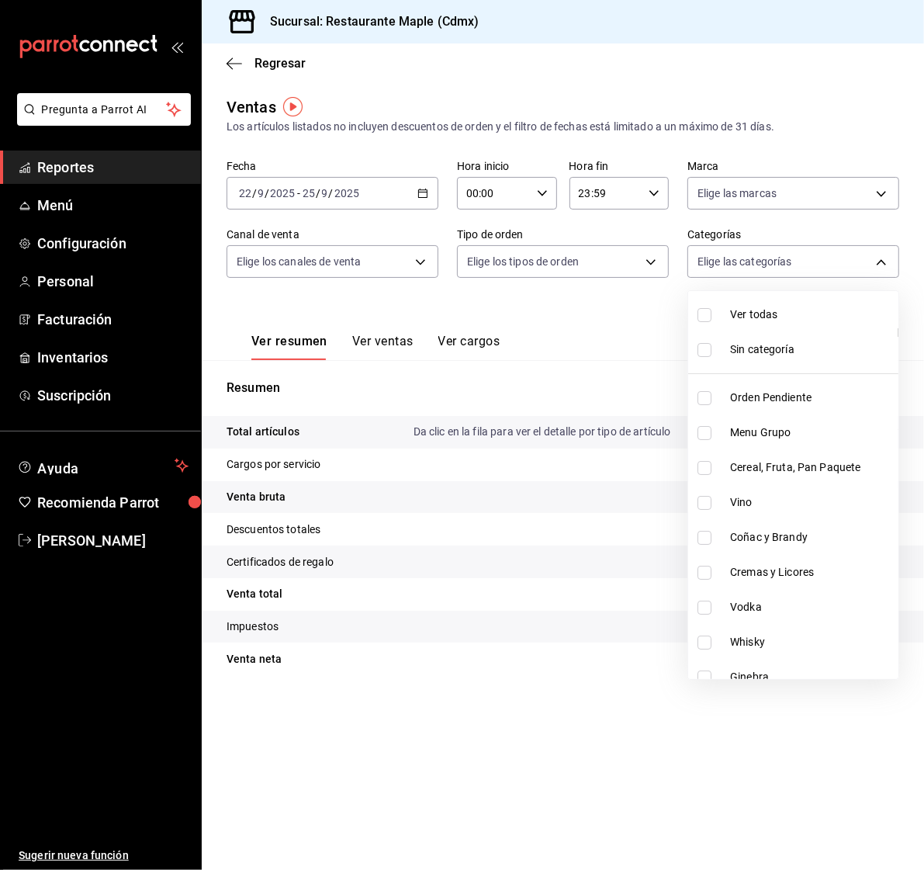
checkbox input "true"
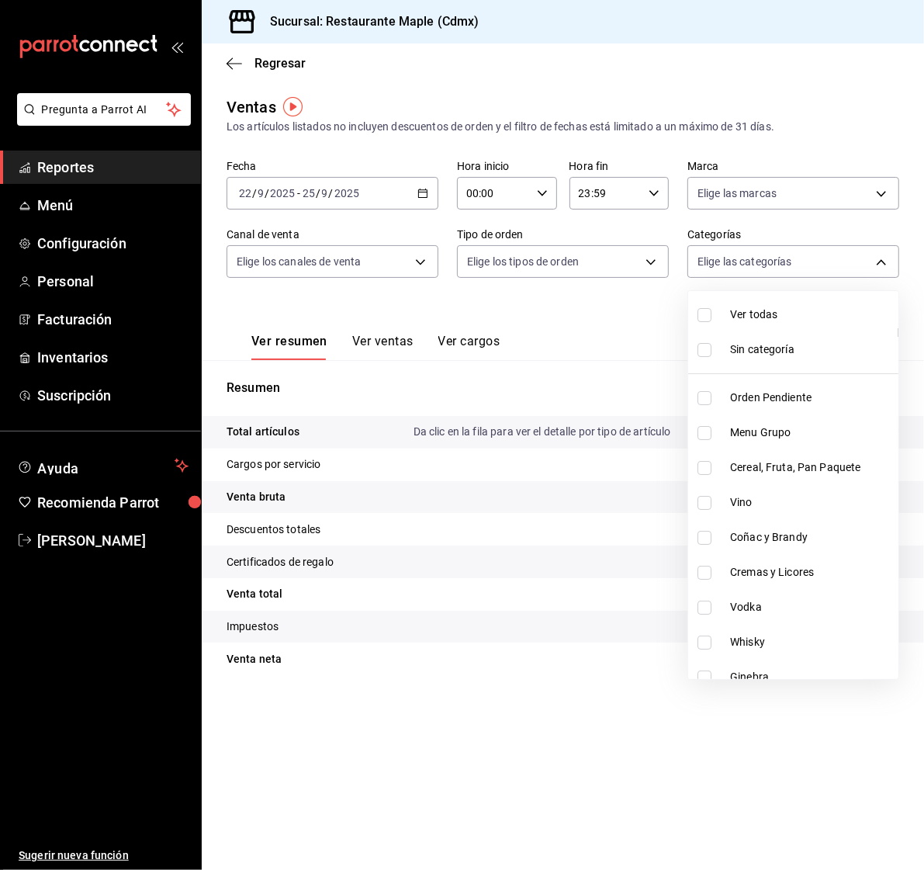
checkbox input "true"
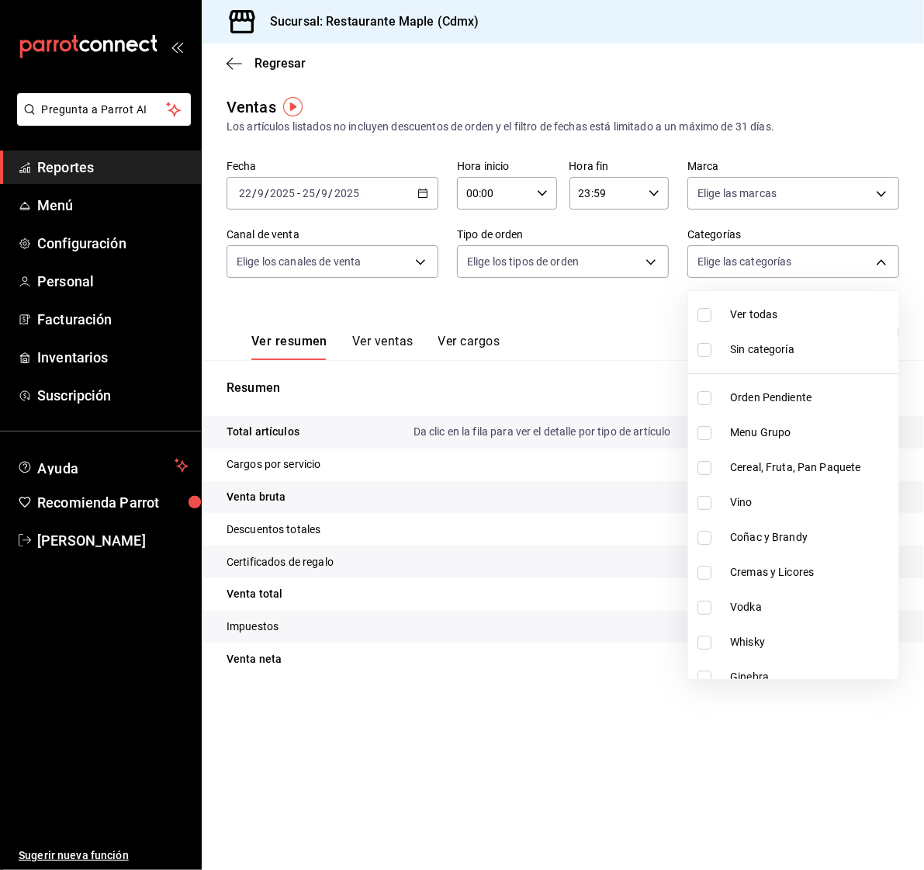
checkbox input "true"
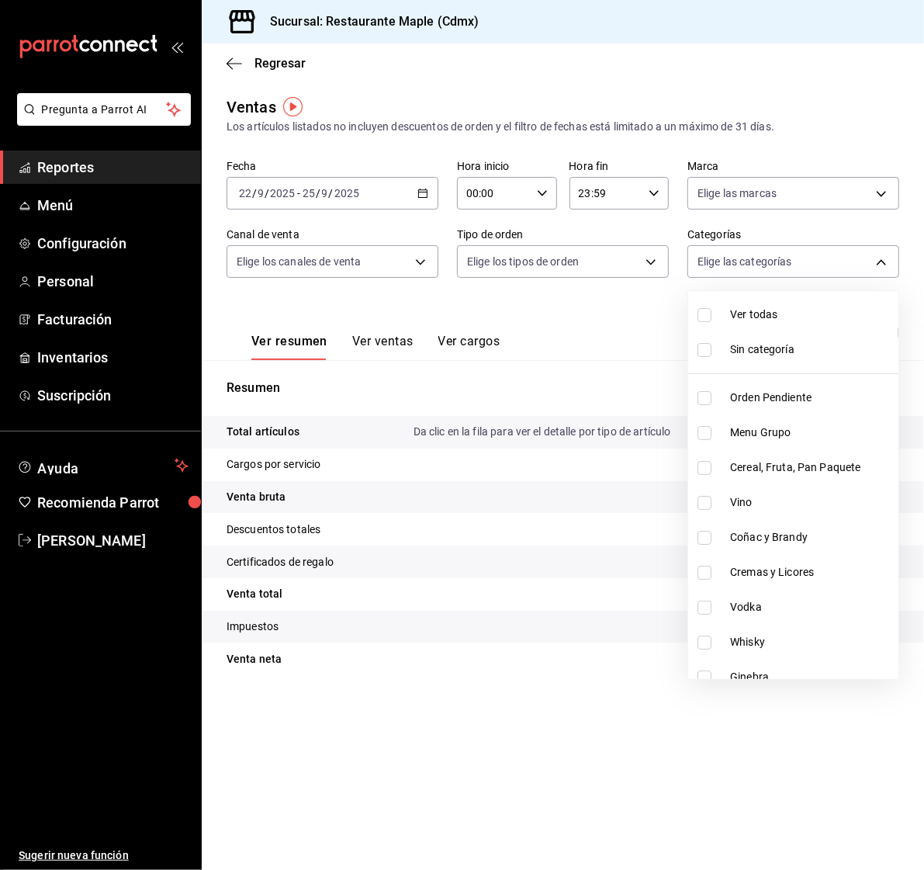
checkbox input "true"
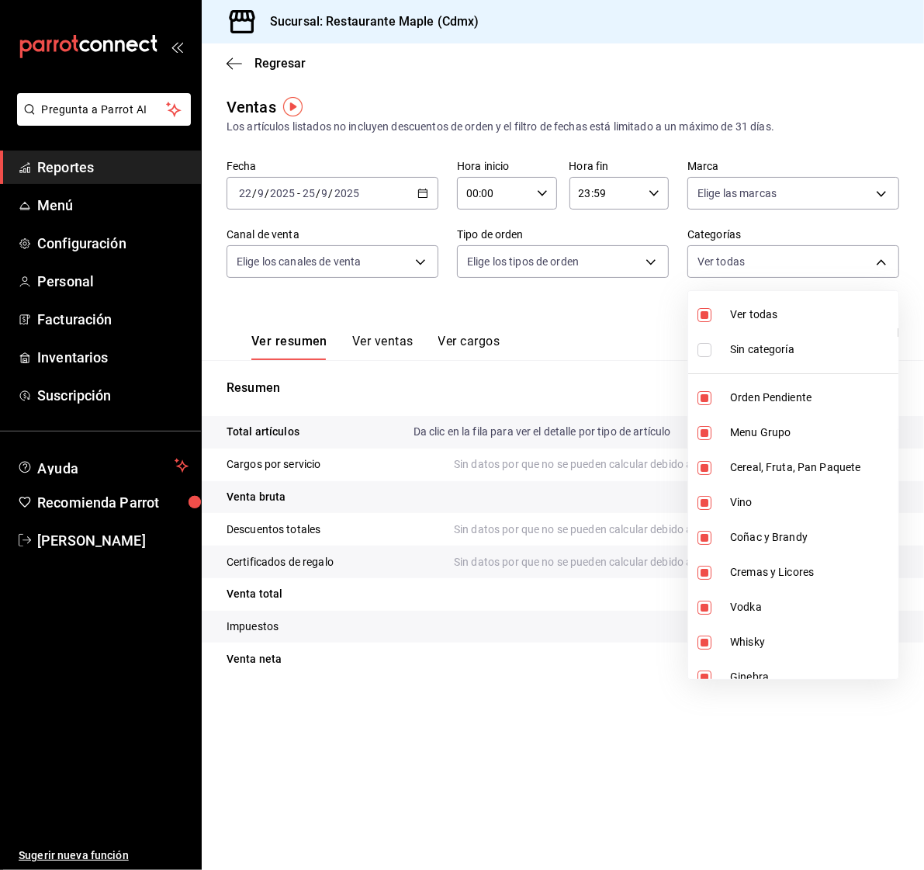
click at [578, 331] on div at bounding box center [462, 435] width 924 height 870
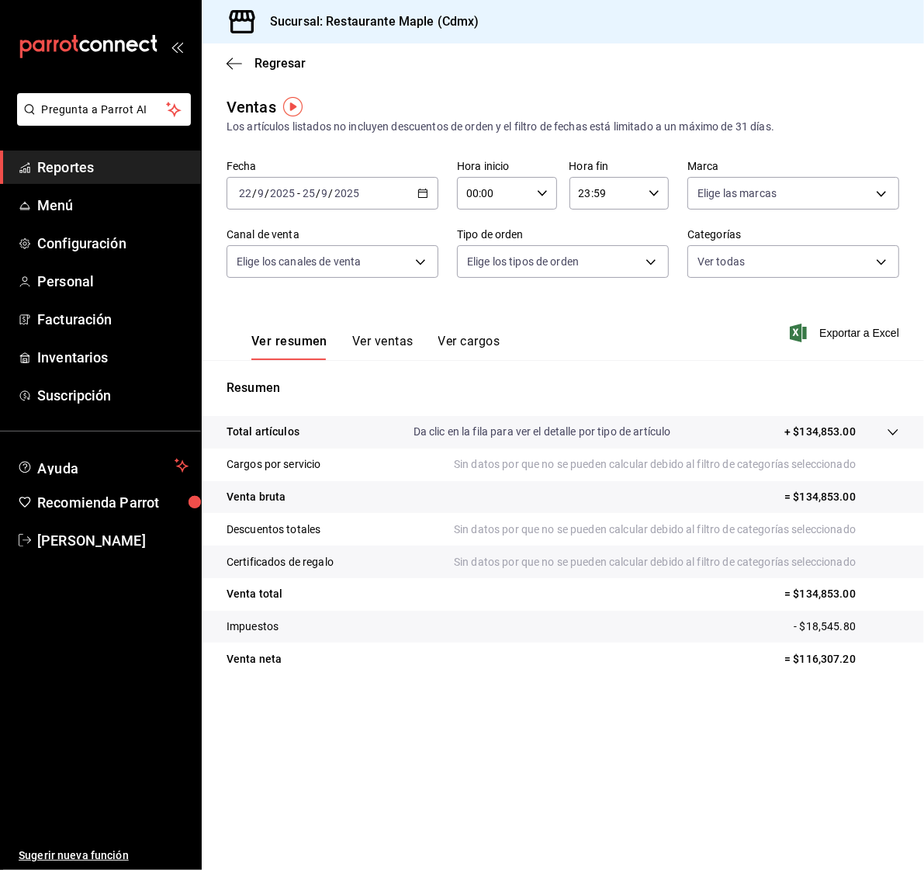
click at [400, 334] on button "Ver ventas" at bounding box center [382, 347] width 61 height 26
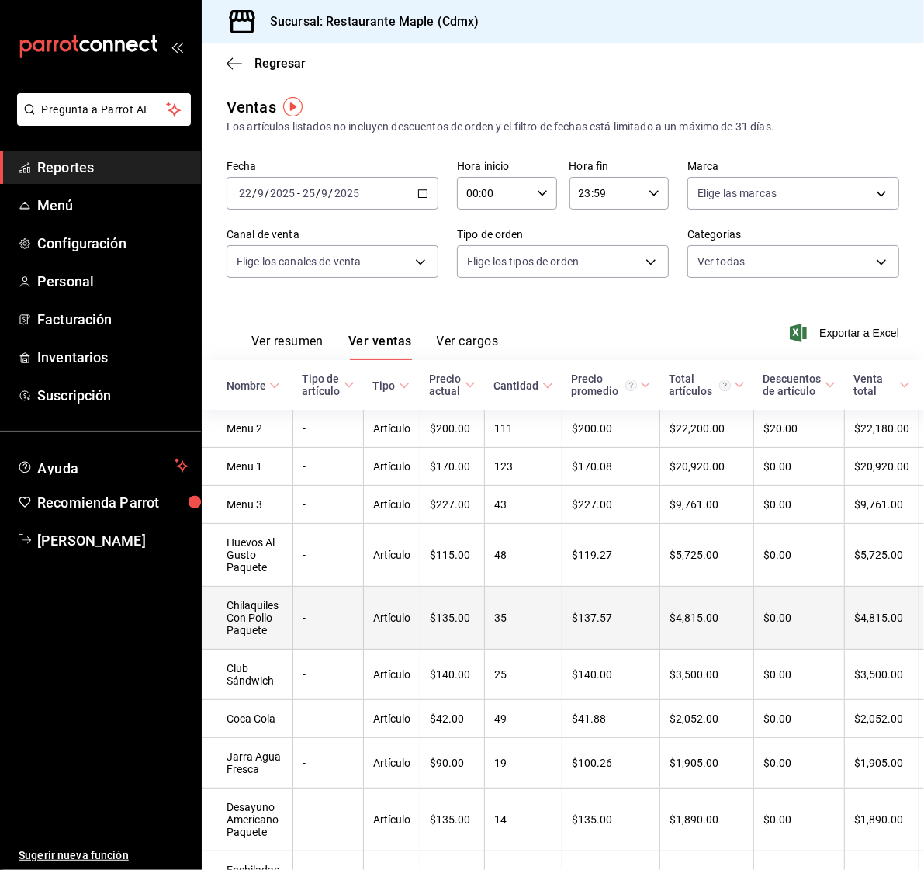
scroll to position [48, 0]
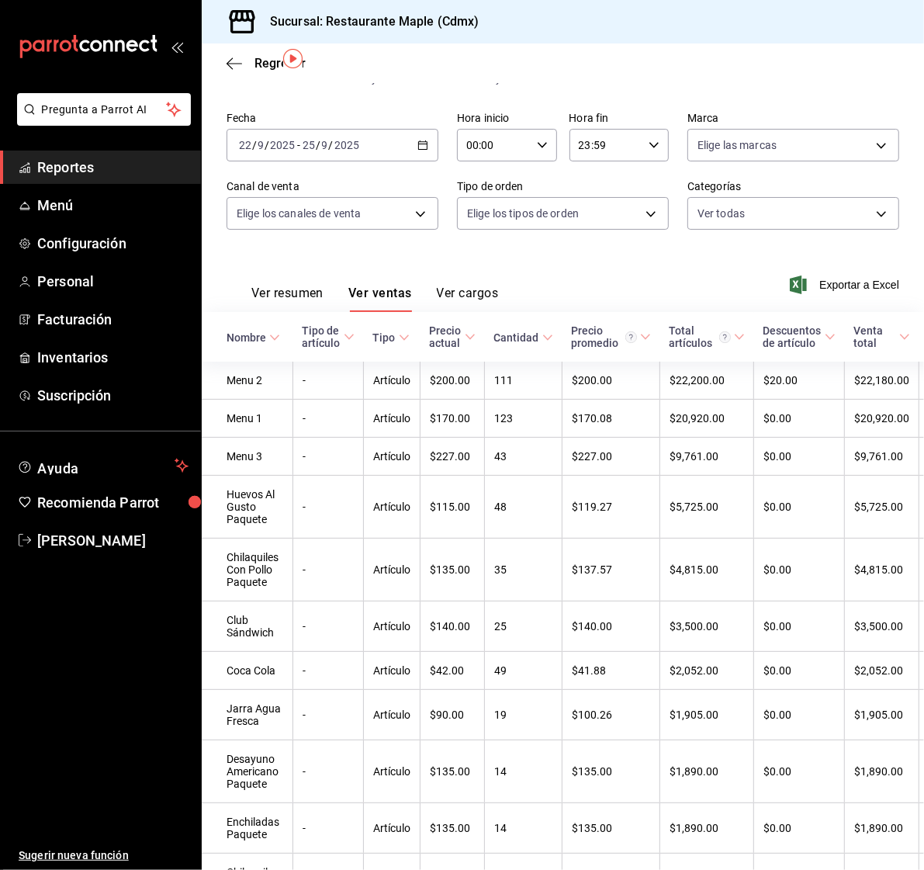
click at [486, 290] on button "Ver cargos" at bounding box center [468, 299] width 62 height 26
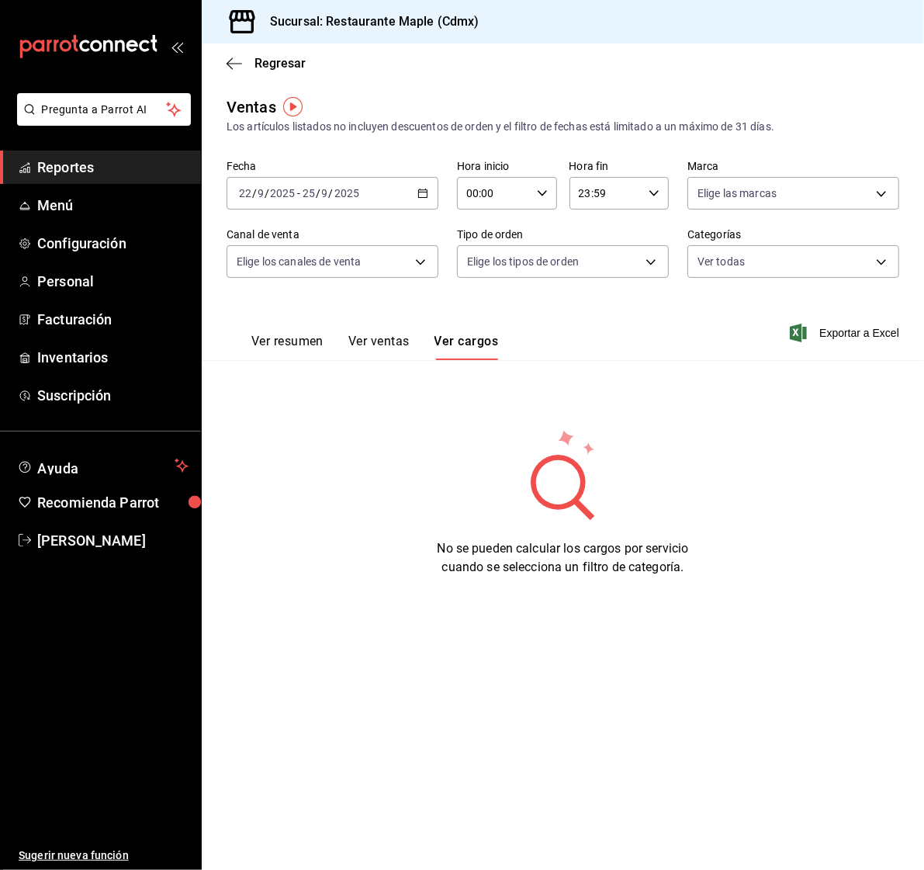
click at [386, 341] on button "Ver ventas" at bounding box center [378, 347] width 61 height 26
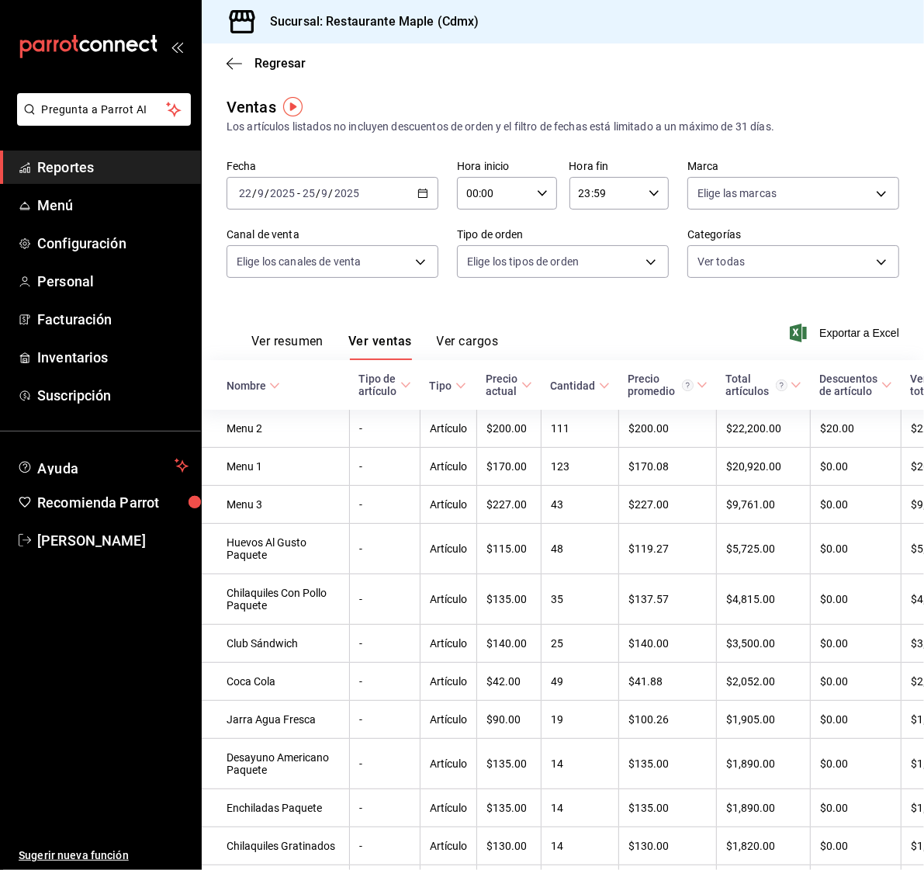
click at [551, 386] on div "Cantidad" at bounding box center [573, 385] width 45 height 12
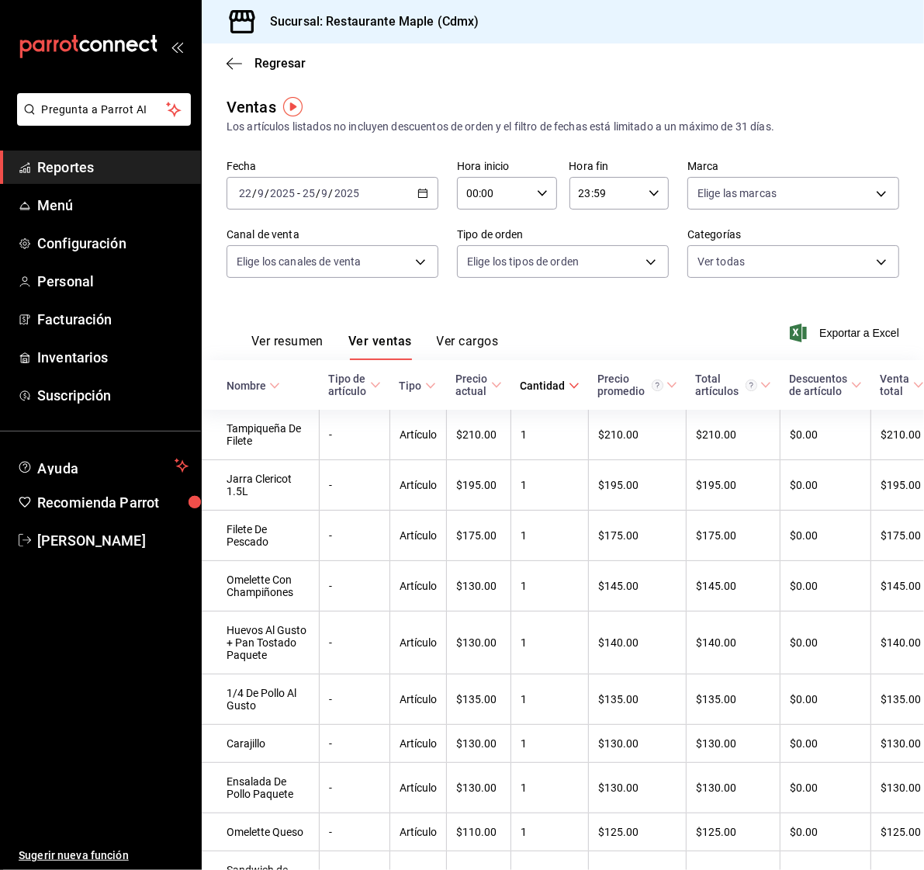
click at [535, 384] on div "Cantidad" at bounding box center [543, 385] width 45 height 12
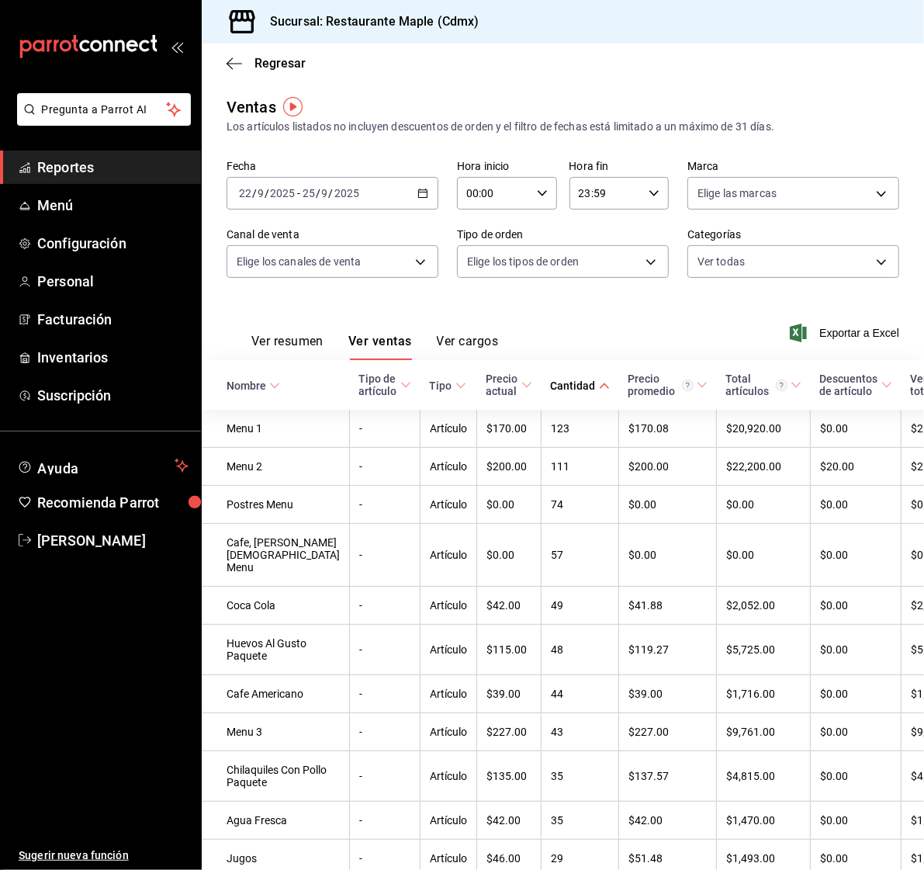
click at [749, 243] on div "Ver todas" at bounding box center [793, 258] width 212 height 39
click at [749, 263] on body "Pregunta a Parrot AI Reportes Menú Configuración Personal Facturación Inventari…" at bounding box center [462, 435] width 924 height 870
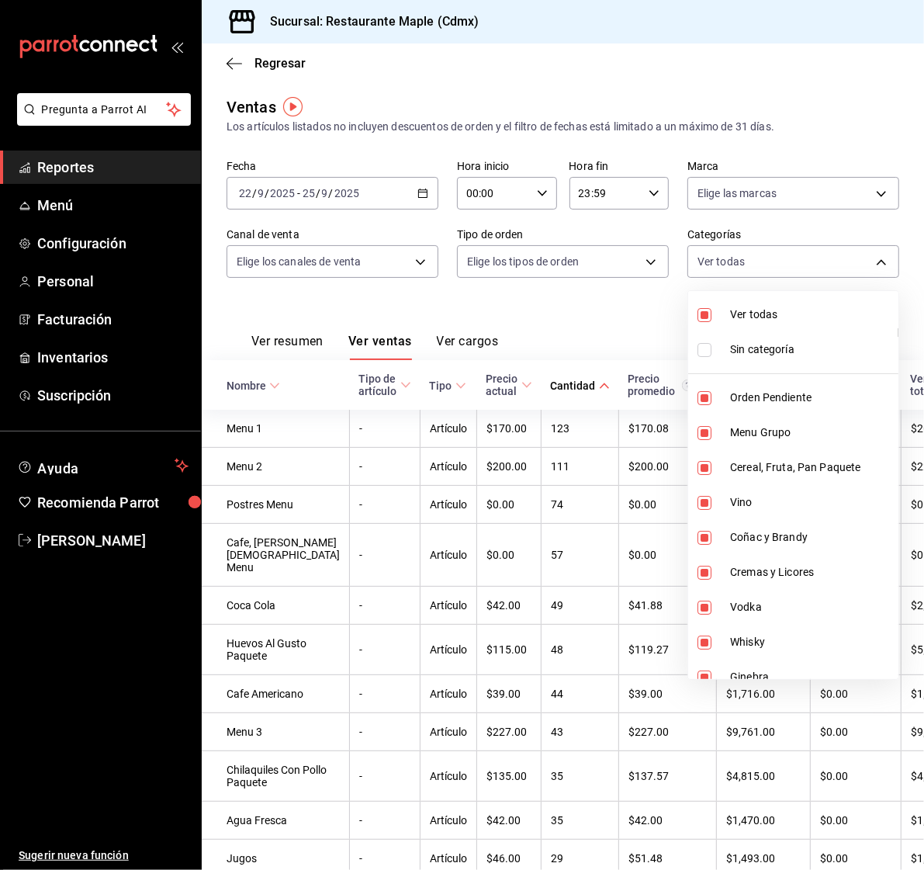
click at [706, 350] on input "checkbox" at bounding box center [705, 350] width 14 height 14
checkbox input "true"
click at [703, 316] on input "checkbox" at bounding box center [705, 315] width 14 height 14
checkbox input "false"
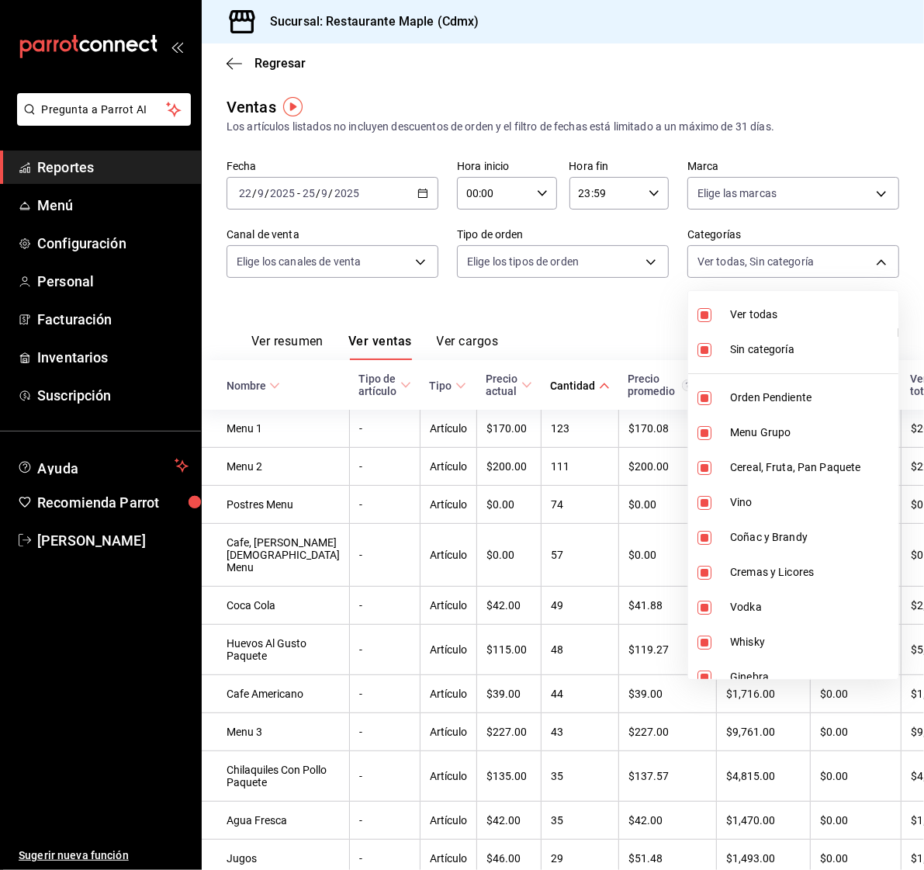
checkbox input "false"
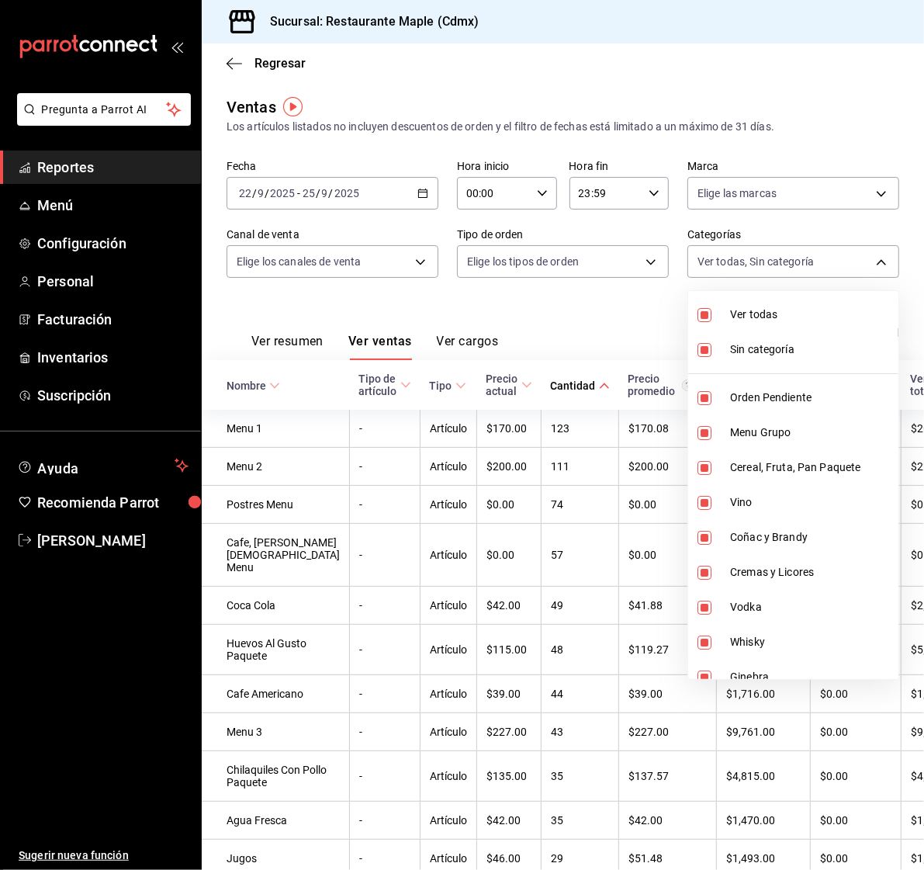
checkbox input "false"
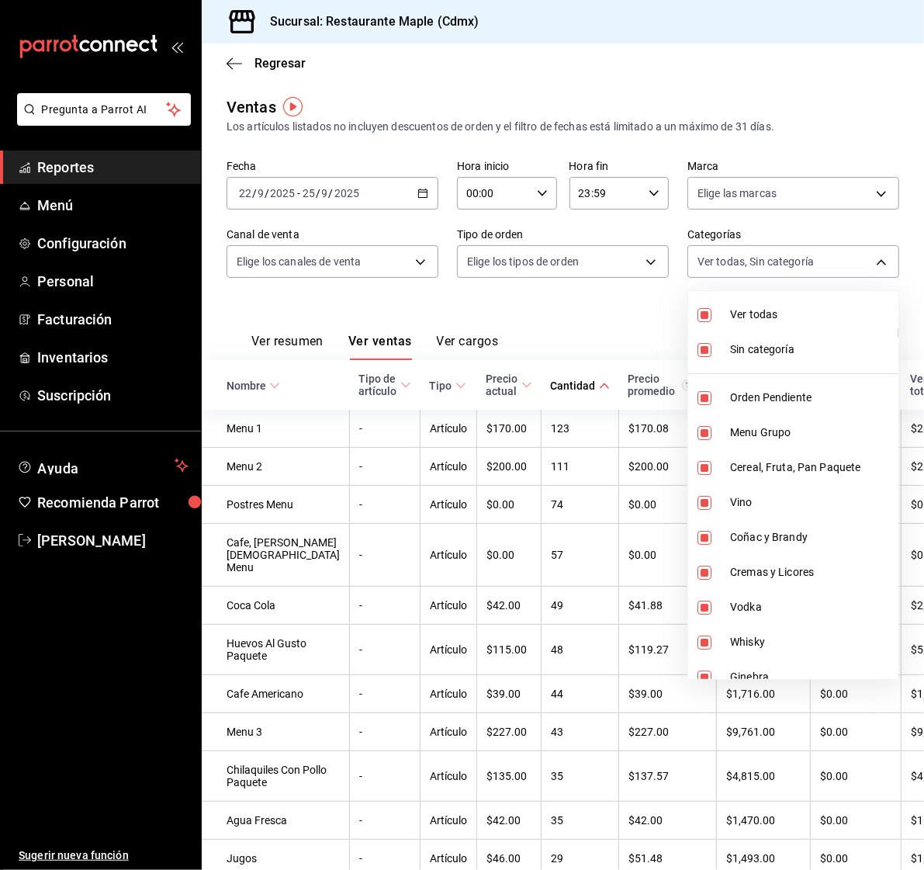
checkbox input "false"
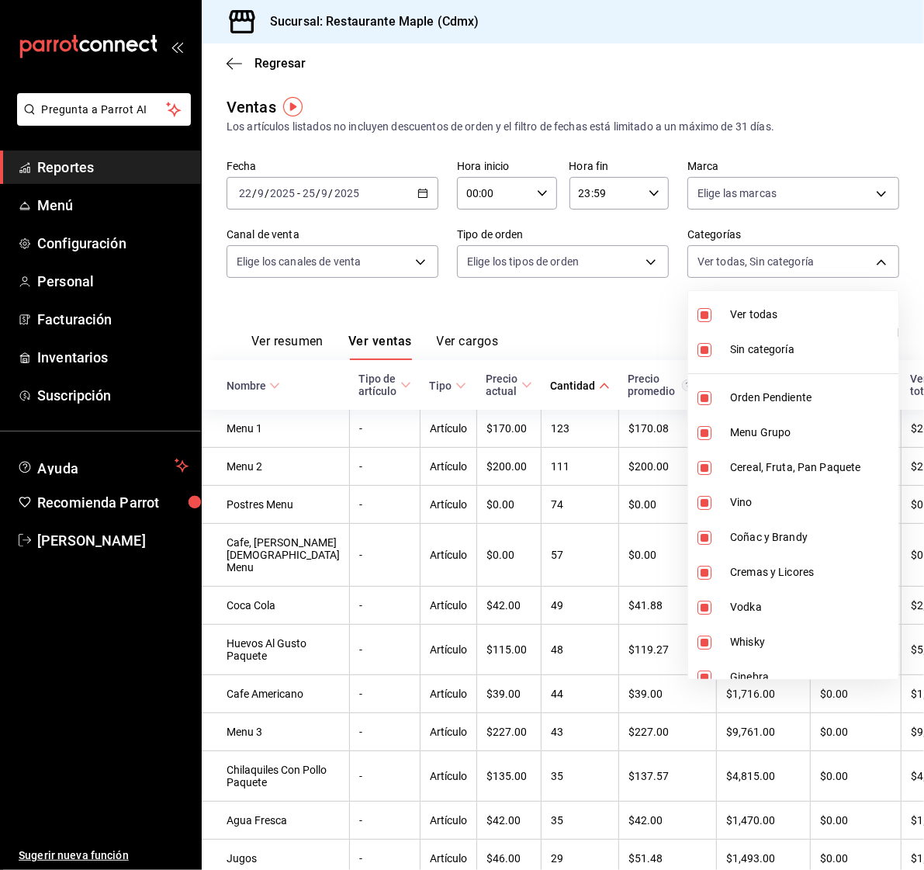
checkbox input "false"
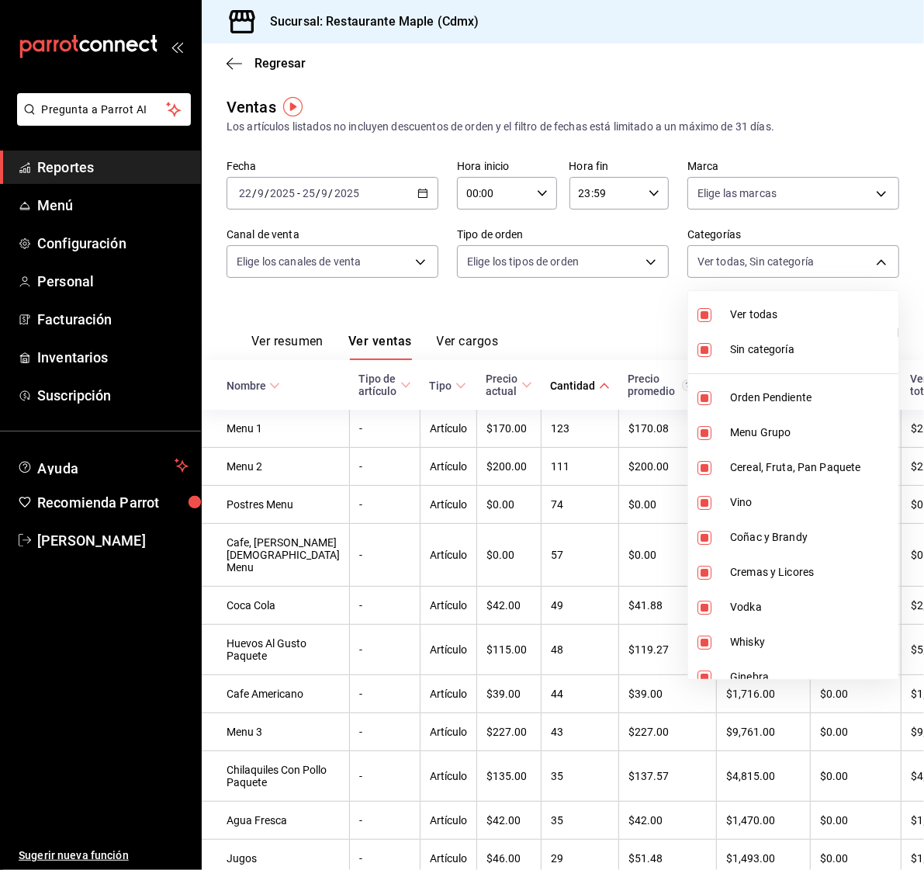
checkbox input "false"
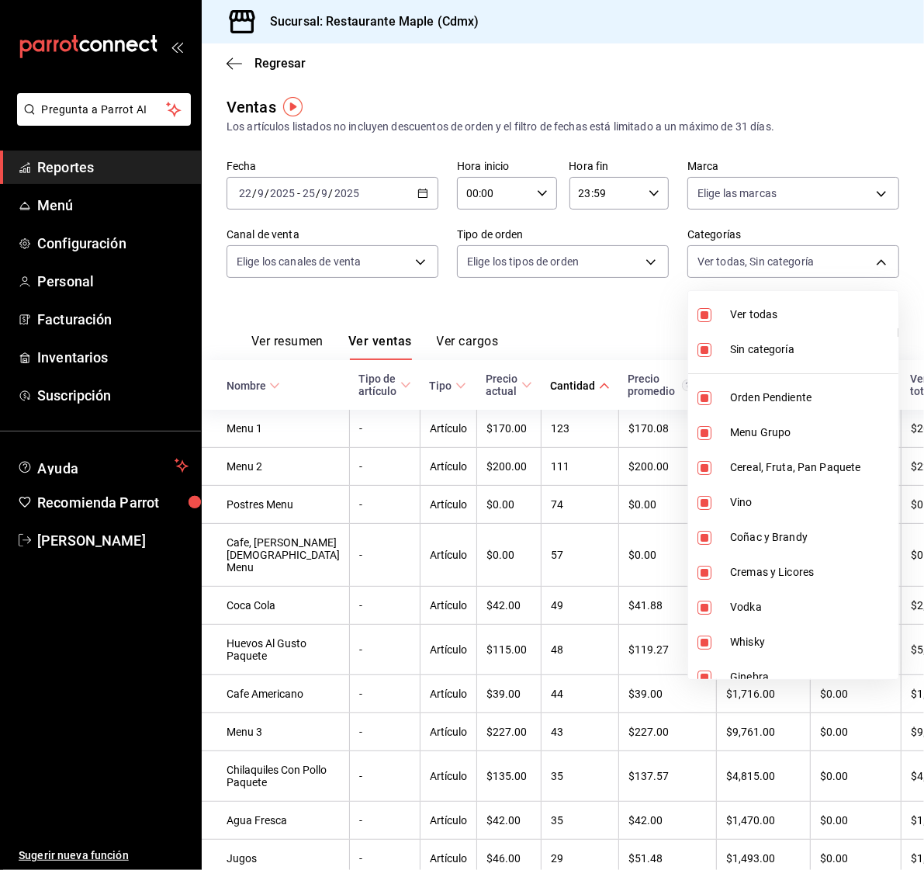
checkbox input "false"
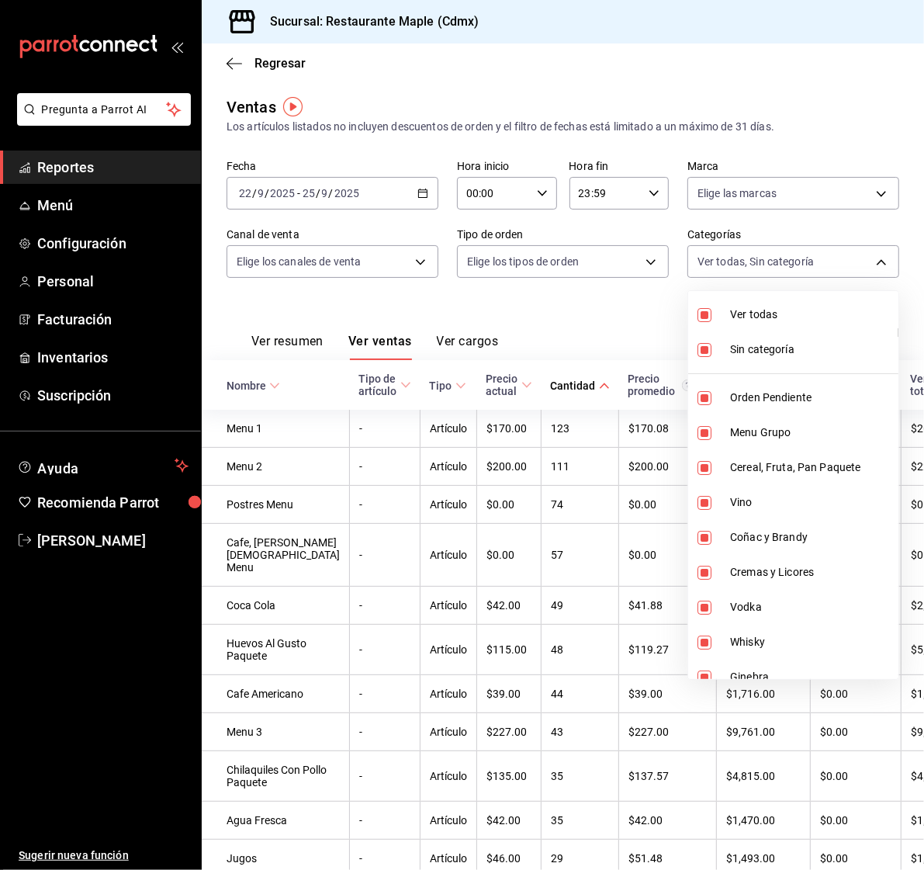
checkbox input "false"
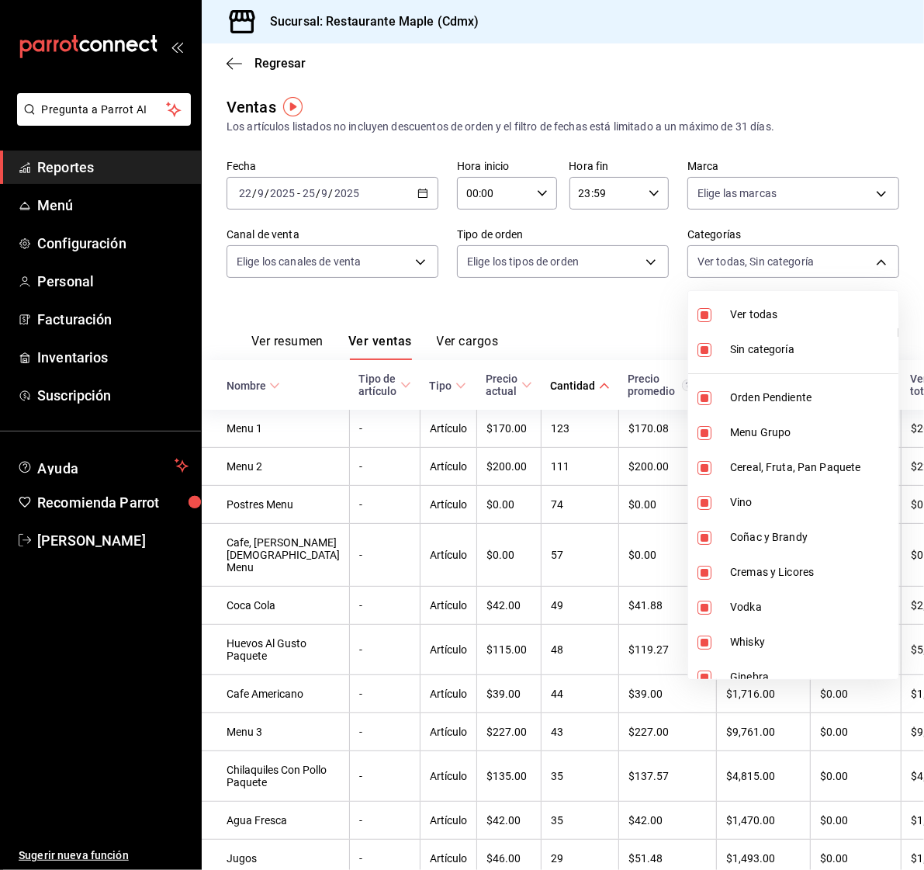
checkbox input "false"
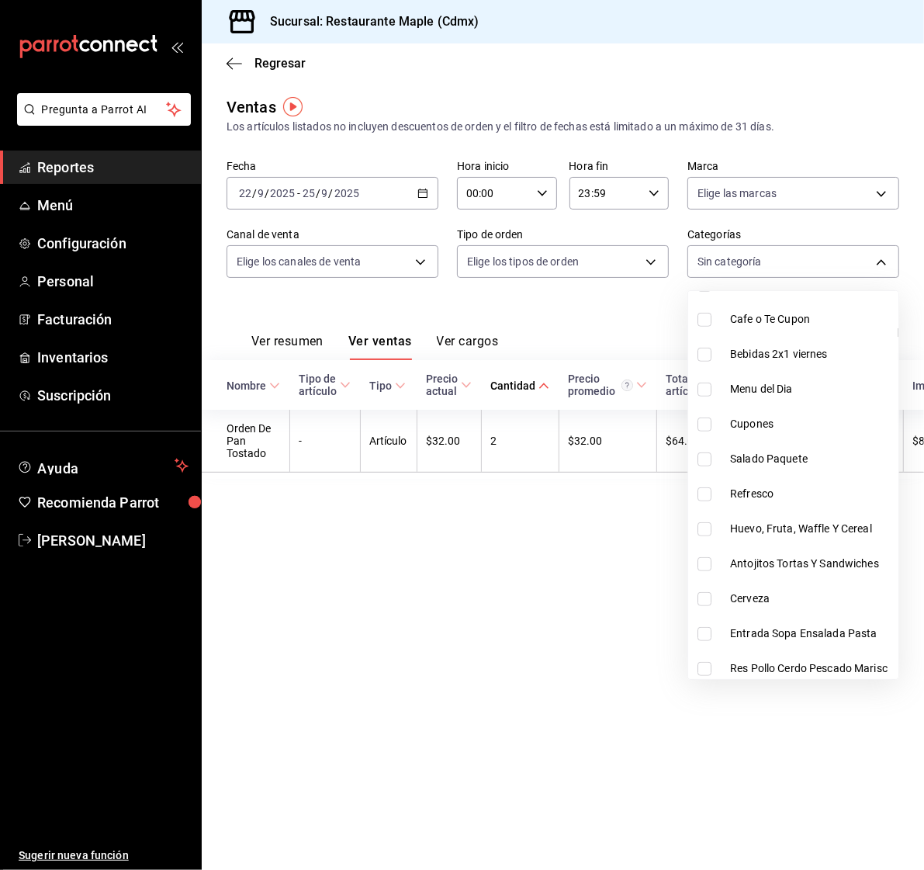
scroll to position [632, 0]
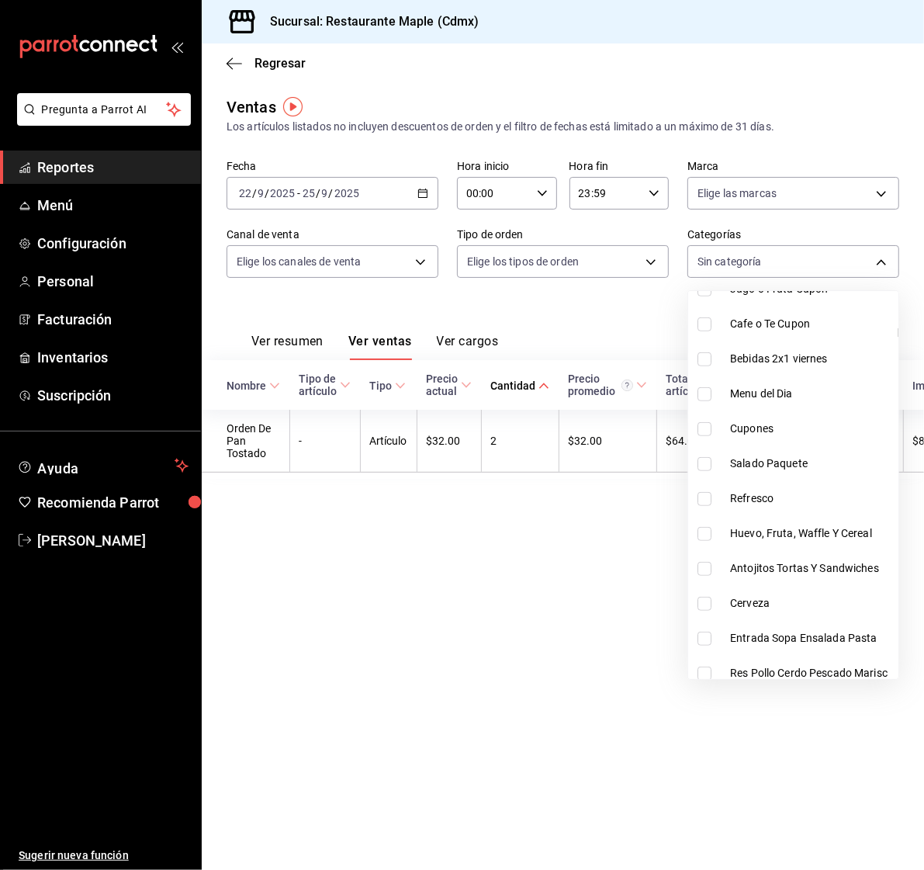
click at [711, 436] on li "Cupones" at bounding box center [793, 428] width 210 height 35
type input "b9ac8c0a-4ed2-48e4-8dc5-a4fc3717cf71"
checkbox input "true"
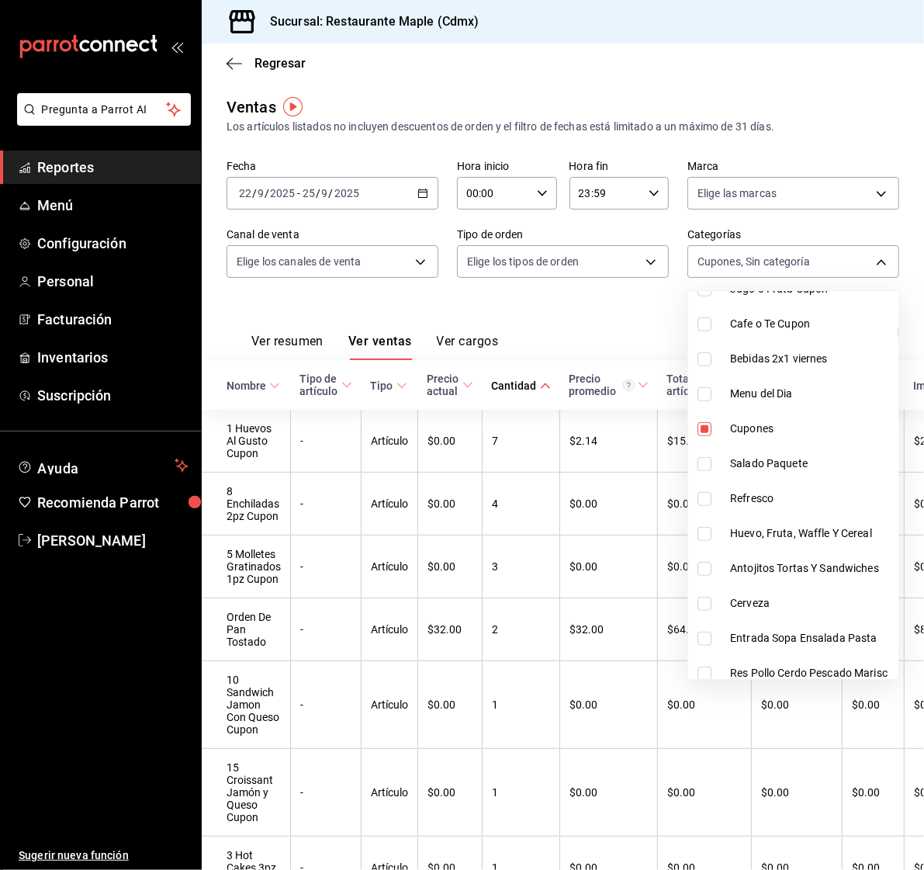
click at [571, 308] on div at bounding box center [462, 435] width 924 height 870
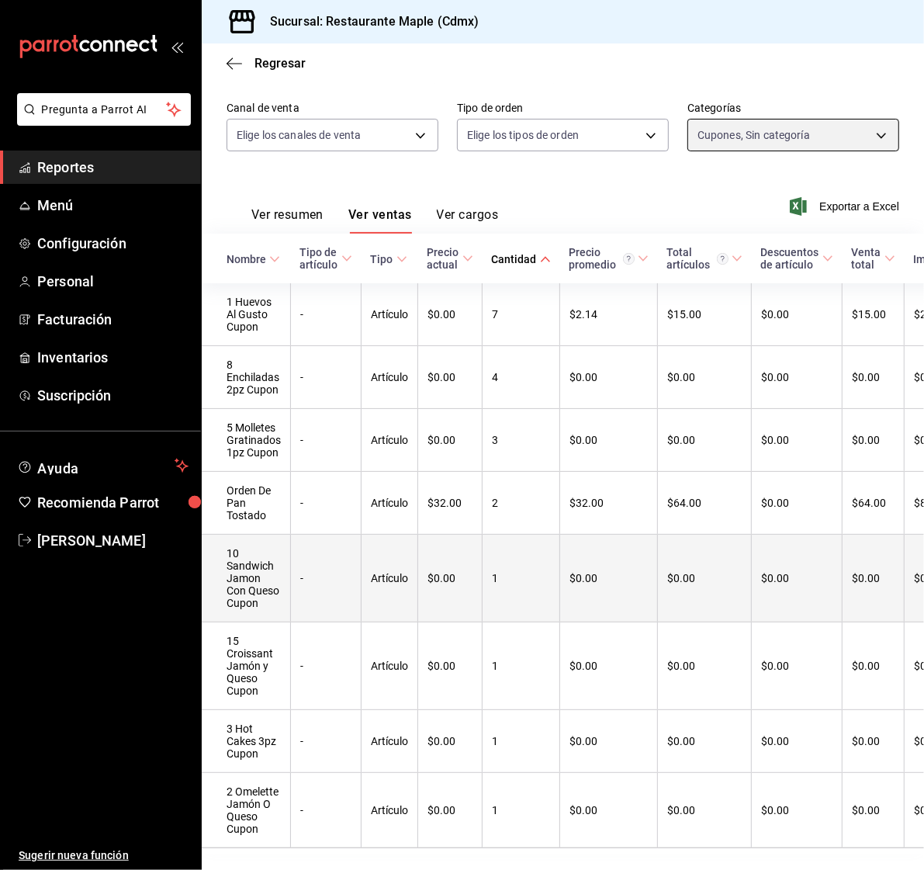
scroll to position [176, 0]
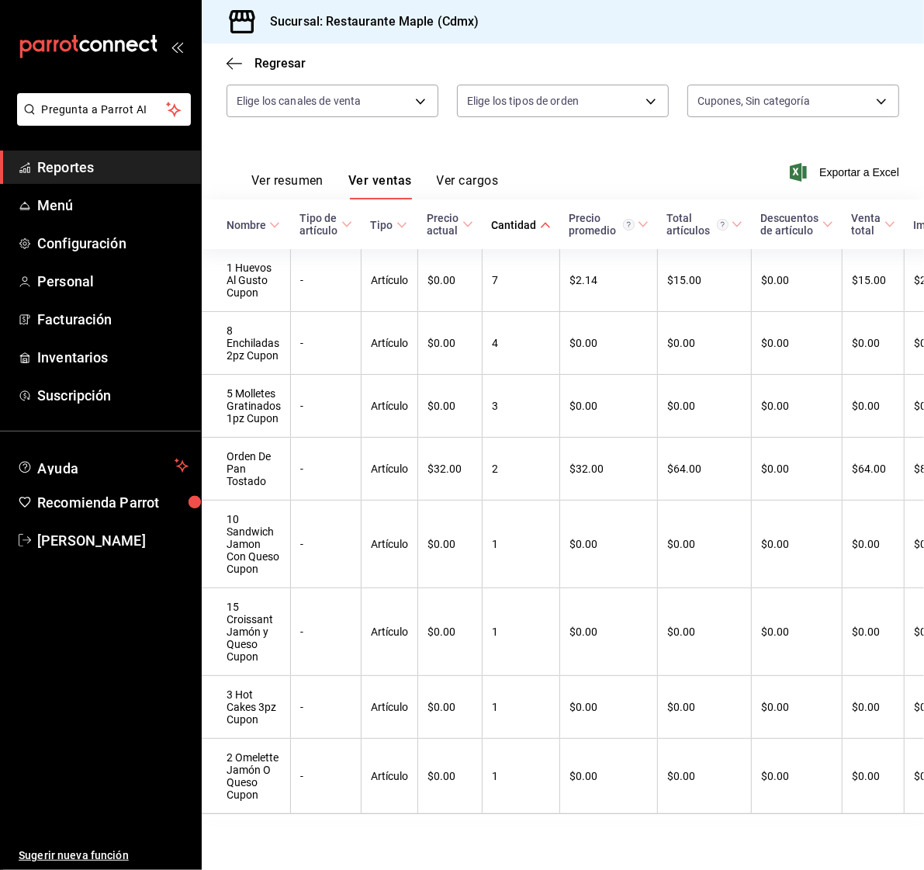
click at [273, 222] on \(Stroke\) at bounding box center [274, 224] width 9 height 5
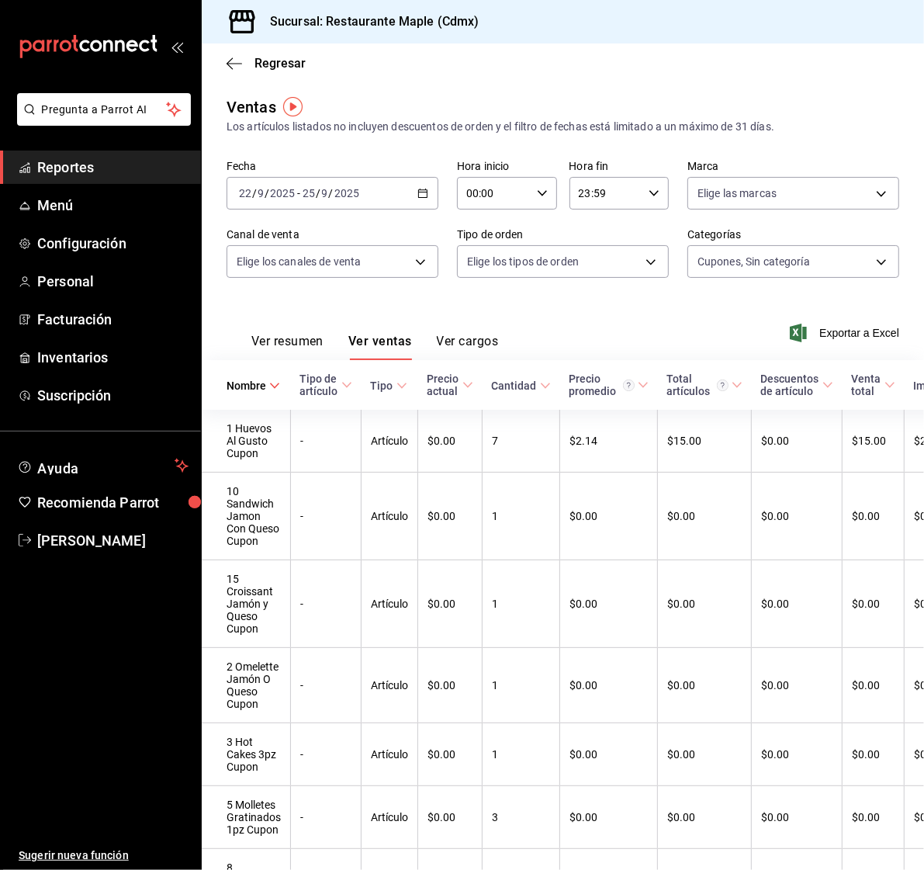
click at [530, 376] on th "Cantidad" at bounding box center [522, 385] width 78 height 50
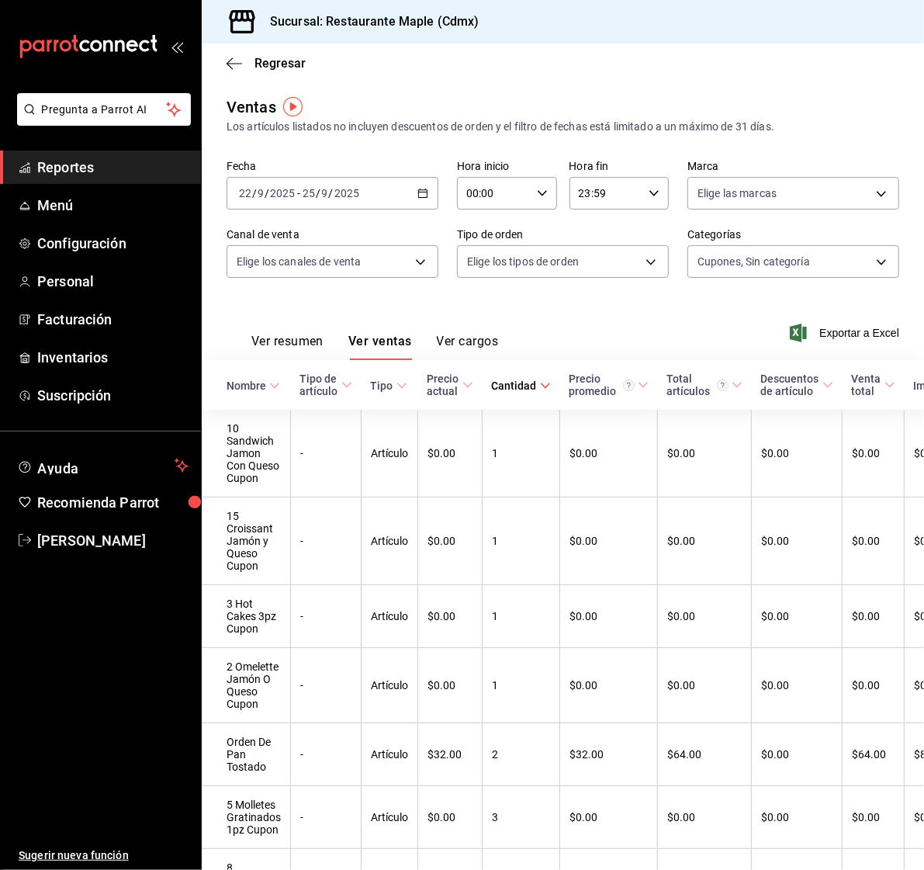
click at [520, 379] on div "Cantidad" at bounding box center [514, 385] width 45 height 12
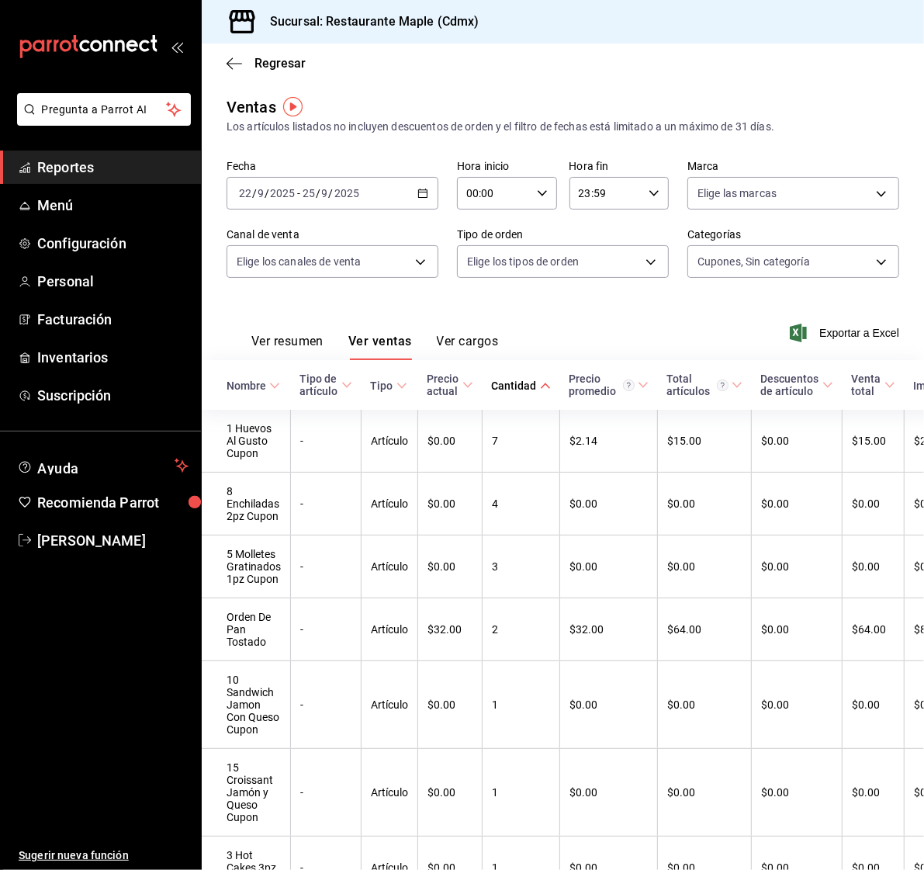
click at [432, 182] on div "2025-09-22 22 / 9 / 2025 - 2025-09-25 25 / 9 / 2025" at bounding box center [333, 193] width 212 height 33
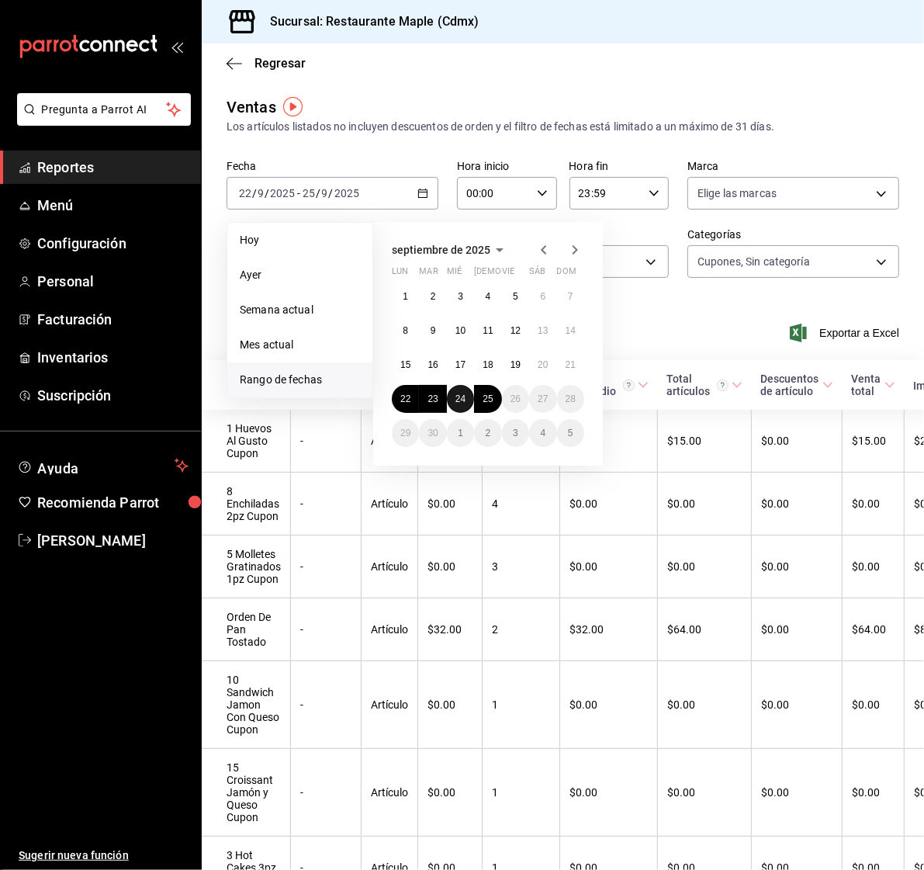
click at [464, 399] on abbr "24" at bounding box center [460, 398] width 10 height 11
click at [303, 258] on li "Ayer" at bounding box center [299, 275] width 145 height 35
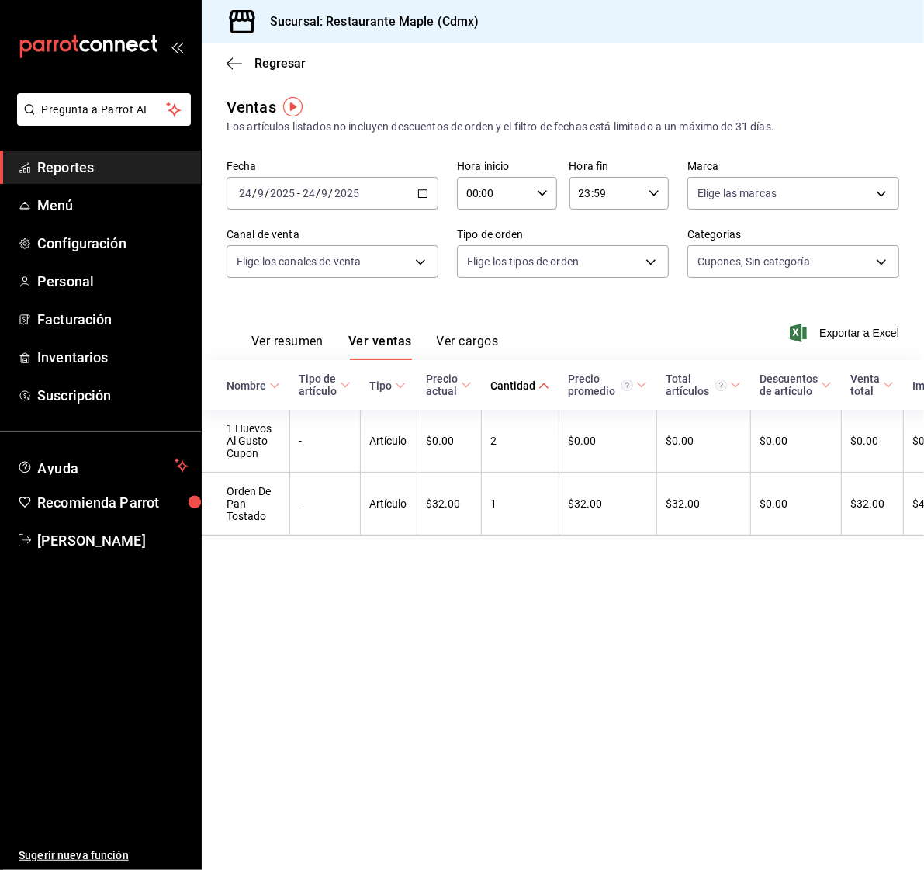
click at [312, 200] on div "2025-09-24 24 / 9 / 2025 - 2025-09-24 24 / 9 / 2025" at bounding box center [333, 193] width 212 height 33
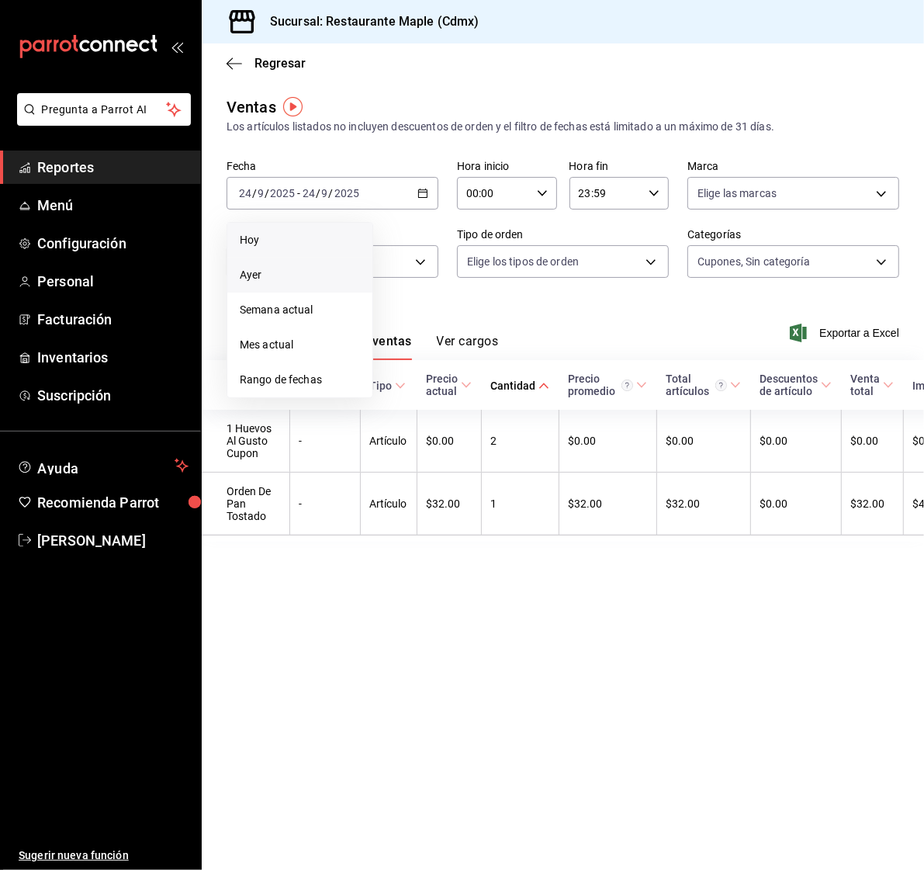
click at [314, 245] on span "Hoy" at bounding box center [300, 240] width 120 height 16
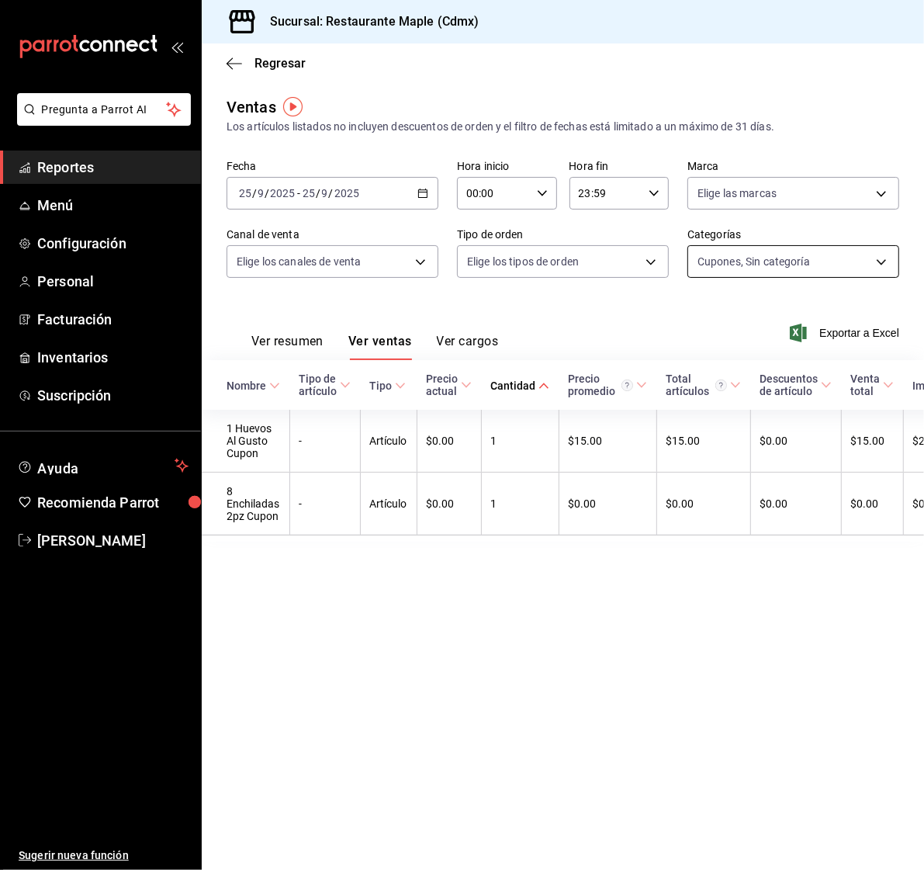
click at [769, 257] on body "Pregunta a Parrot AI Reportes Menú Configuración Personal Facturación Inventari…" at bounding box center [462, 435] width 924 height 870
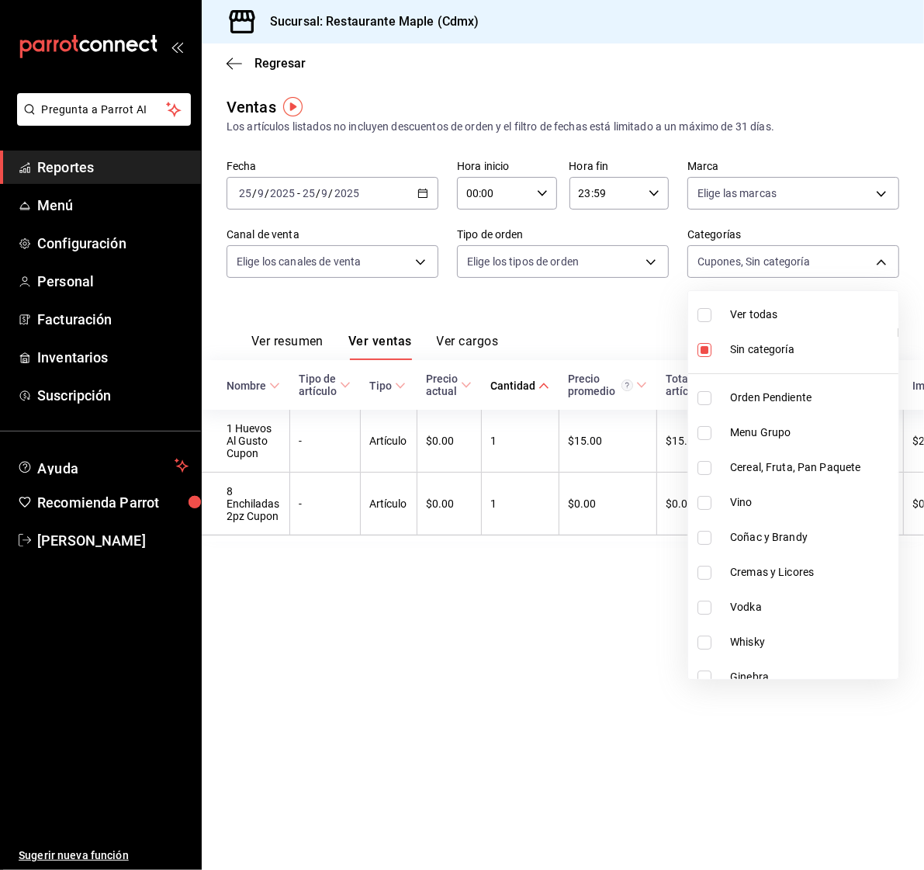
click at [698, 351] on input "checkbox" at bounding box center [705, 350] width 14 height 14
checkbox input "false"
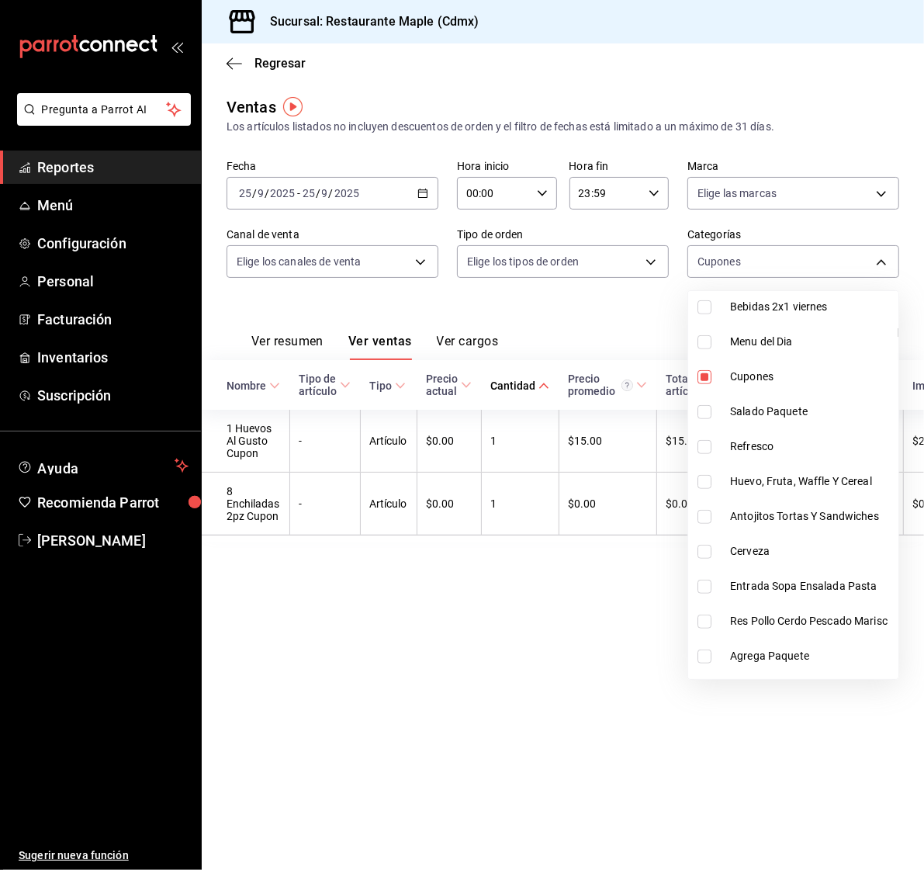
scroll to position [695, 0]
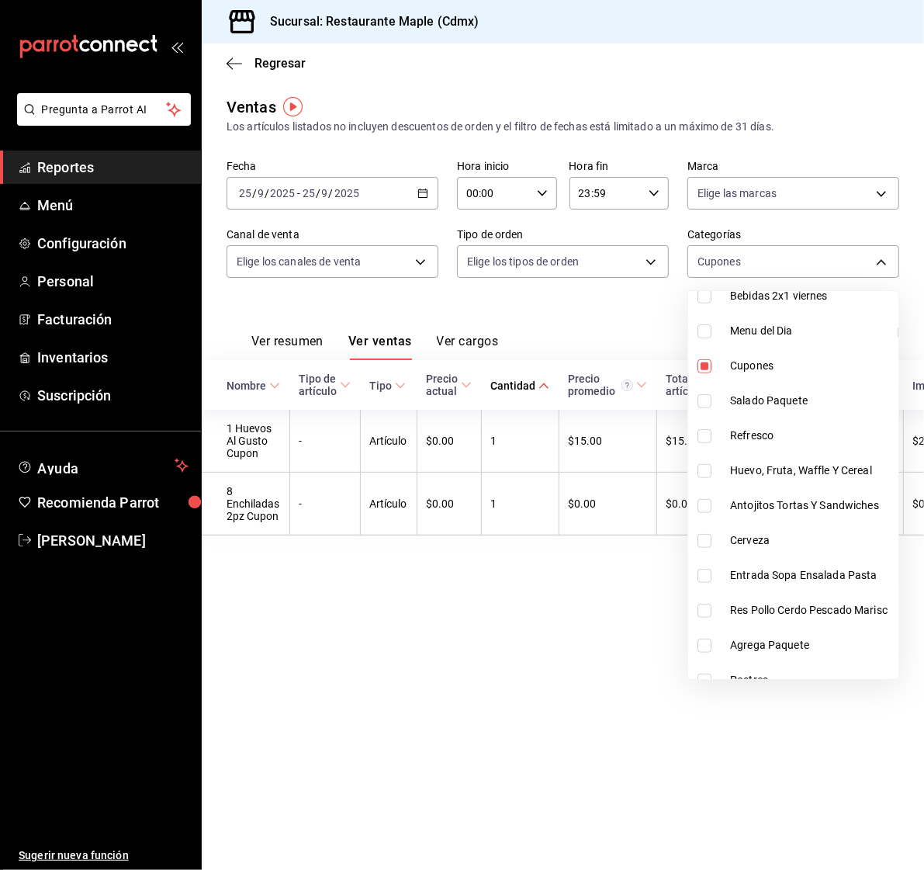
click at [708, 361] on input "checkbox" at bounding box center [705, 366] width 14 height 14
checkbox input "false"
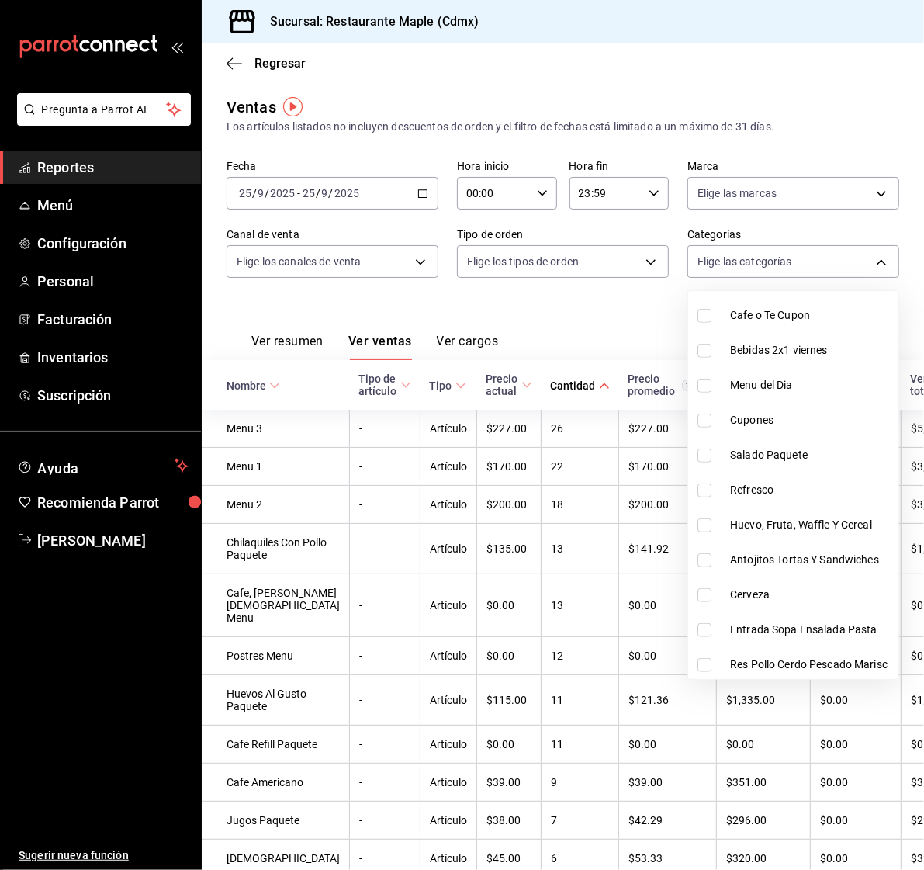
scroll to position [452, 0]
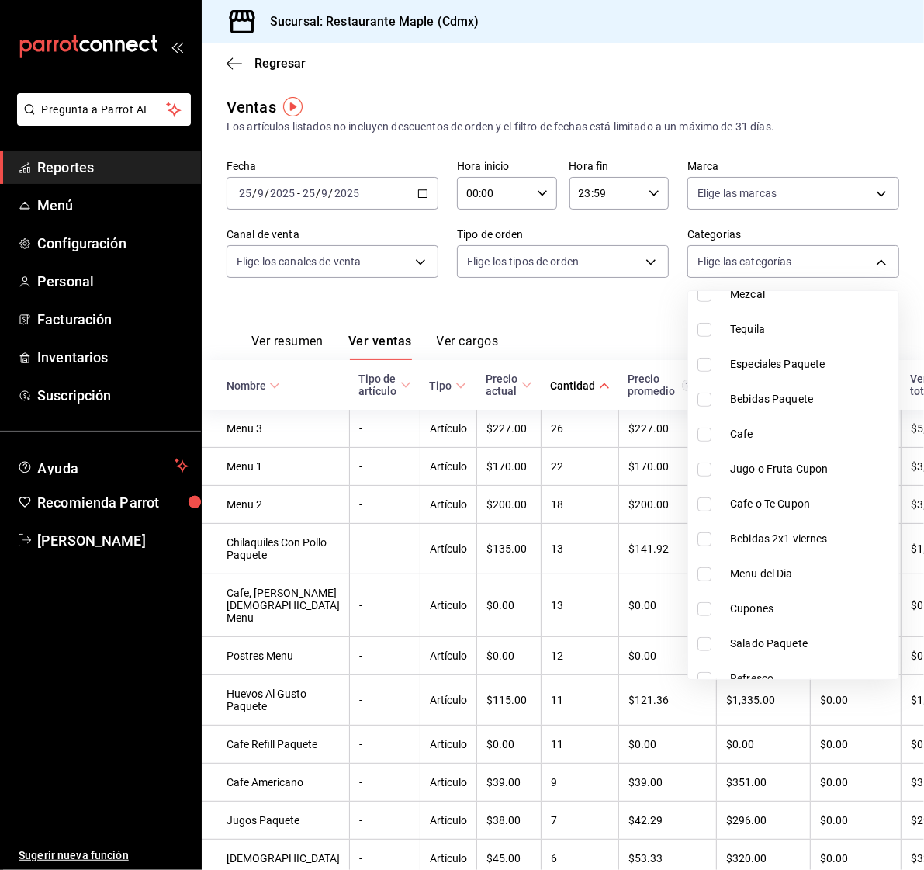
click at [708, 576] on input "checkbox" at bounding box center [705, 574] width 14 height 14
checkbox input "true"
type input "56d99432-692b-4047-a0cf-b199318a5987"
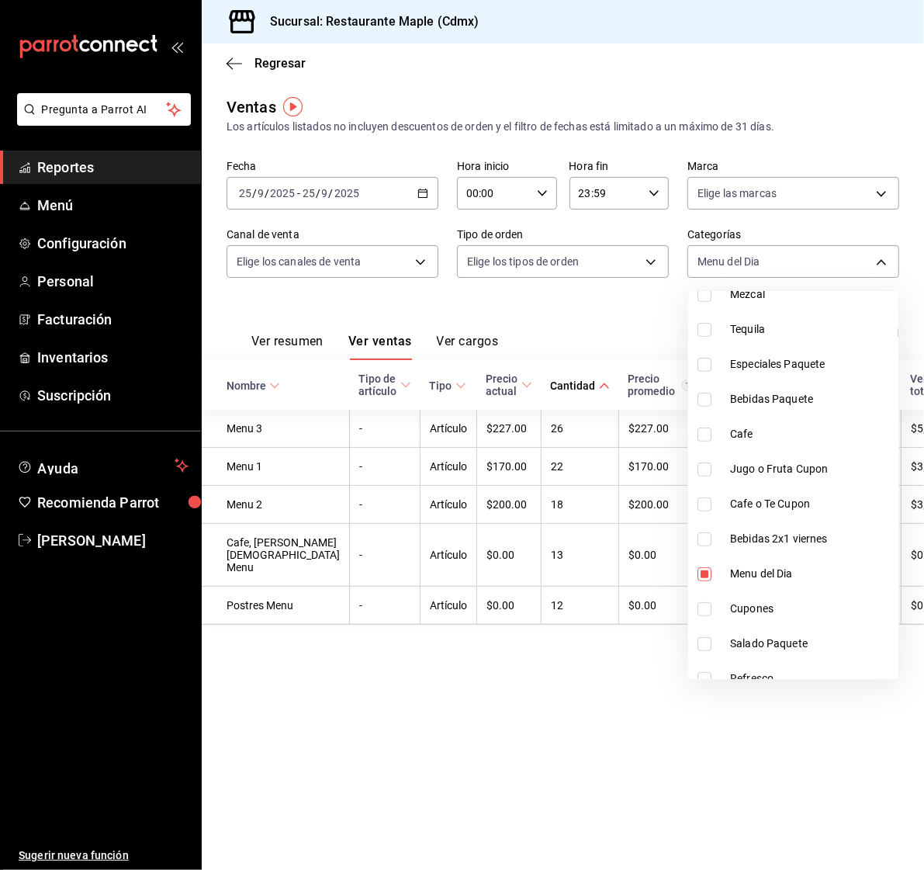
click at [498, 675] on div at bounding box center [462, 435] width 924 height 870
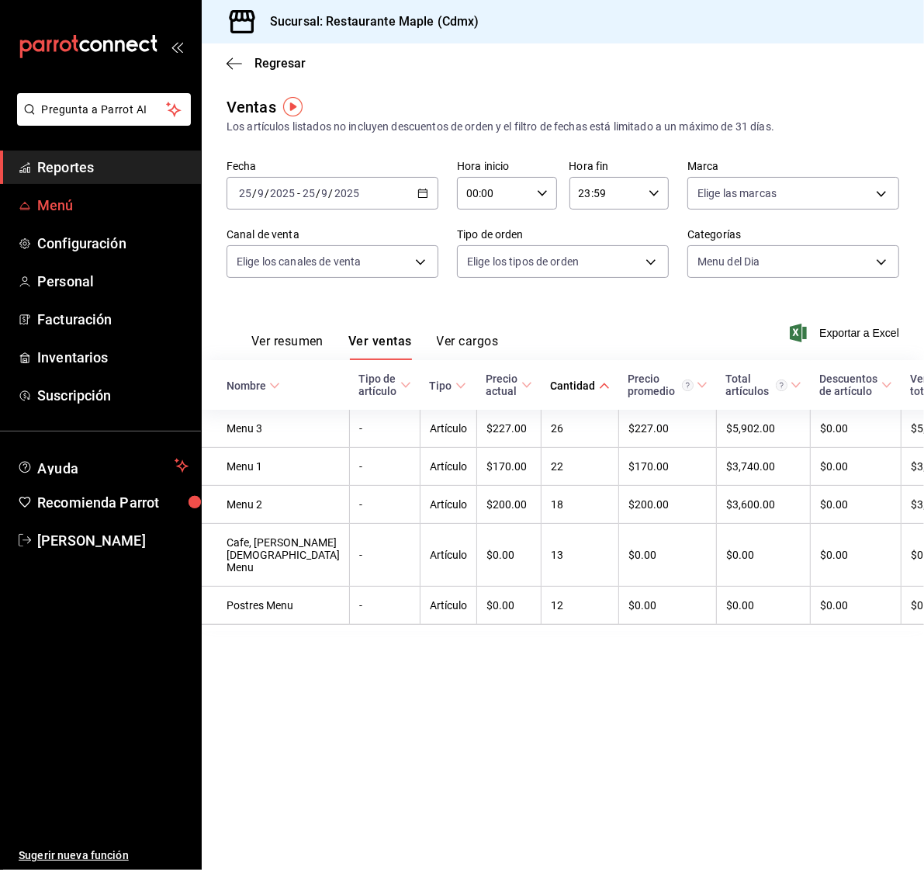
click at [71, 212] on span "Menú" at bounding box center [112, 205] width 151 height 21
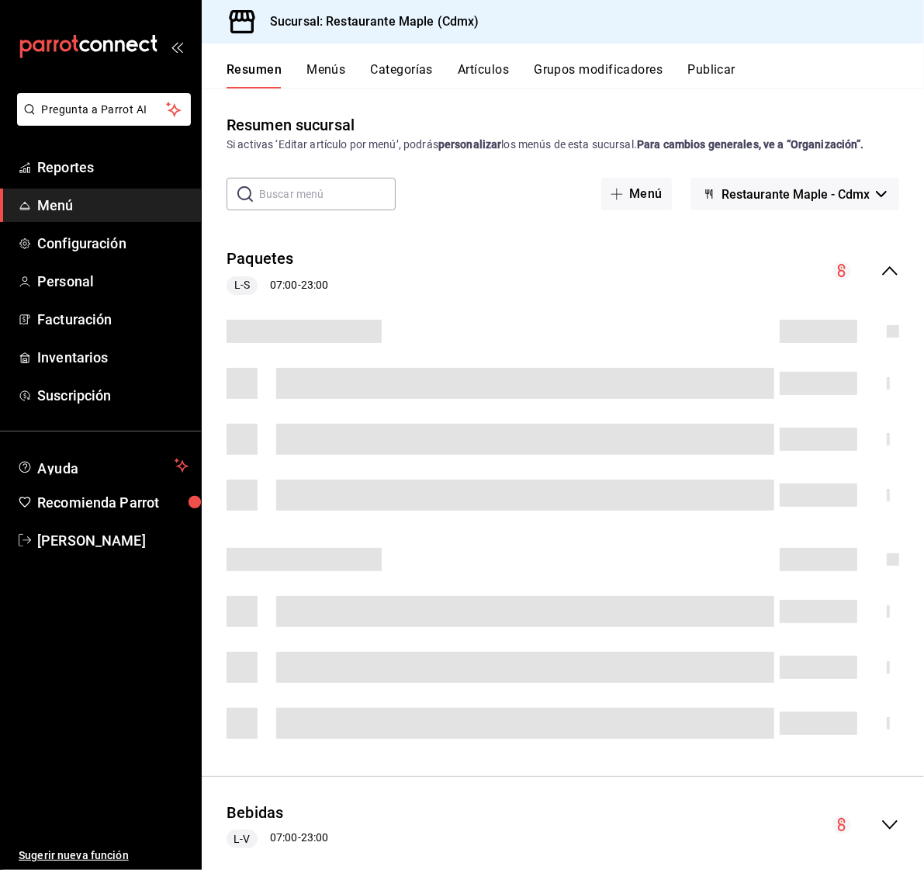
click at [487, 78] on button "Artículos" at bounding box center [483, 75] width 51 height 26
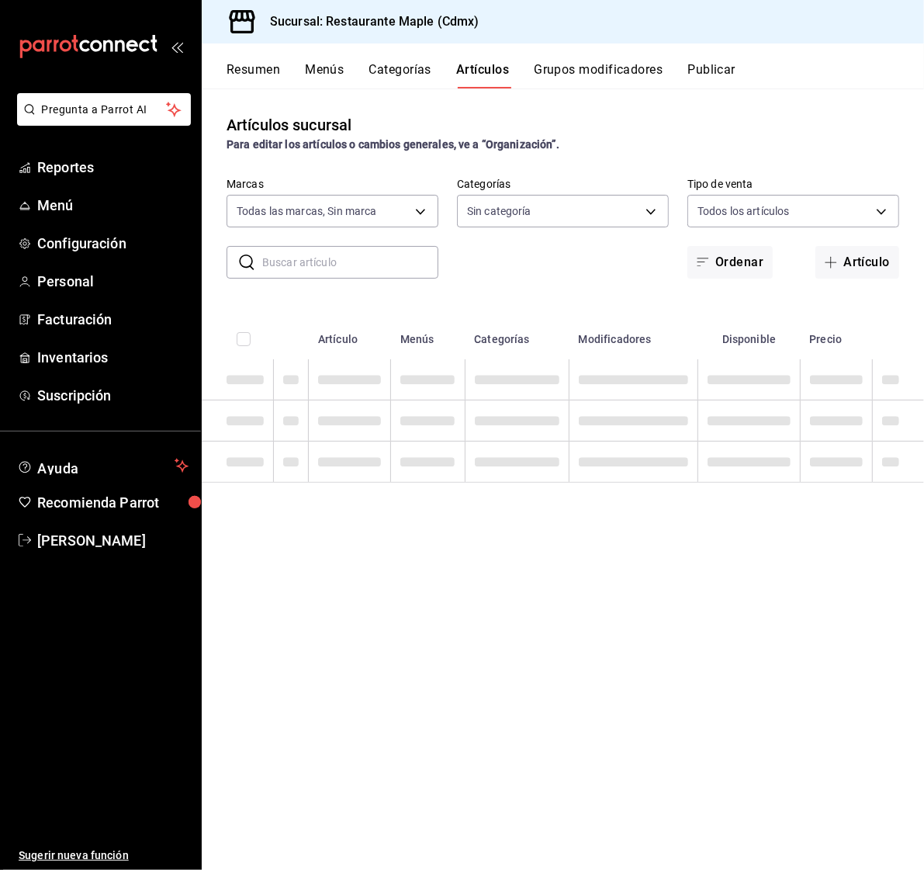
type input "9367c8d0-d5bf-442c-b6f8-a503c691c07e"
type input "6eac6812-aa63-4034-bc7d-6b15ea469221,4e41f967-64c3-4824-b710-a5a4e80a5f0c,cd1bb…"
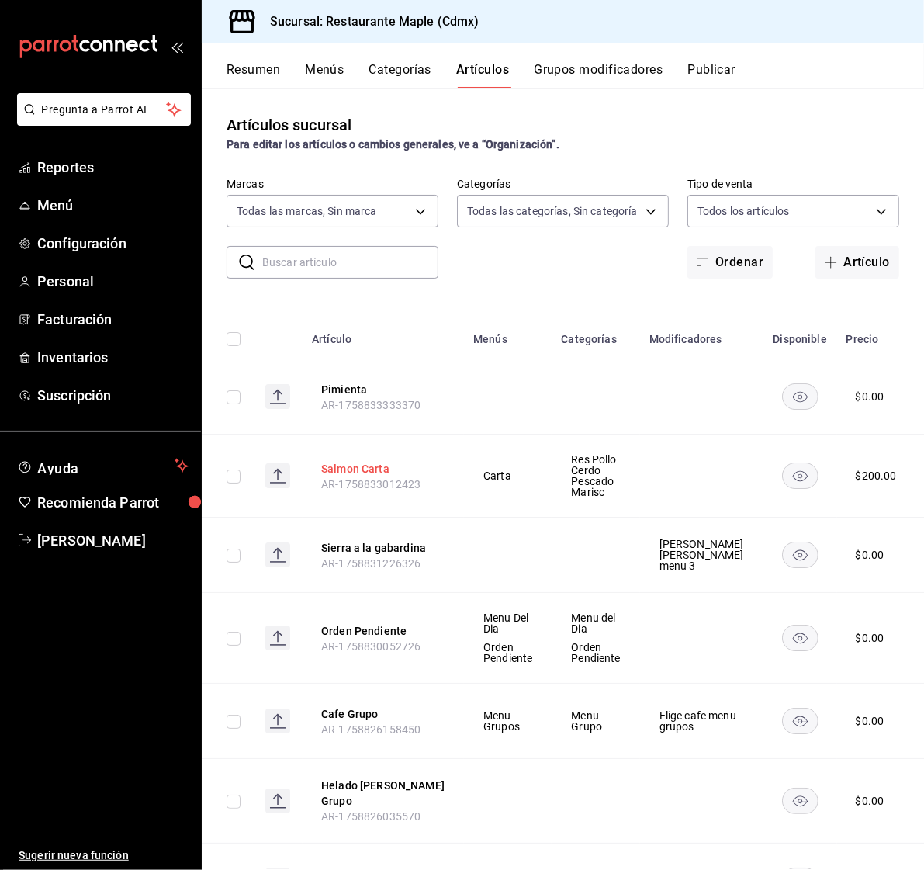
click at [348, 466] on button "Salmon Carta" at bounding box center [383, 469] width 124 height 16
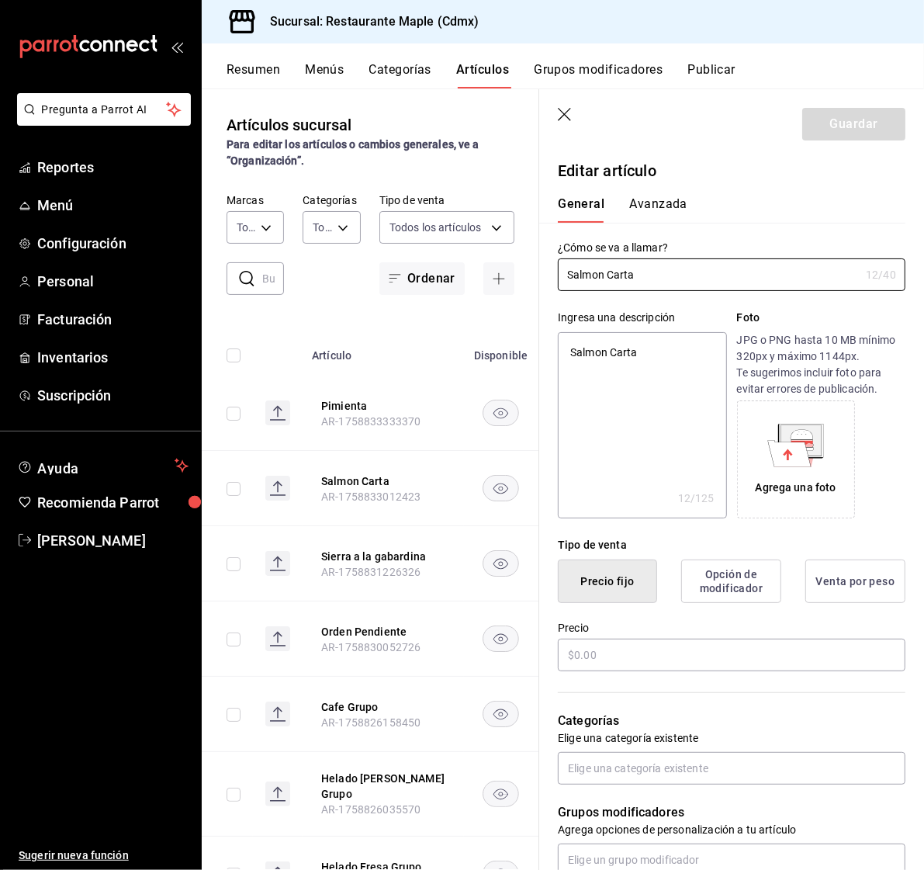
type textarea "x"
type input "$200.00"
radio input "false"
radio input "true"
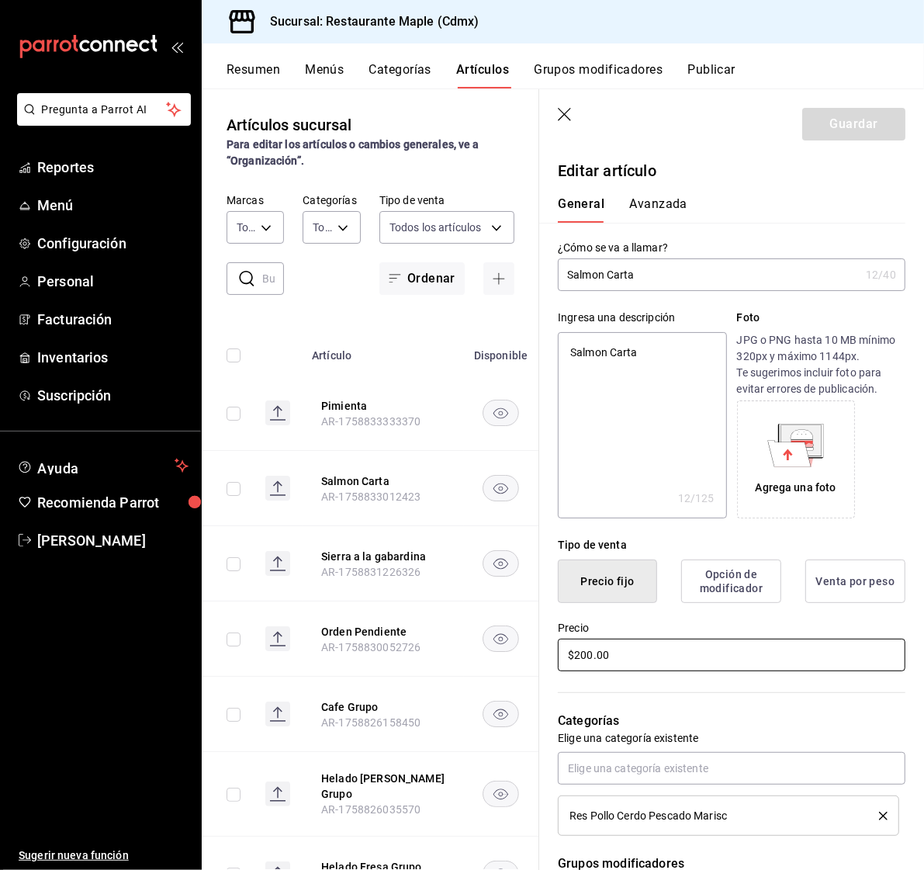
click at [588, 660] on input "$200.00" at bounding box center [732, 655] width 348 height 33
type textarea "x"
type input "$20.00"
type textarea "x"
type input "$2.00"
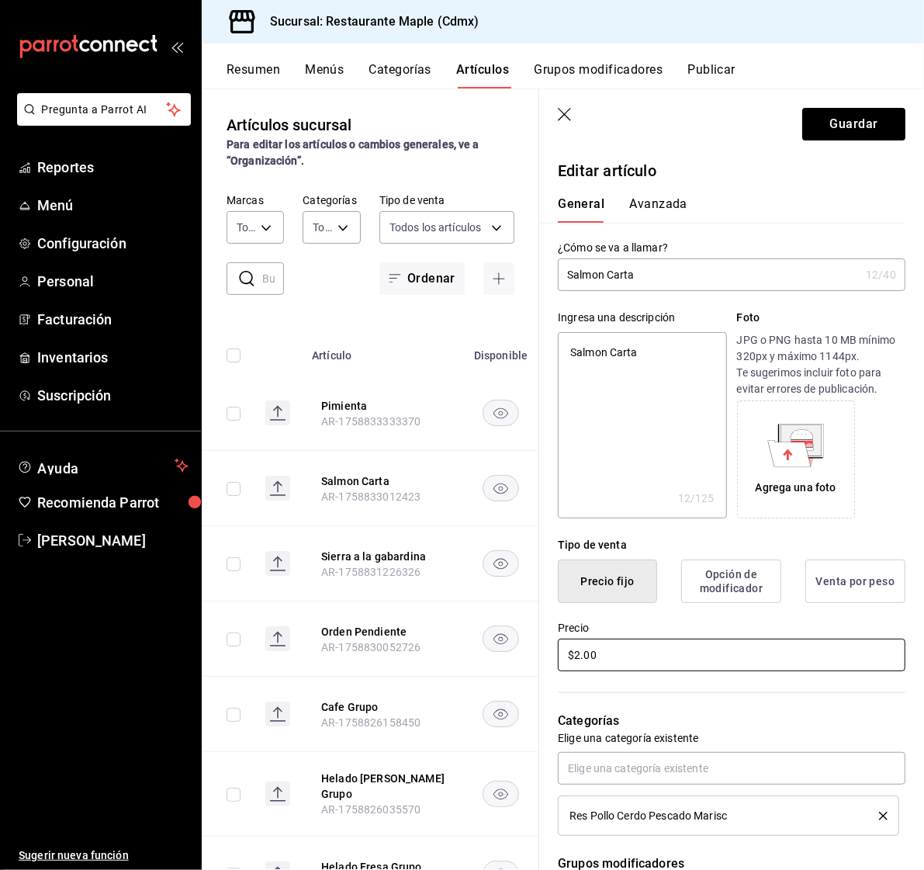
type textarea "x"
type input "$22.00"
type textarea "x"
type input "$227.00"
click at [846, 119] on button "Guardar" at bounding box center [853, 124] width 103 height 33
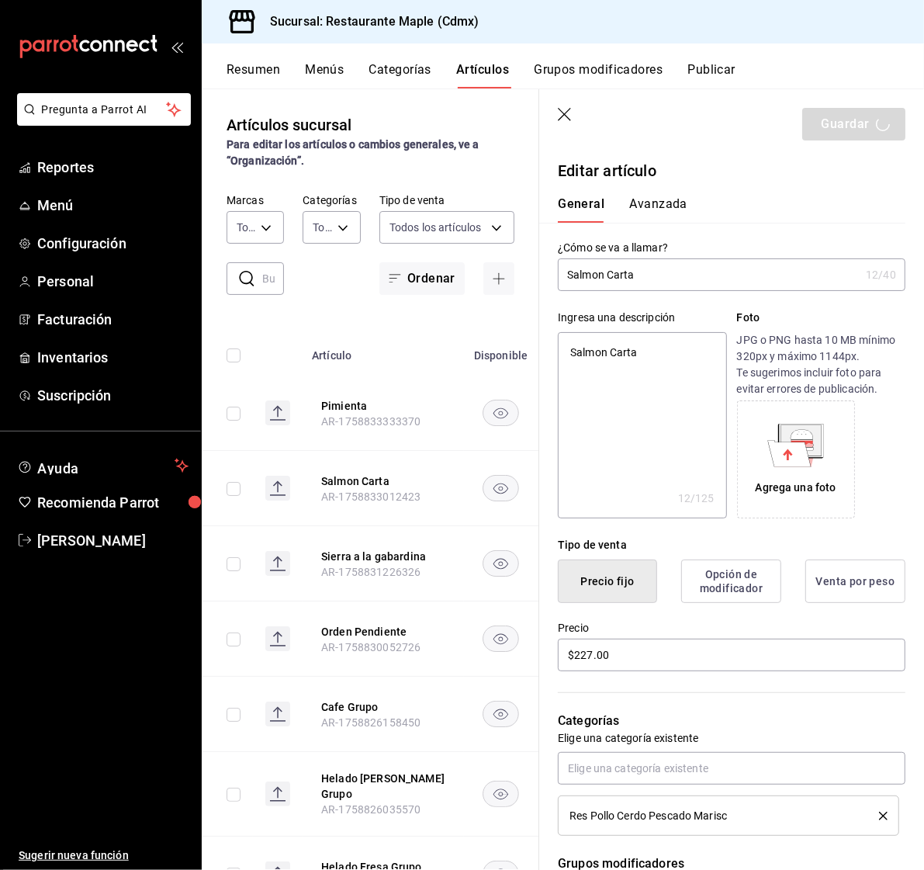
type textarea "x"
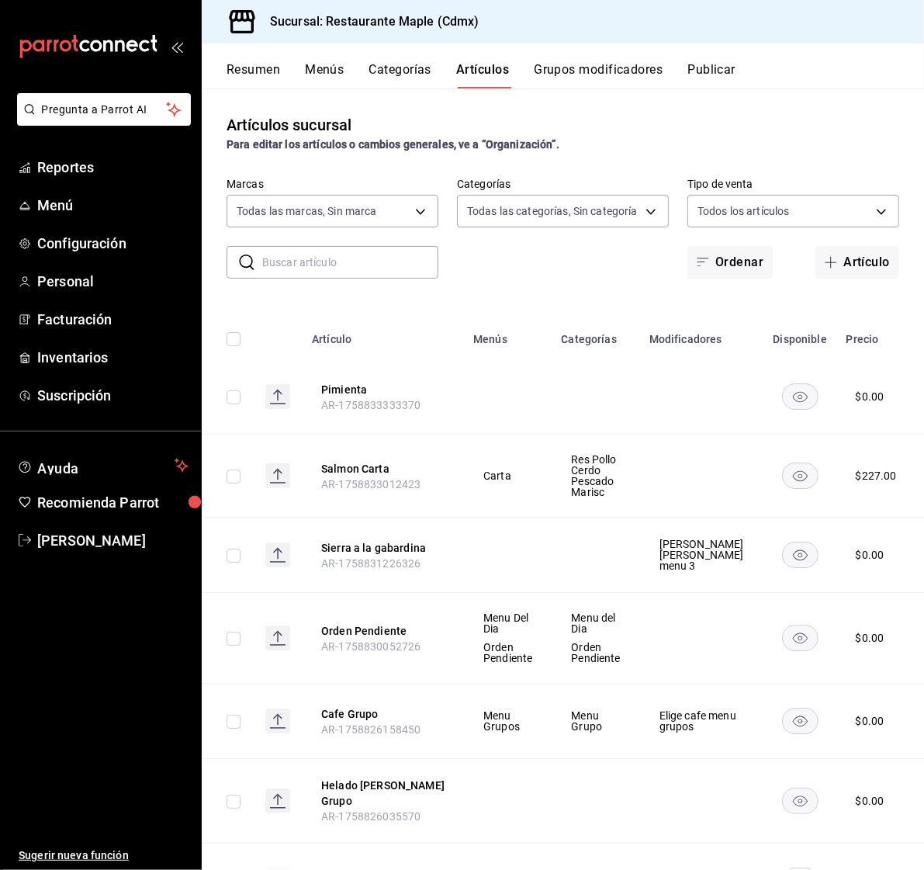
click at [300, 259] on input "text" at bounding box center [350, 262] width 176 height 31
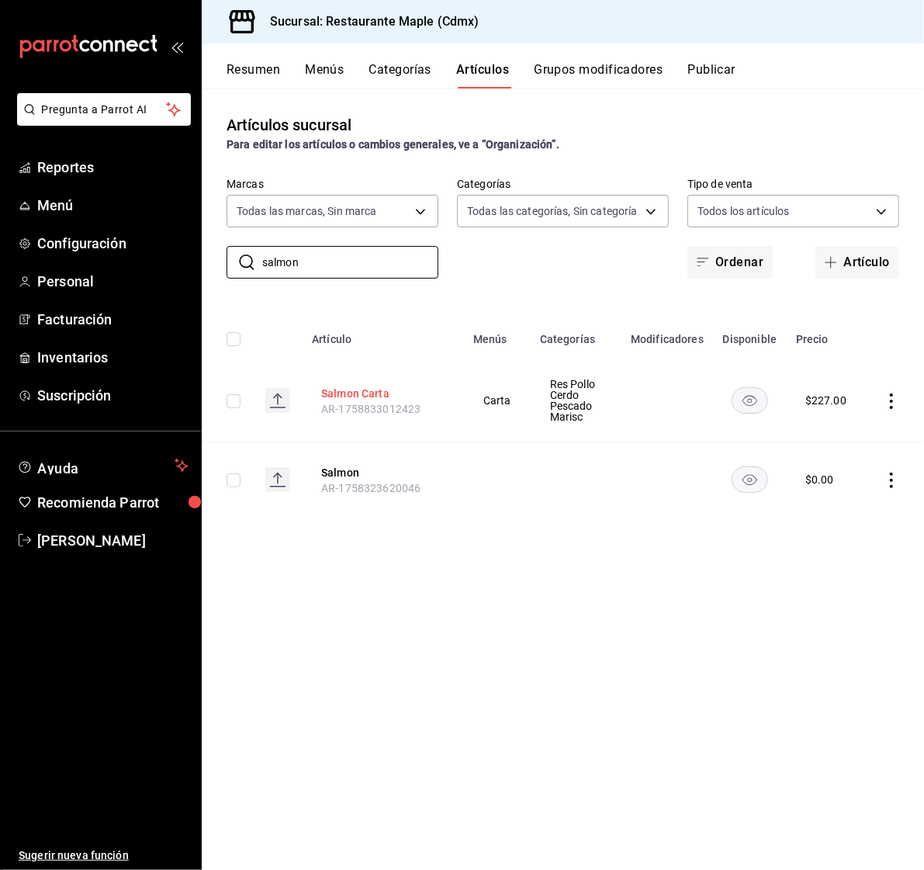
type input "salmon"
click at [370, 393] on button "Salmon Carta" at bounding box center [383, 394] width 124 height 16
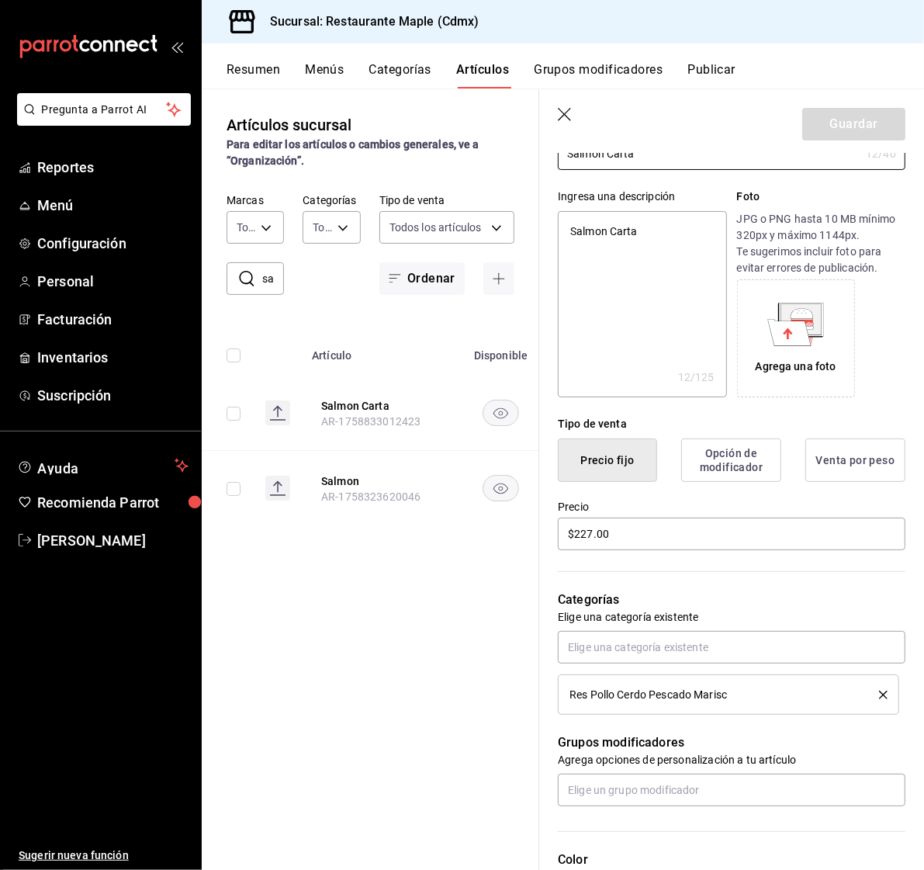
scroll to position [192, 0]
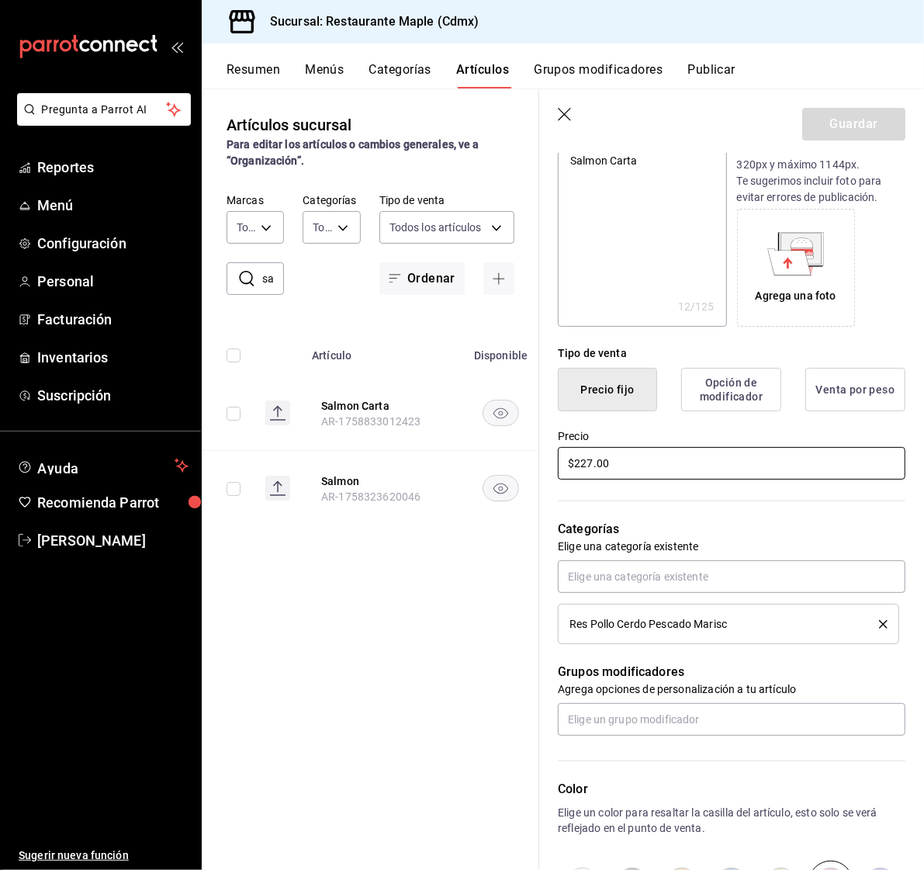
click at [594, 467] on input "$227.00" at bounding box center [732, 463] width 348 height 33
type textarea "x"
type input "$227.00"
type textarea "x"
type input "$22.00"
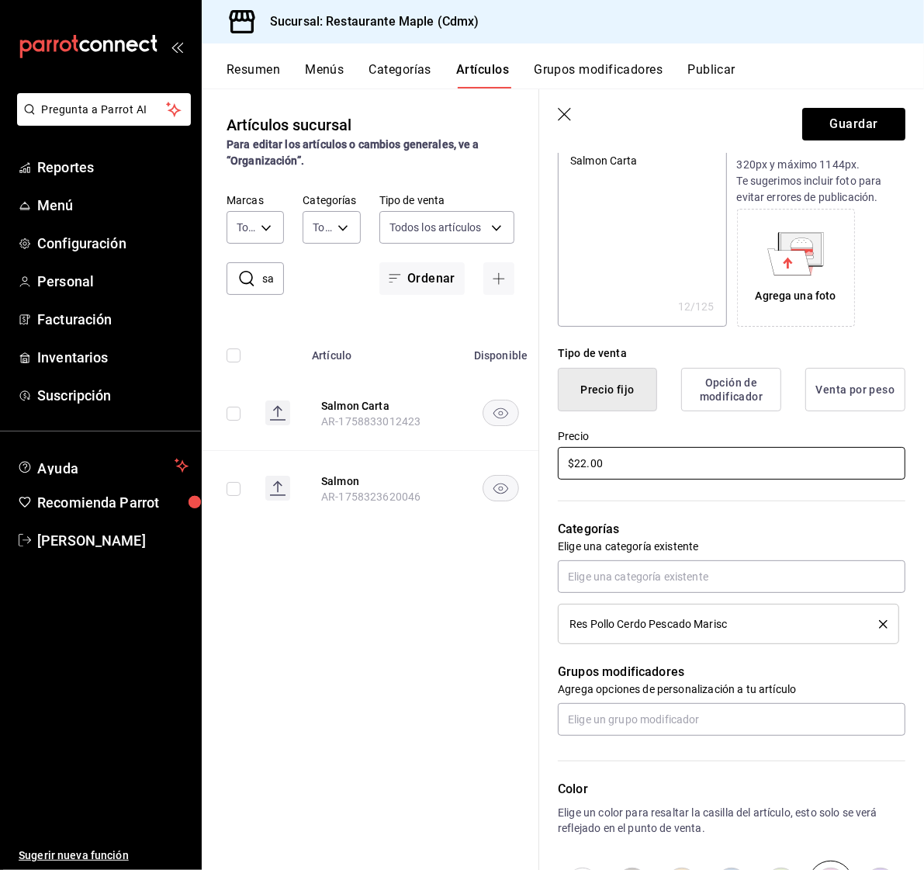
type textarea "x"
type input "$2.00"
type textarea "x"
type input "$24.00"
type textarea "x"
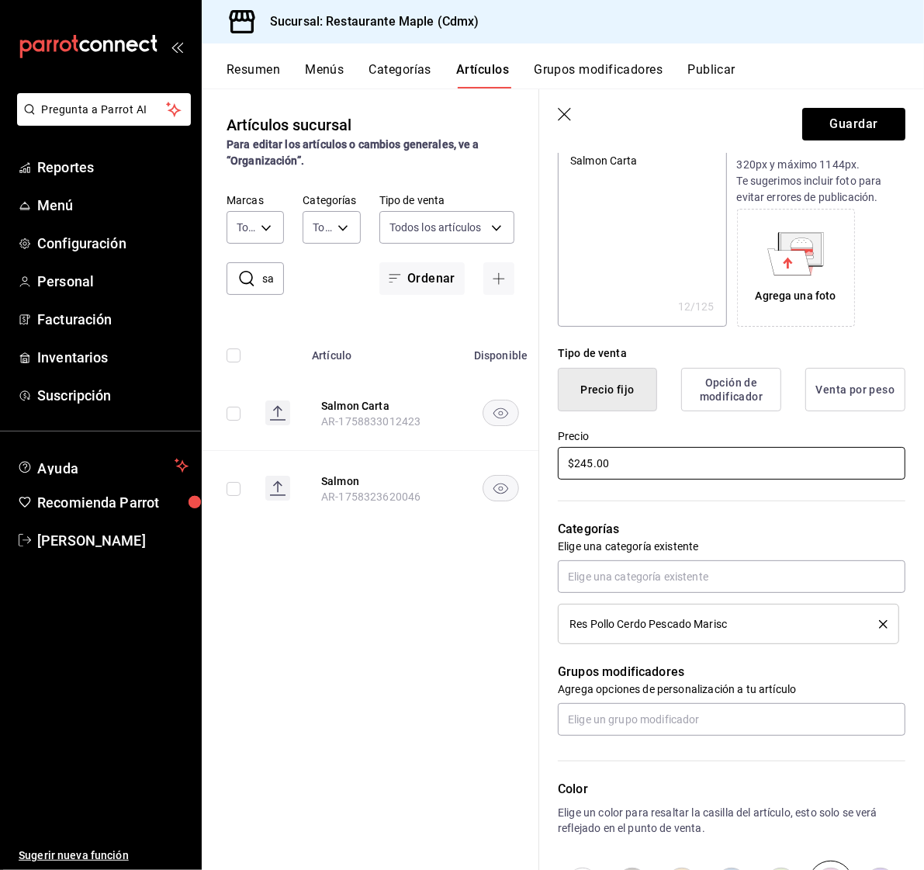
type input "$245.00"
click at [867, 129] on button "Guardar" at bounding box center [853, 124] width 103 height 33
type textarea "x"
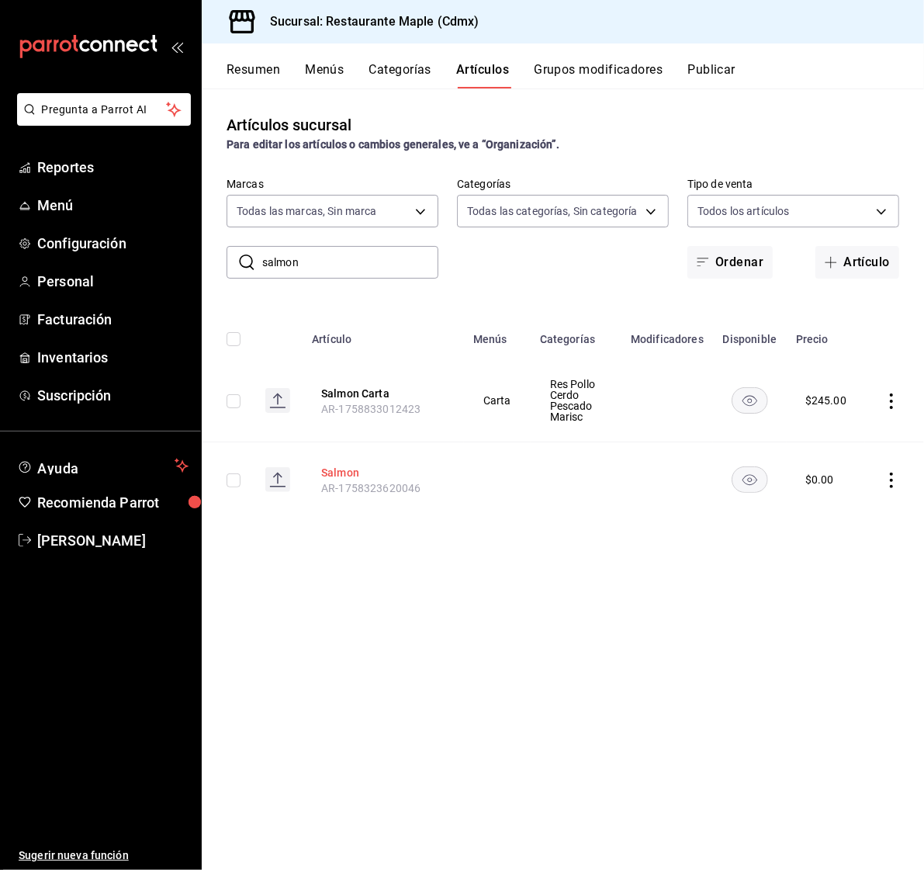
click at [351, 469] on button "Salmon" at bounding box center [383, 473] width 124 height 16
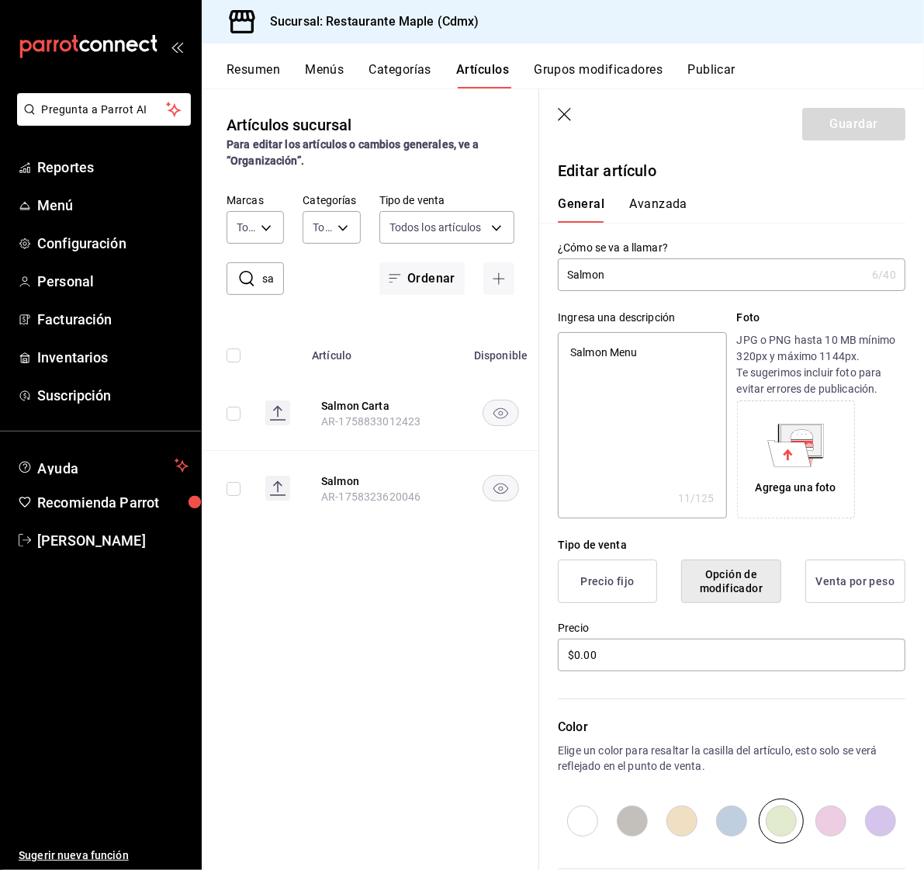
type input "Salmon"
type textarea "x"
type input "Salmon M"
type textarea "x"
type input "Salmon Me"
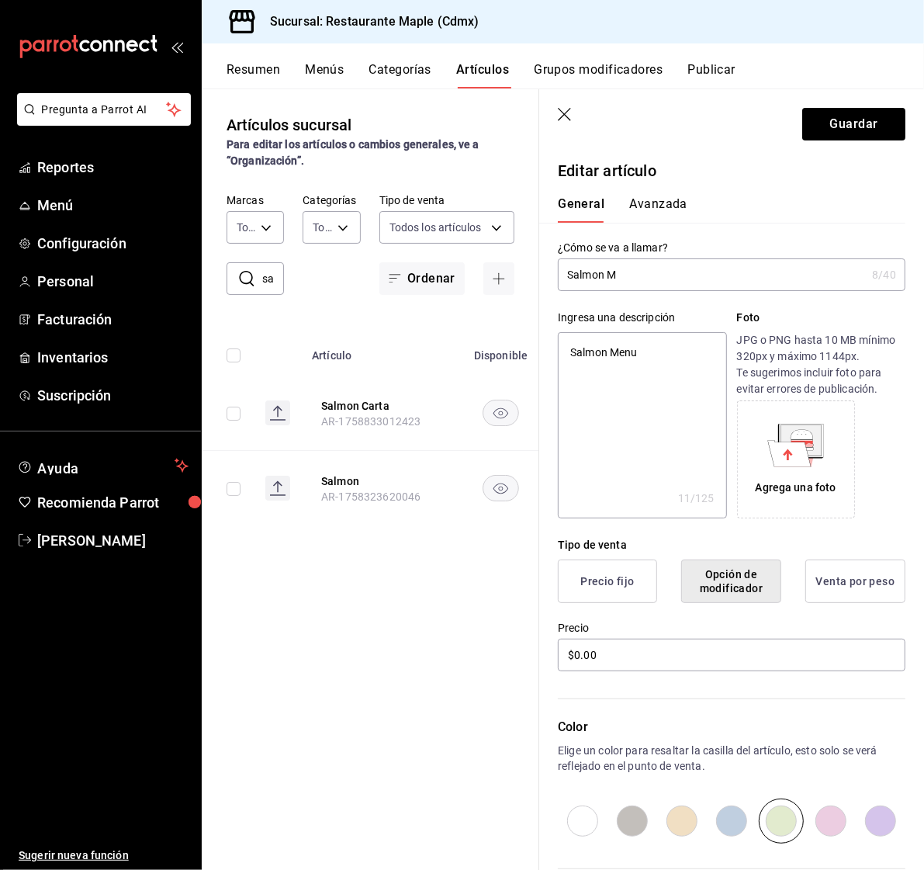
type textarea "x"
type input "Salmon Men"
type textarea "x"
type input "Salmon Menu"
type textarea "x"
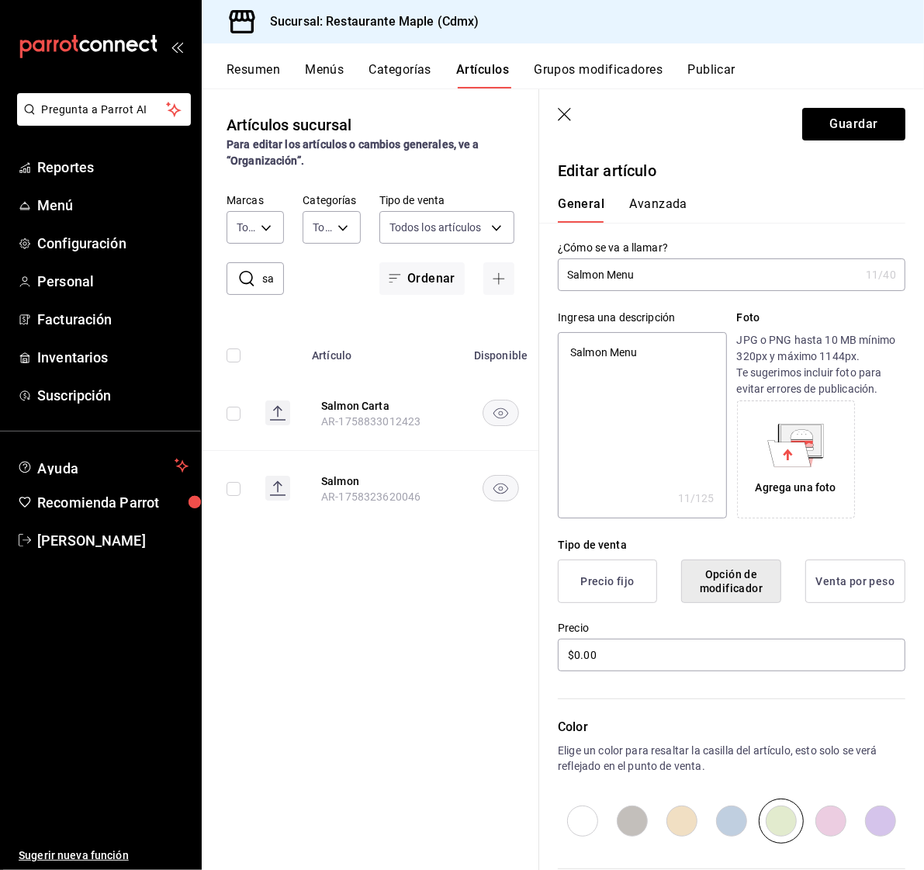
type input "Salmon Men"
type textarea "x"
type input "Salmon Me"
type textarea "x"
type input "Salmon M"
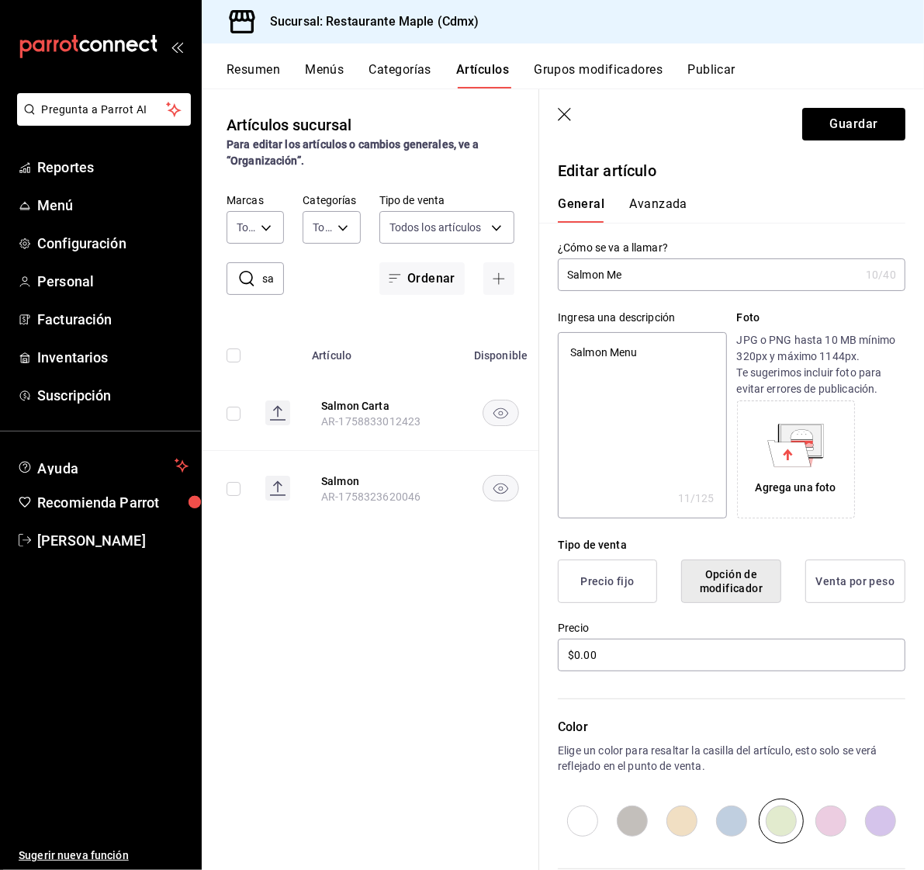
type textarea "x"
type input "Salmon"
type textarea "x"
type input "Salmon"
click at [851, 108] on button "Guardar" at bounding box center [853, 124] width 103 height 33
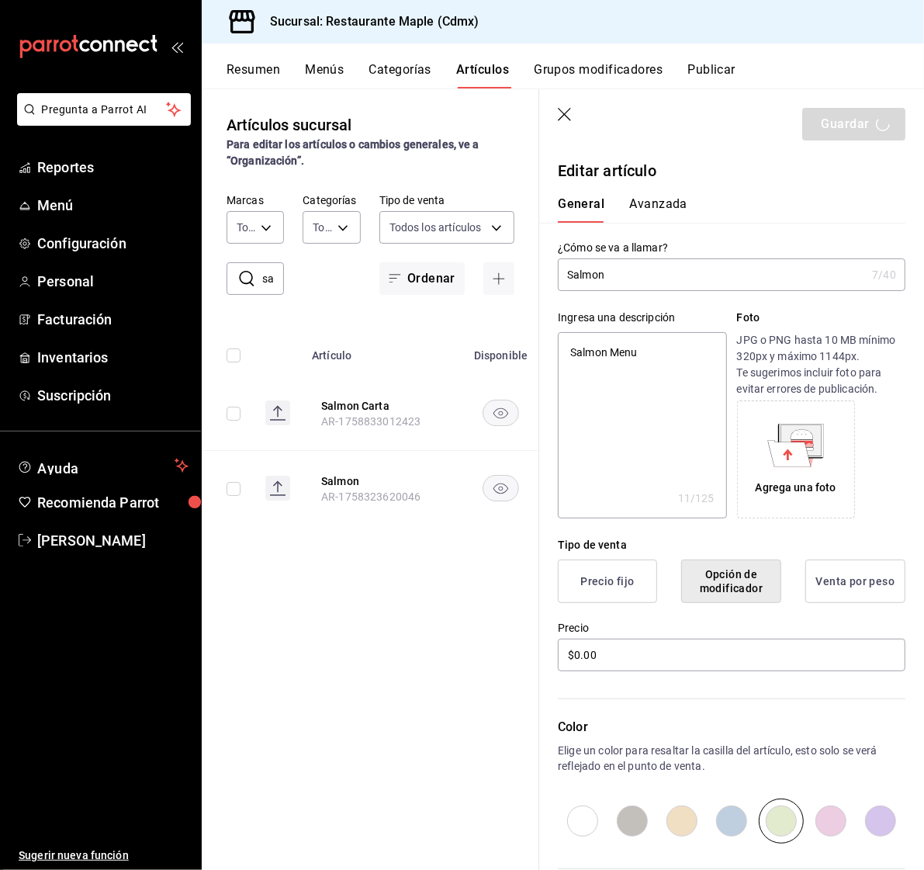
type textarea "x"
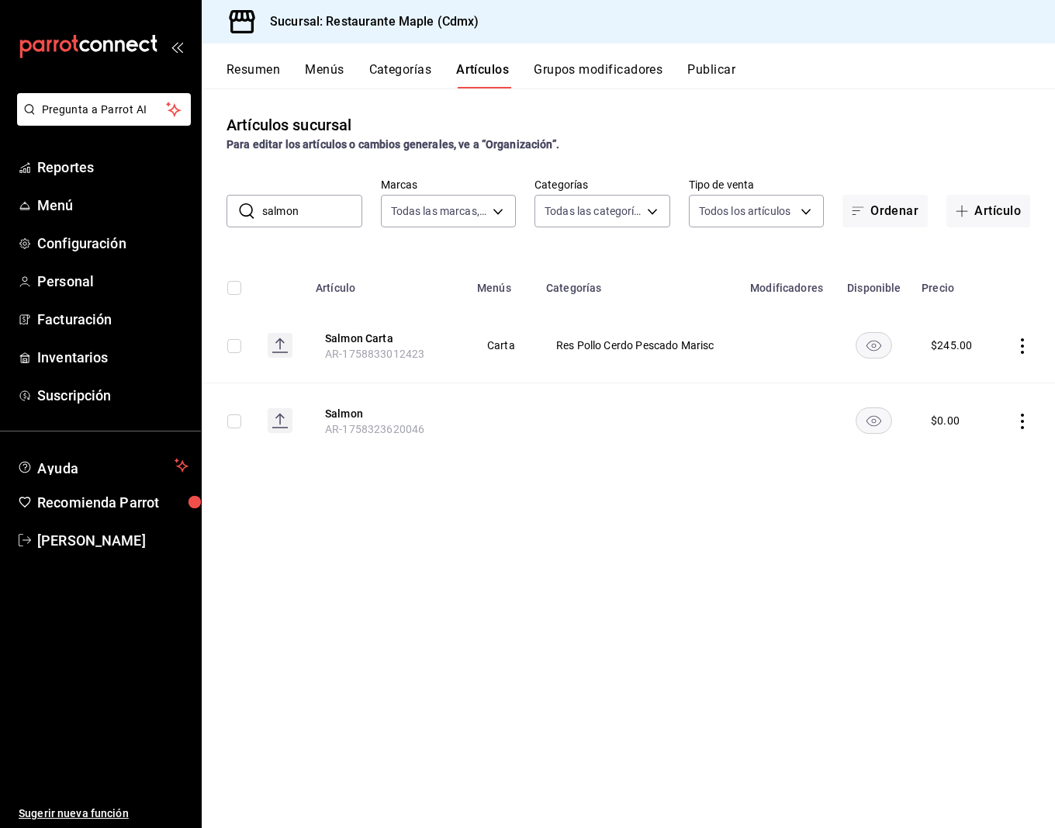
click at [714, 504] on div "Artículos sucursal Para editar los artículos o cambios generales, ve a “Organiz…" at bounding box center [628, 457] width 853 height 739
click at [65, 208] on span "Menú" at bounding box center [112, 205] width 151 height 21
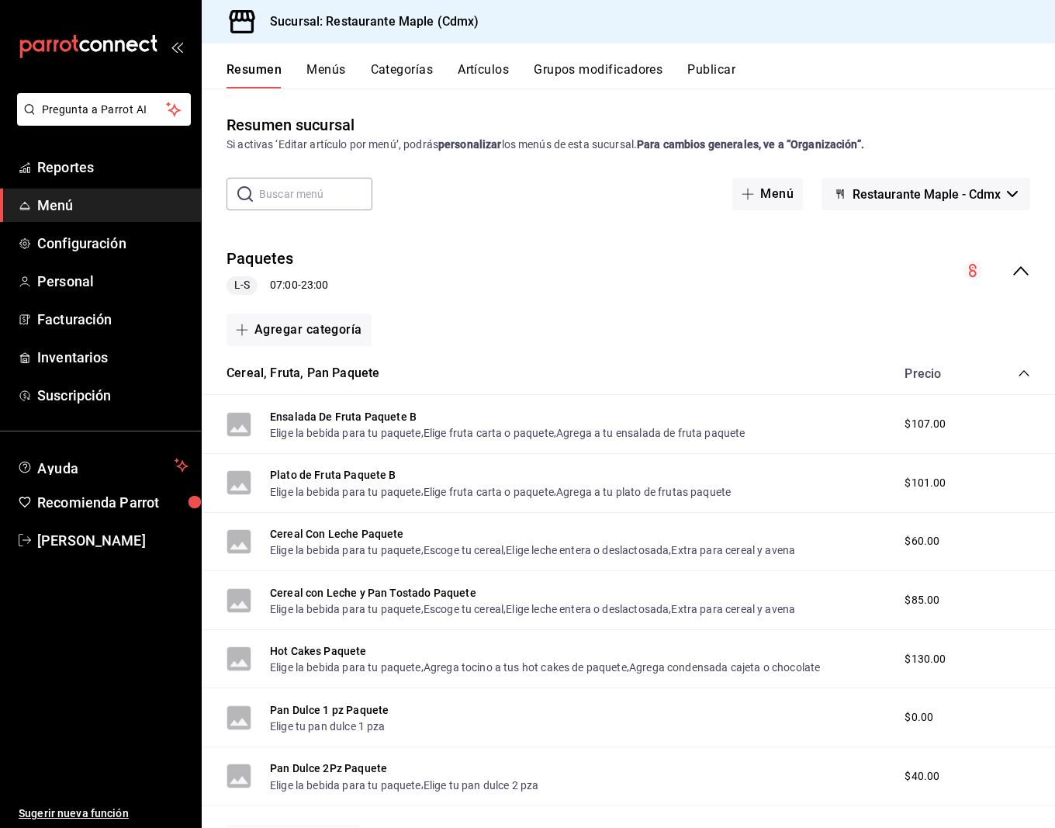
click at [1020, 378] on icon "collapse-category-row" at bounding box center [1024, 373] width 12 height 12
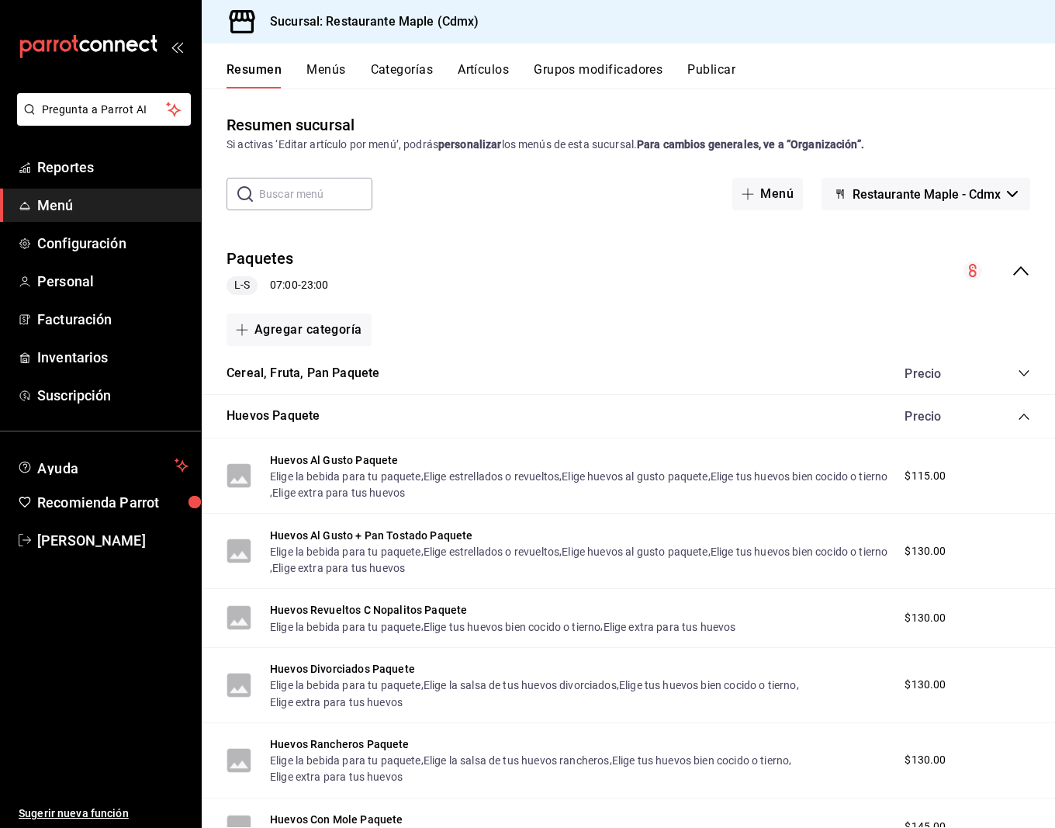
click at [1023, 412] on icon "collapse-category-row" at bounding box center [1024, 416] width 12 height 12
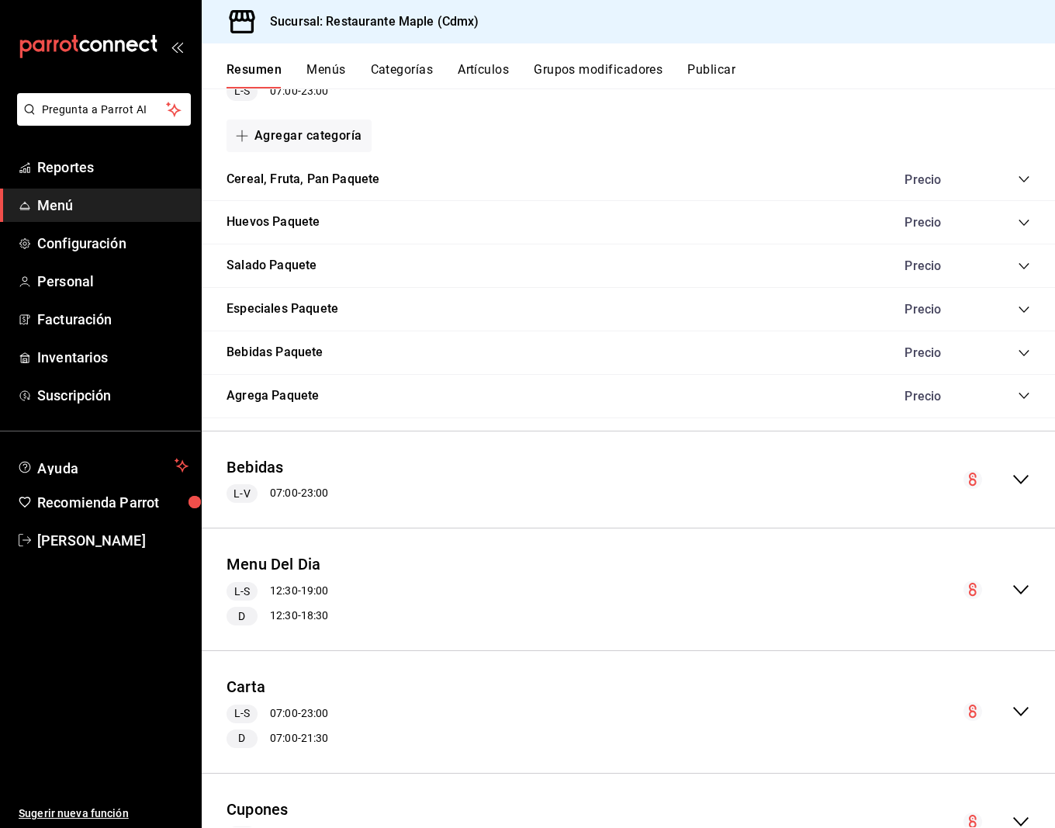
scroll to position [198, 0]
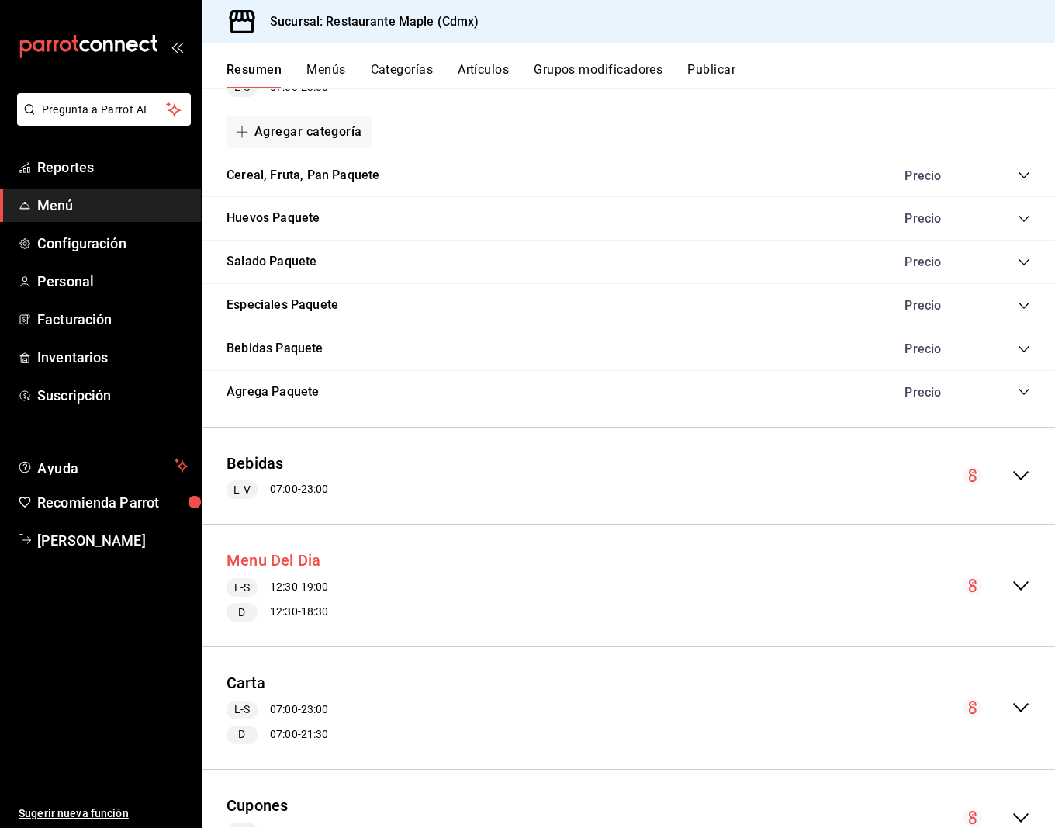
click at [293, 559] on button "Menu Del Dia" at bounding box center [274, 560] width 95 height 23
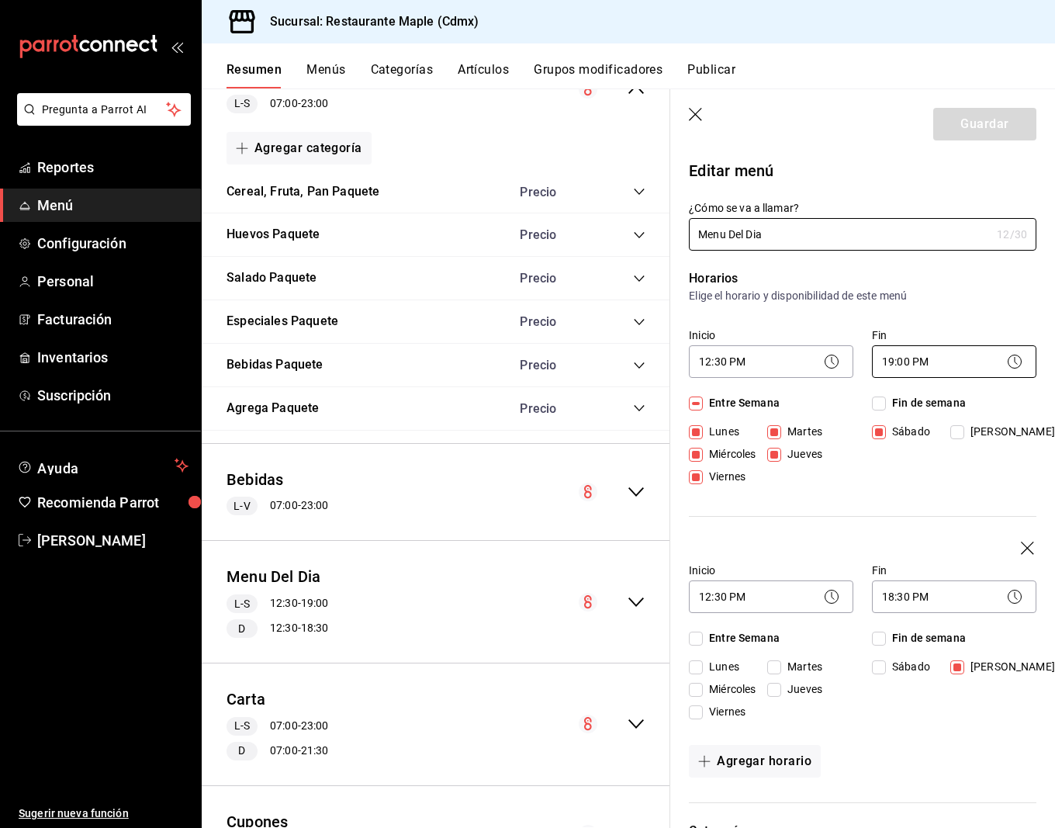
click at [916, 363] on body "Pregunta a Parrot AI Reportes Menú Configuración Personal Facturación Inventari…" at bounding box center [527, 414] width 1055 height 828
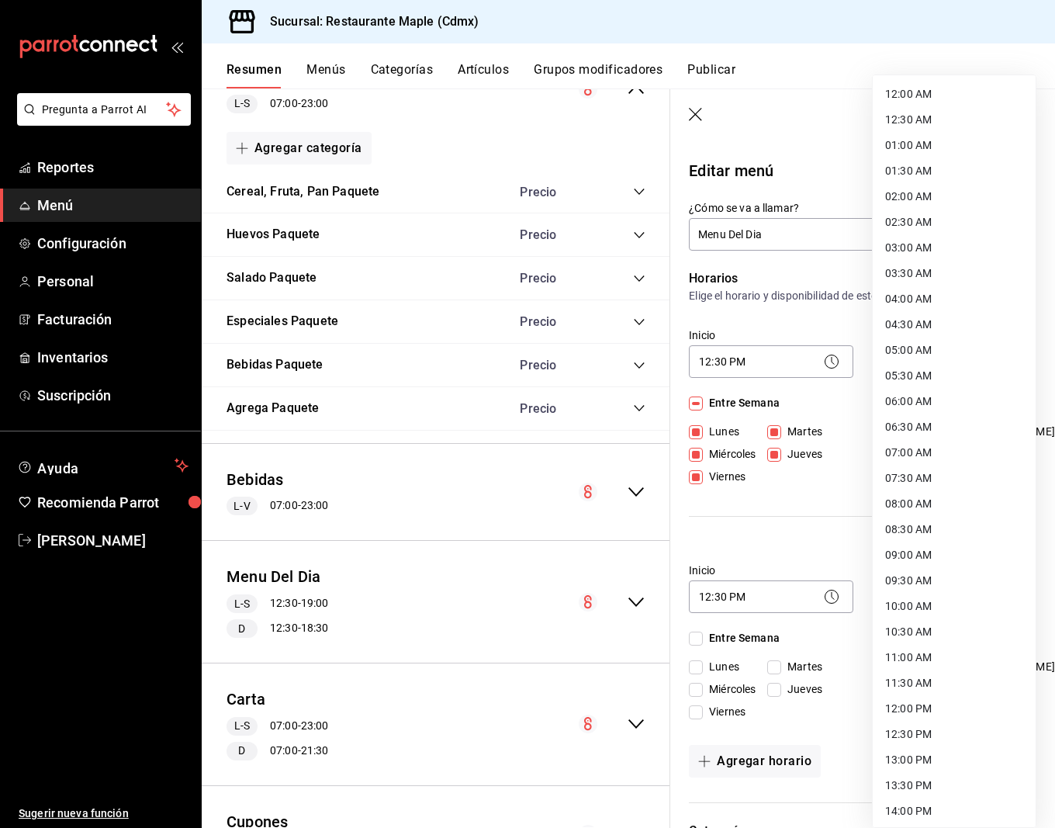
scroll to position [514, 0]
click at [912, 572] on li "19:30 PM" at bounding box center [954, 579] width 163 height 26
type input "19:30"
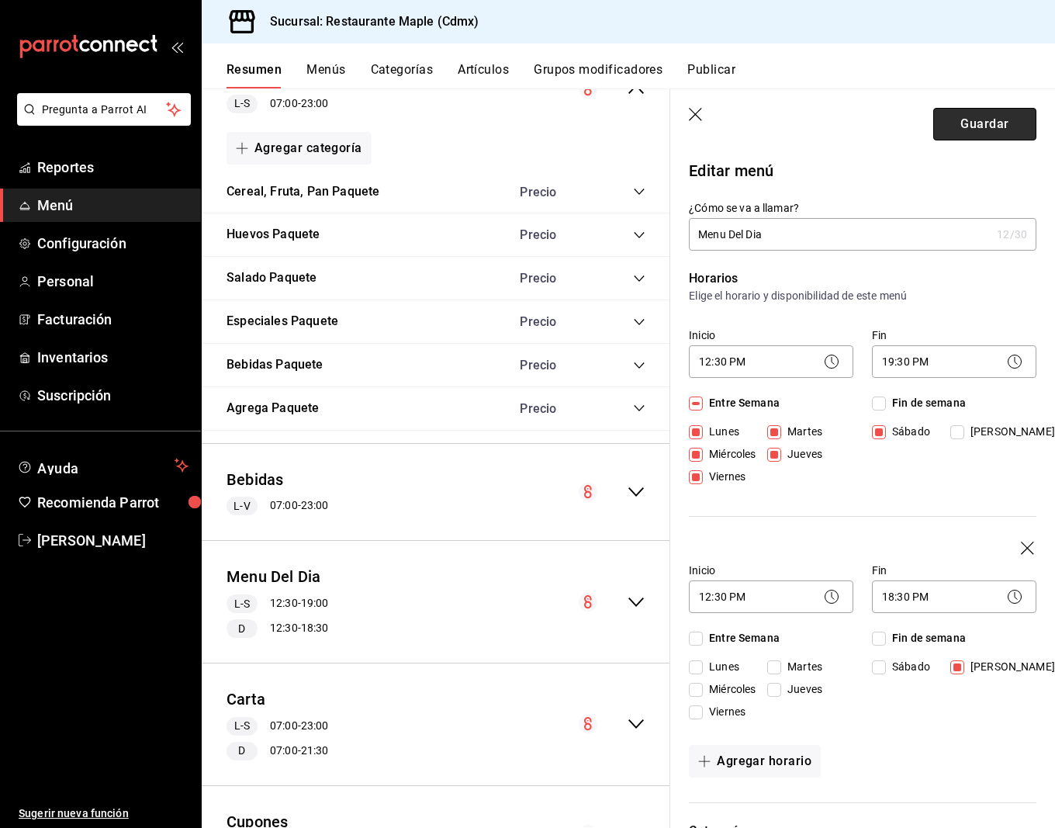
click at [965, 134] on button "Guardar" at bounding box center [984, 124] width 103 height 33
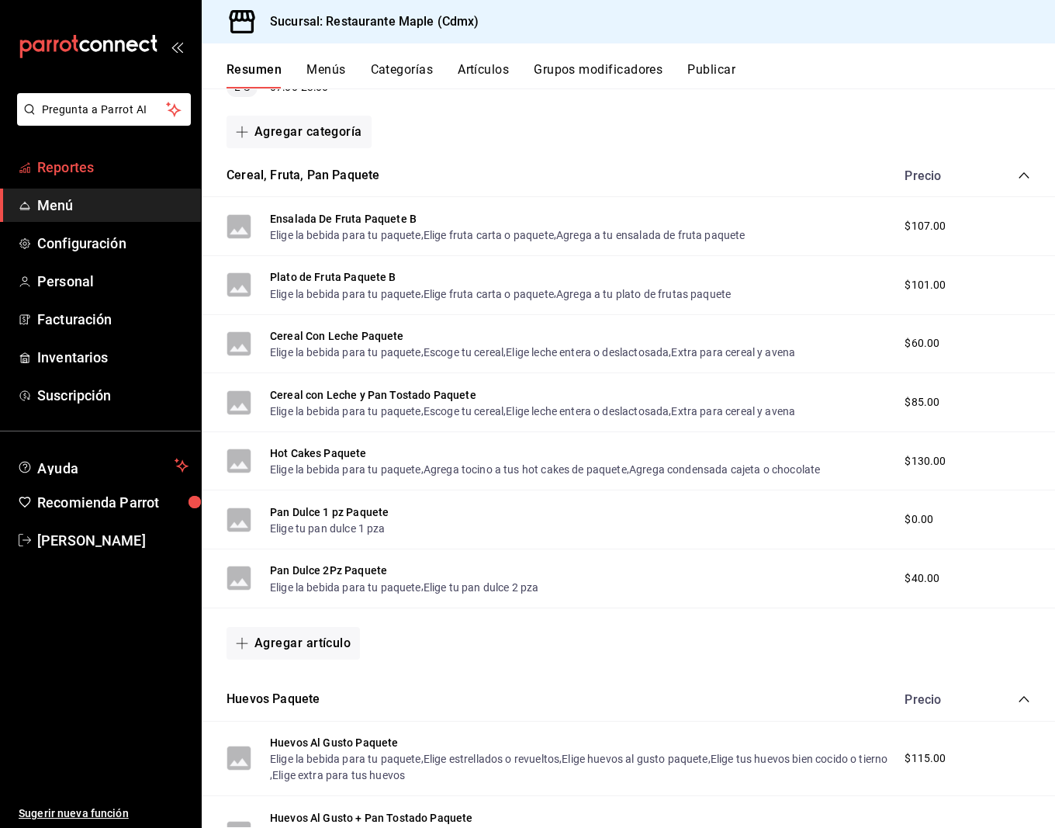
click at [87, 157] on span "Reportes" at bounding box center [112, 167] width 151 height 21
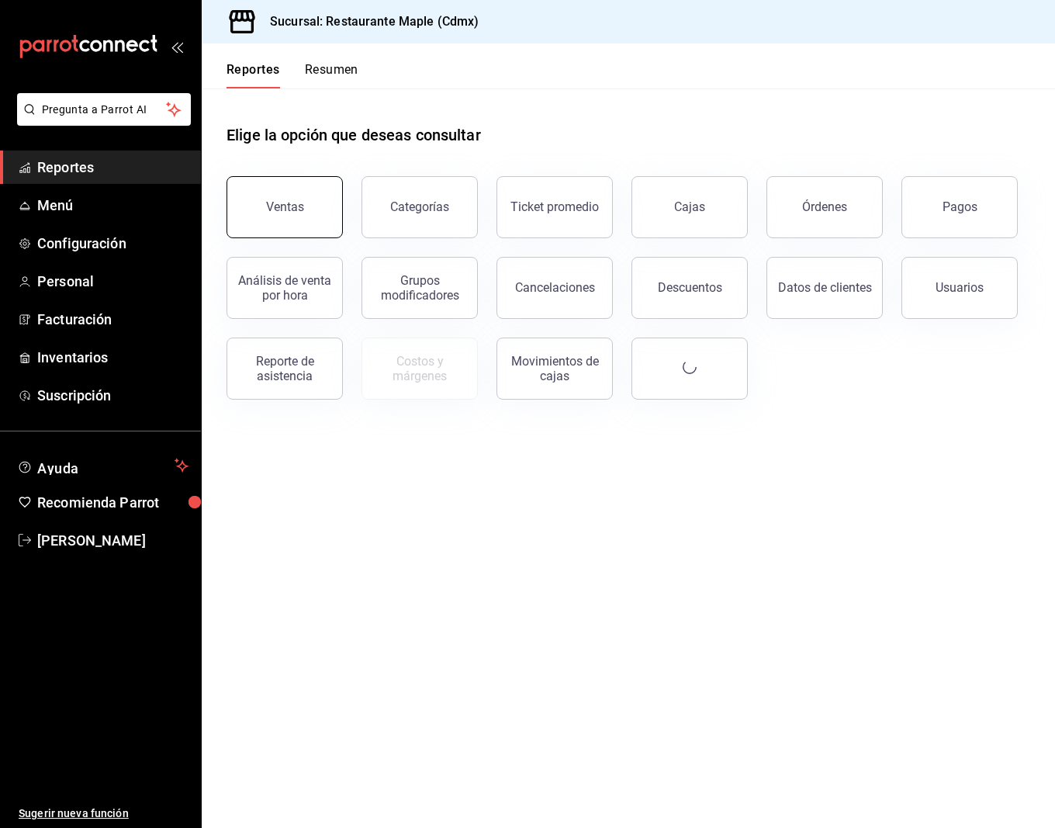
click at [323, 223] on button "Ventas" at bounding box center [285, 207] width 116 height 62
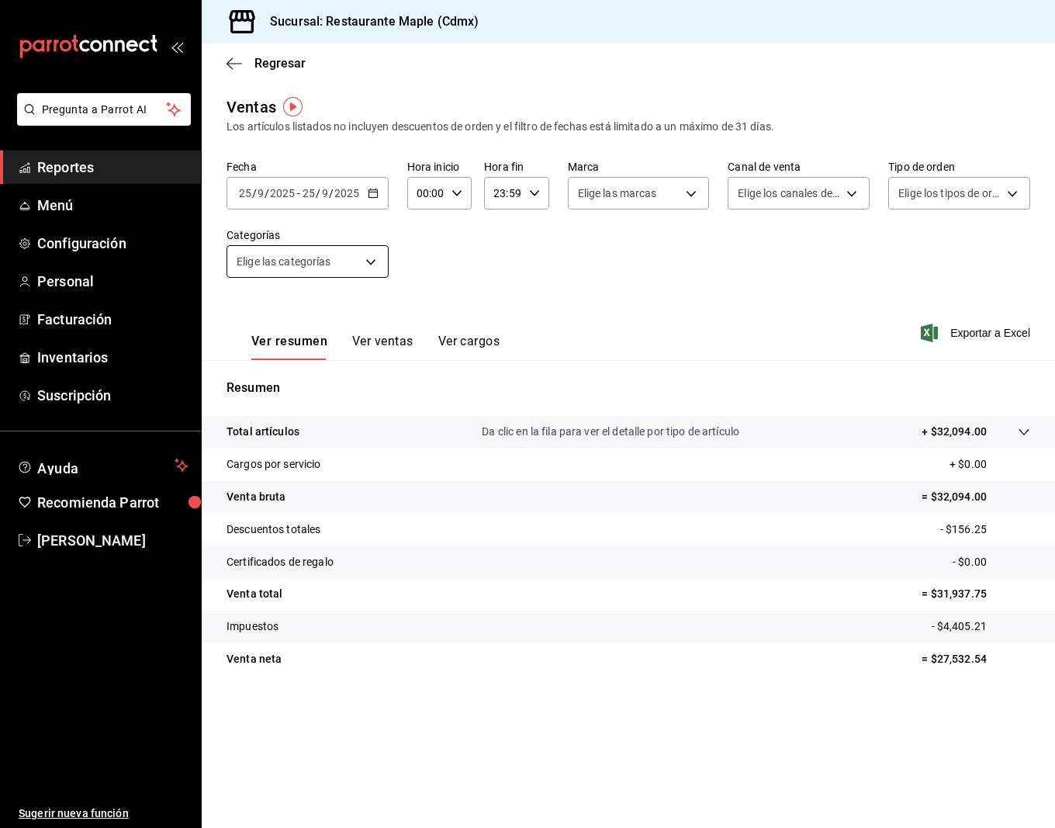
click at [325, 247] on body "Pregunta a Parrot AI Reportes Menú Configuración Personal Facturación Inventari…" at bounding box center [527, 414] width 1055 height 828
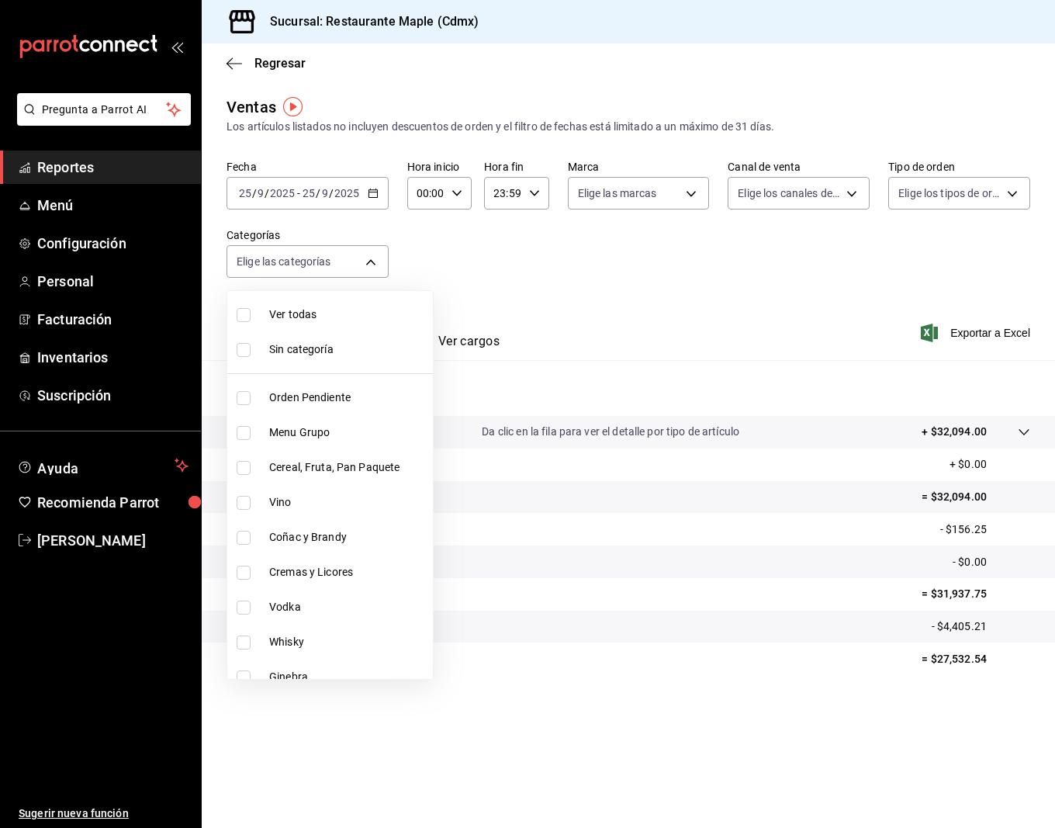
click at [509, 280] on div at bounding box center [527, 414] width 1055 height 828
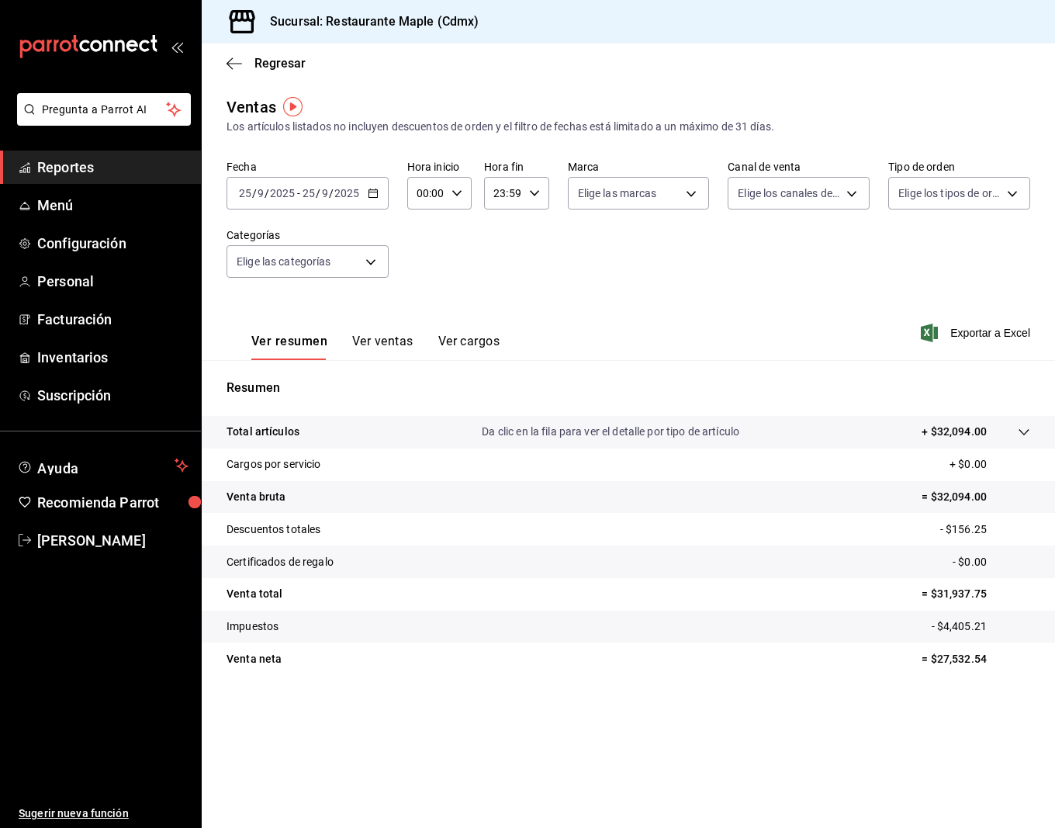
click at [397, 344] on button "Ver ventas" at bounding box center [382, 347] width 61 height 26
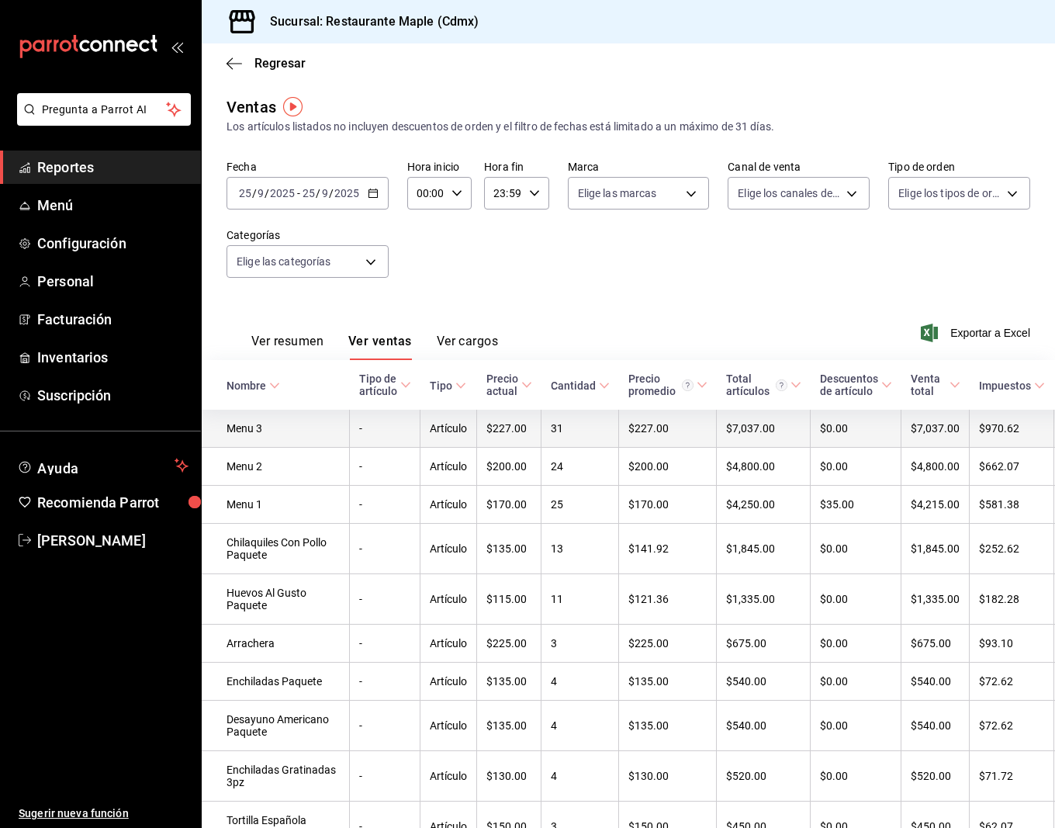
click at [241, 421] on td "Menu 3" at bounding box center [276, 429] width 148 height 38
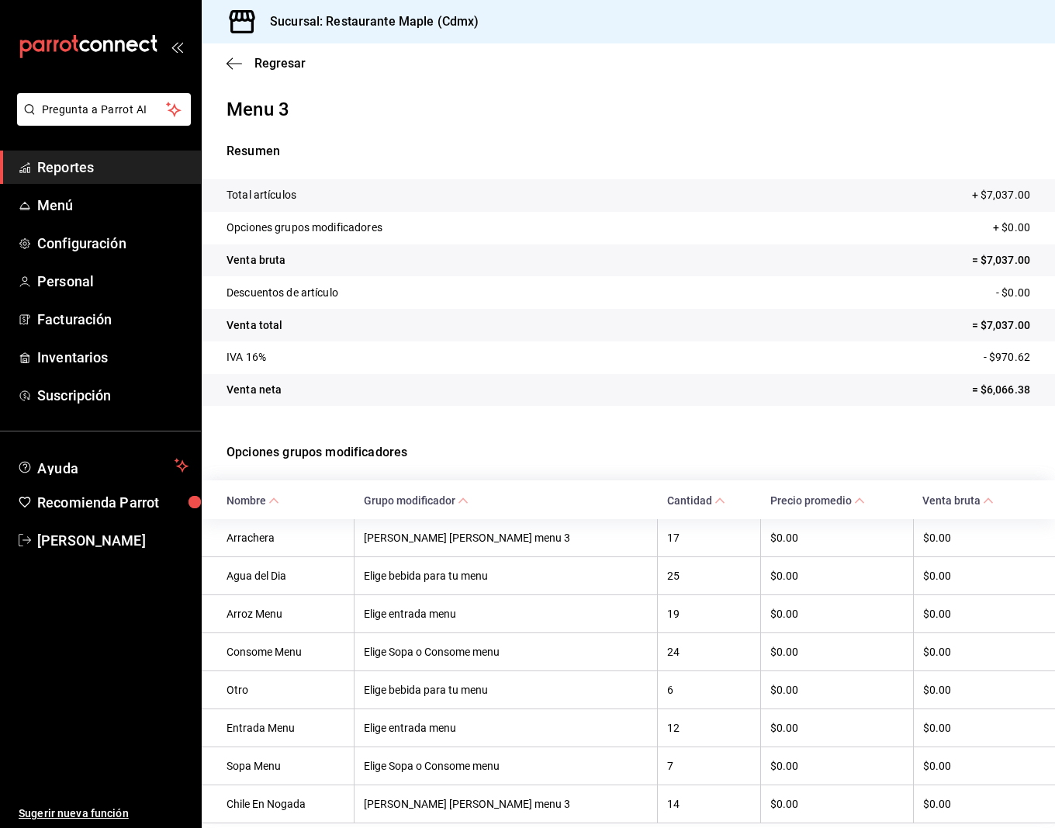
scroll to position [55, 0]
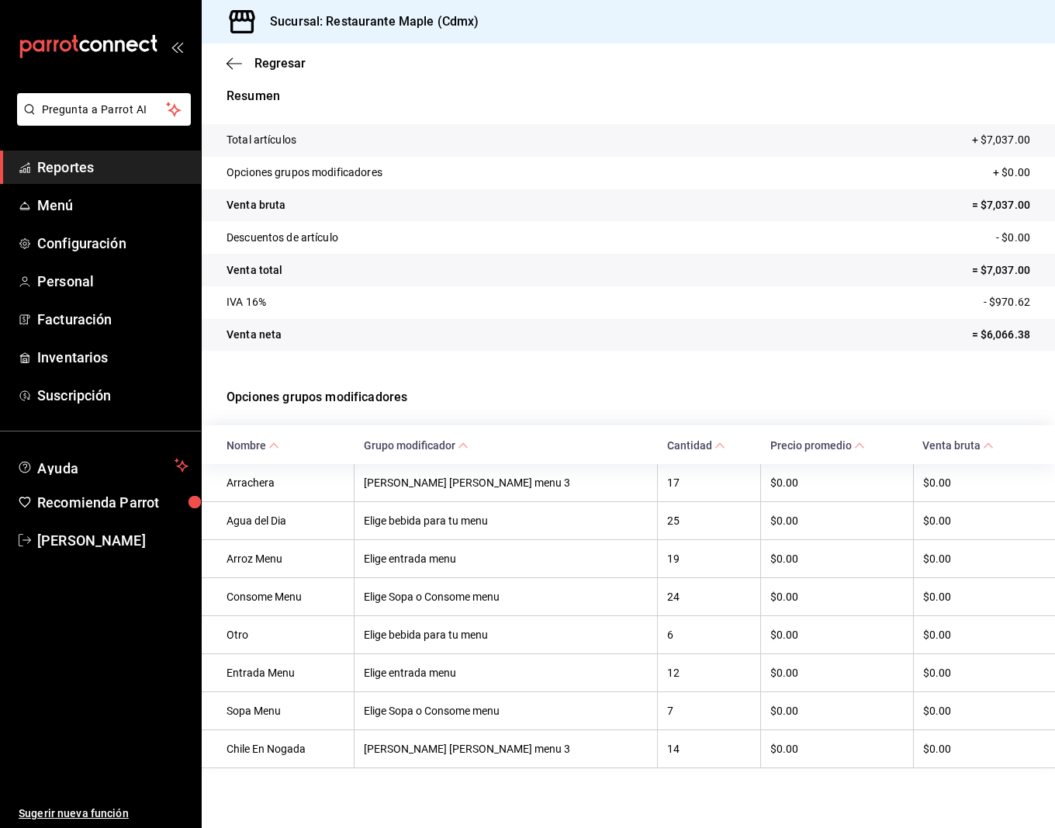
click at [270, 445] on \(Stroke\) at bounding box center [273, 444] width 9 height 5
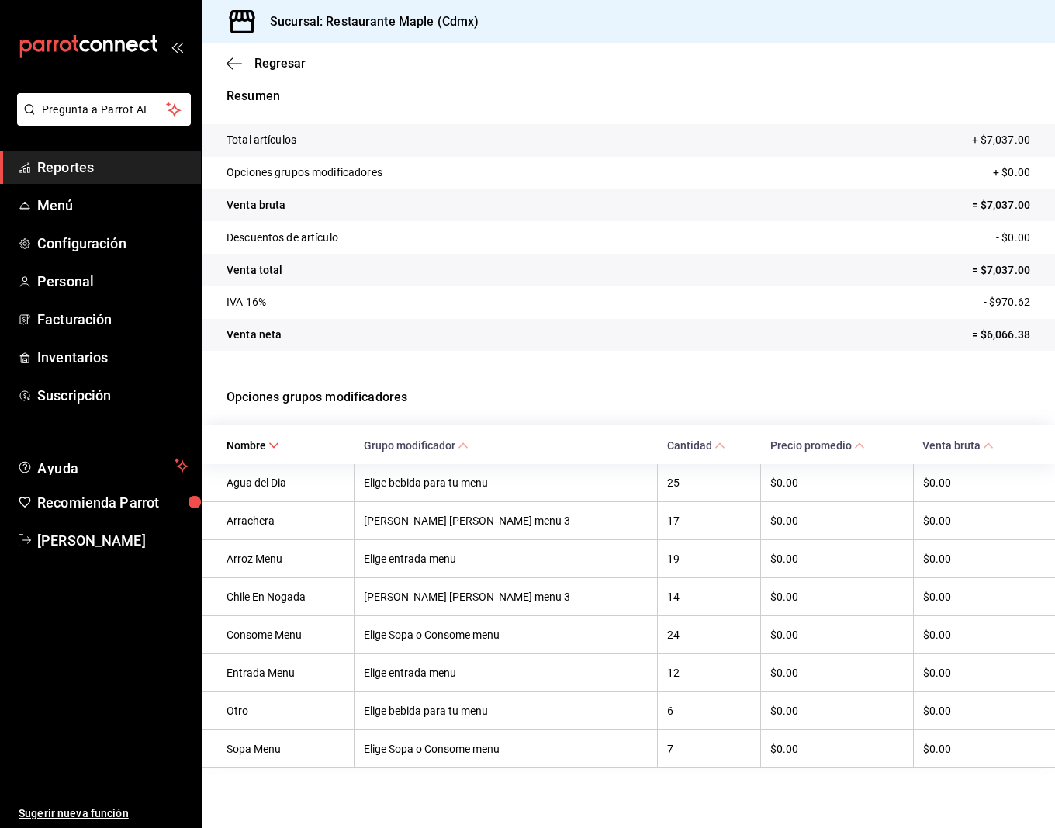
click at [927, 446] on span "Venta bruta" at bounding box center [958, 445] width 71 height 12
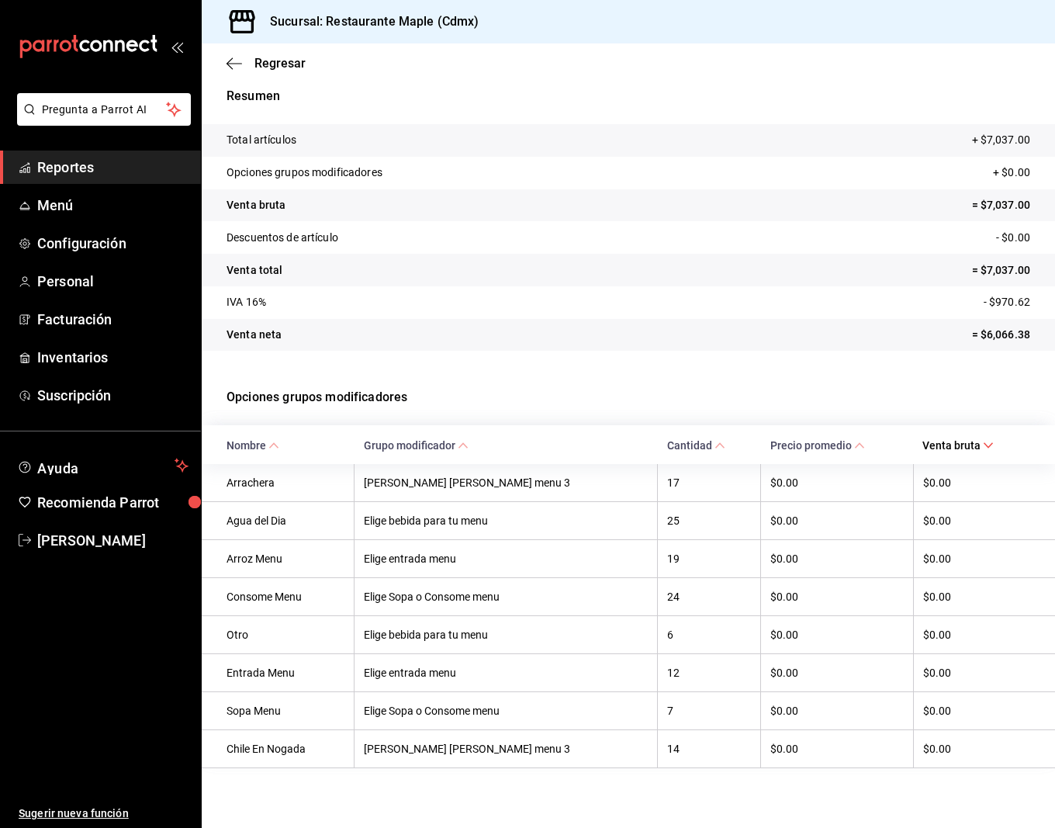
click at [449, 433] on th "Grupo modificador" at bounding box center [506, 444] width 303 height 38
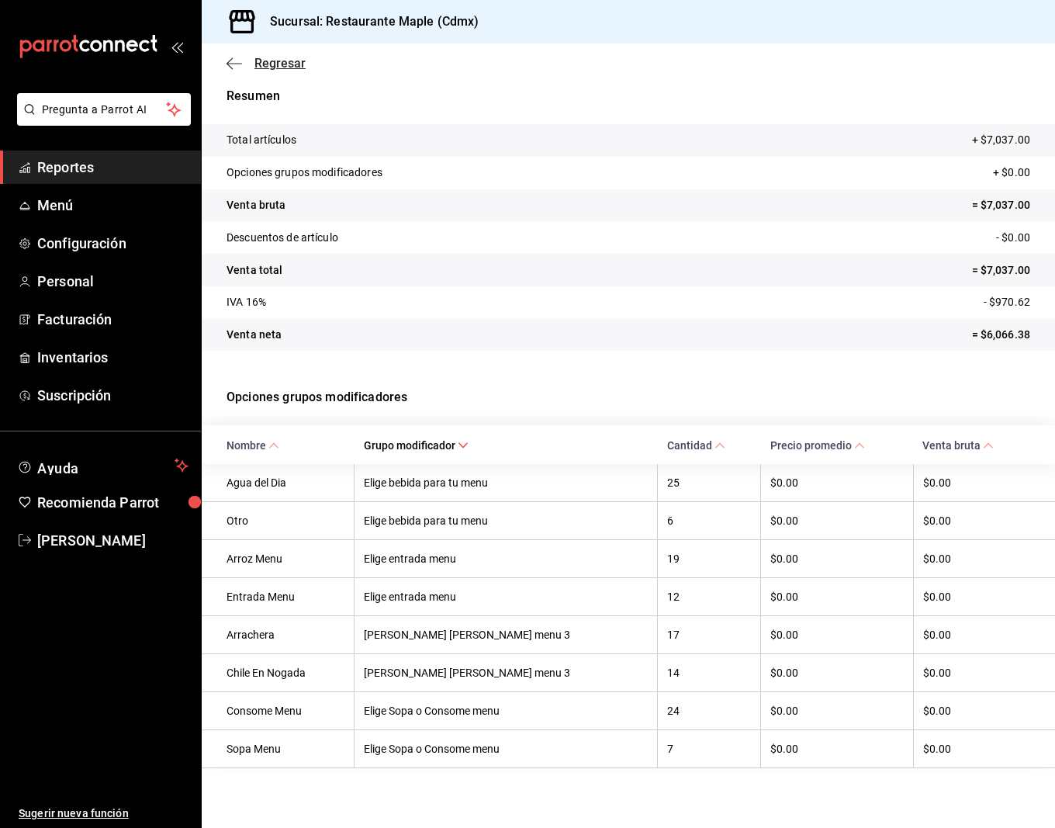
click at [230, 68] on icon "button" at bounding box center [235, 64] width 16 height 14
click at [232, 64] on icon "button" at bounding box center [235, 64] width 16 height 14
click at [105, 173] on span "Reportes" at bounding box center [112, 167] width 151 height 21
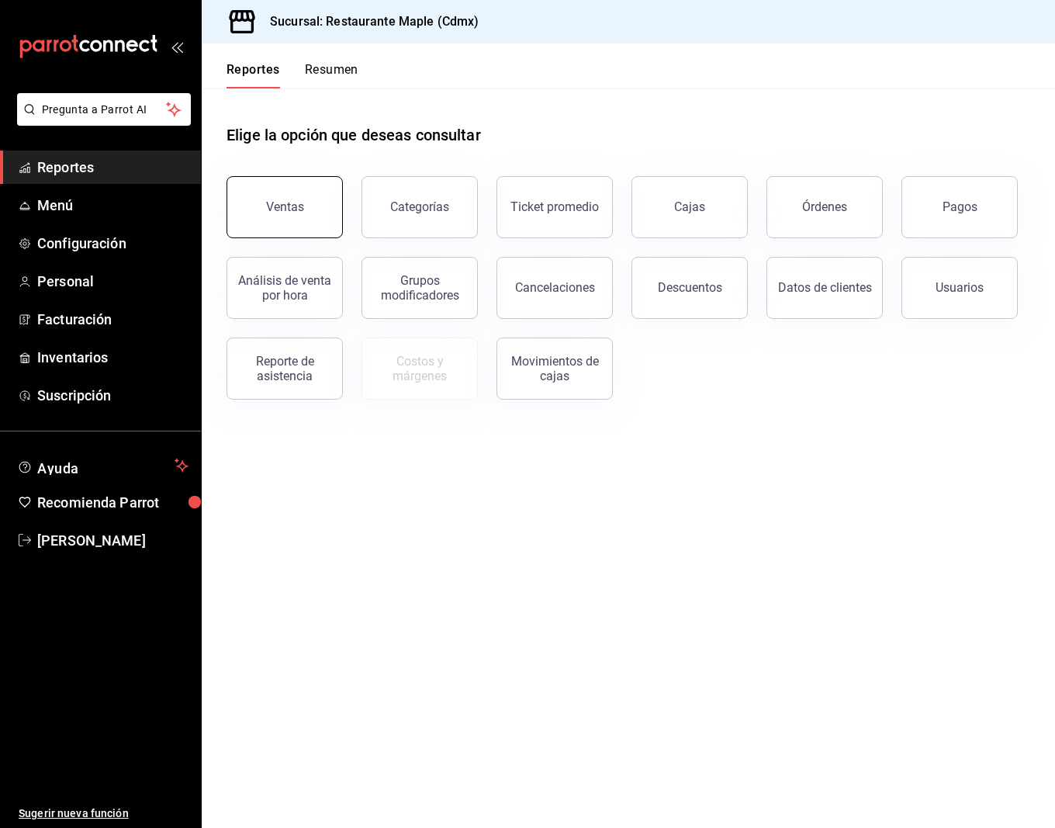
click at [293, 197] on button "Ventas" at bounding box center [285, 207] width 116 height 62
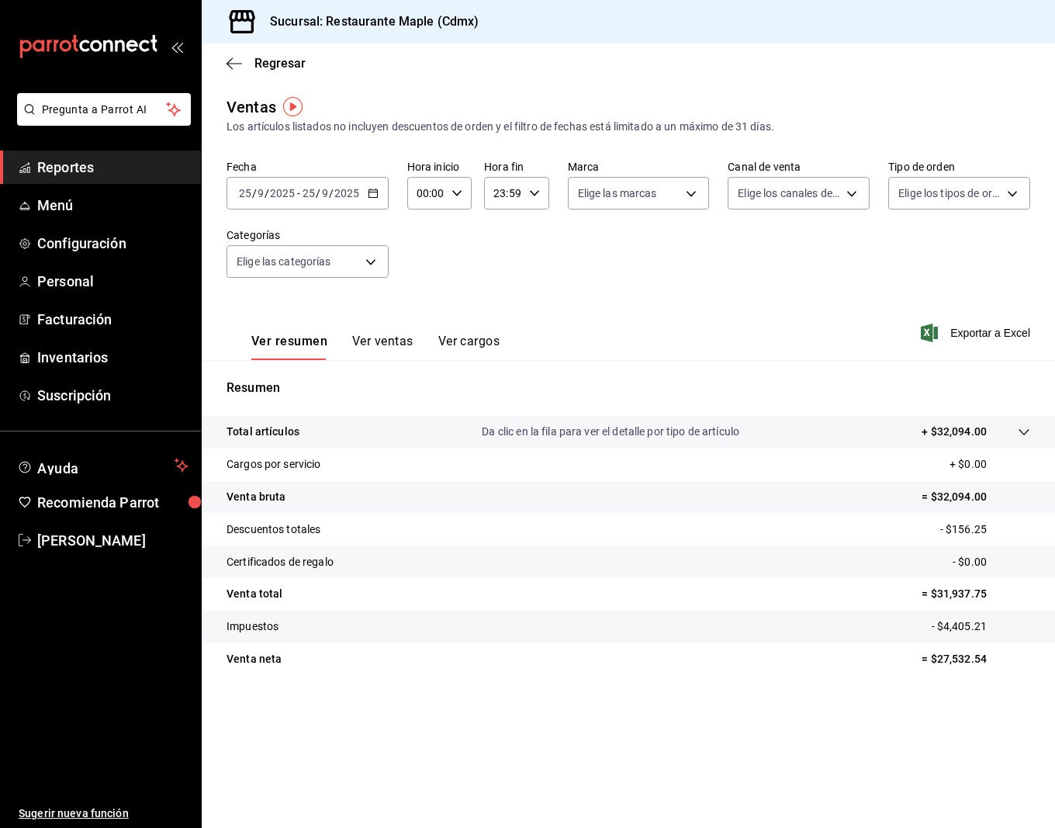
click at [388, 339] on button "Ver ventas" at bounding box center [382, 347] width 61 height 26
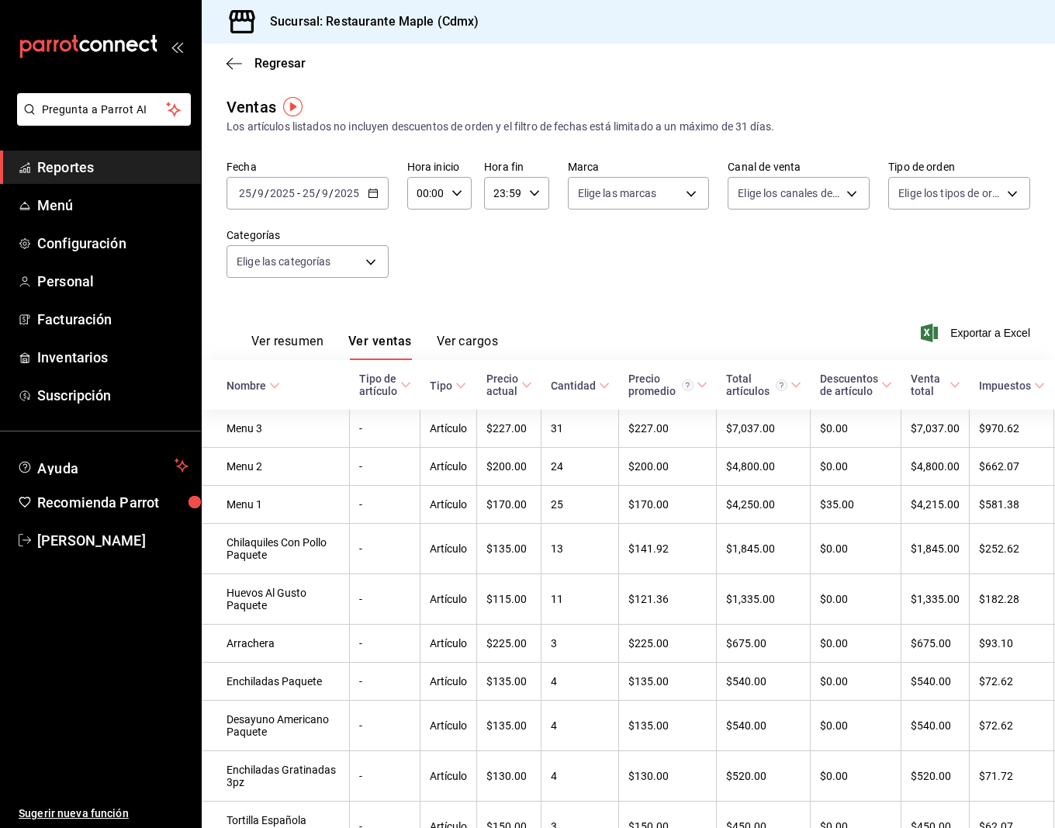
click at [629, 315] on div "Ver resumen Ver ventas Ver cargos Exportar a Excel" at bounding box center [628, 328] width 853 height 64
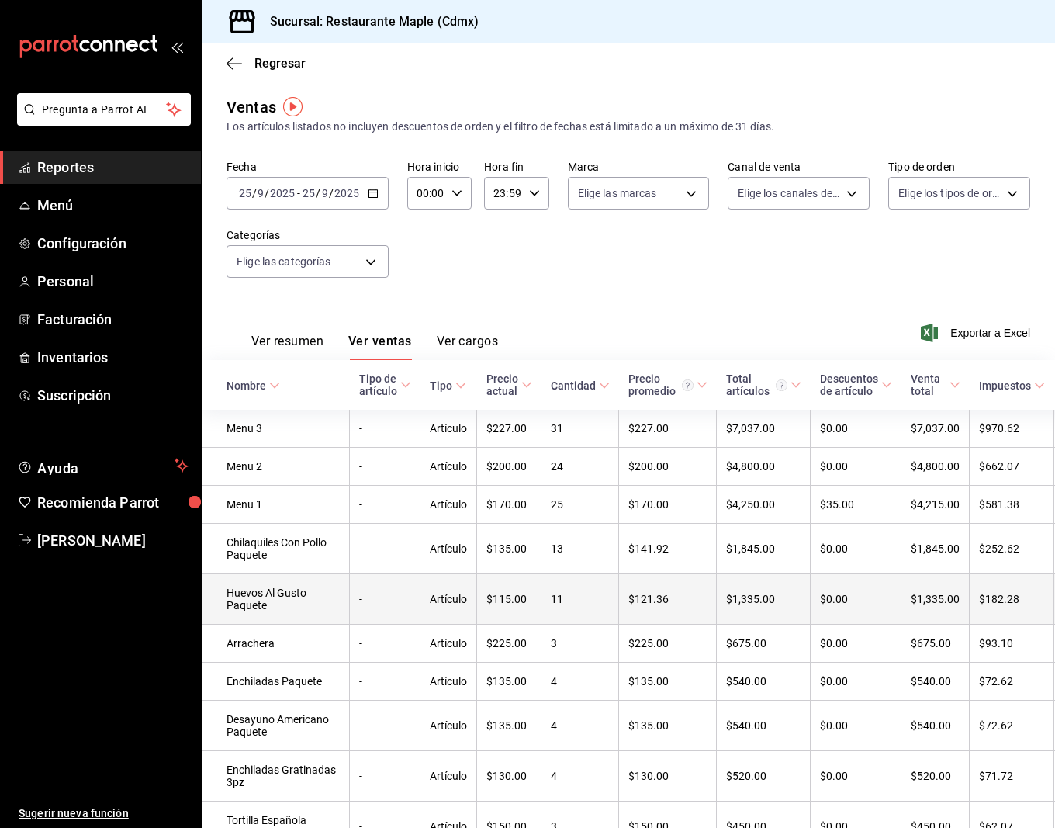
scroll to position [1, 0]
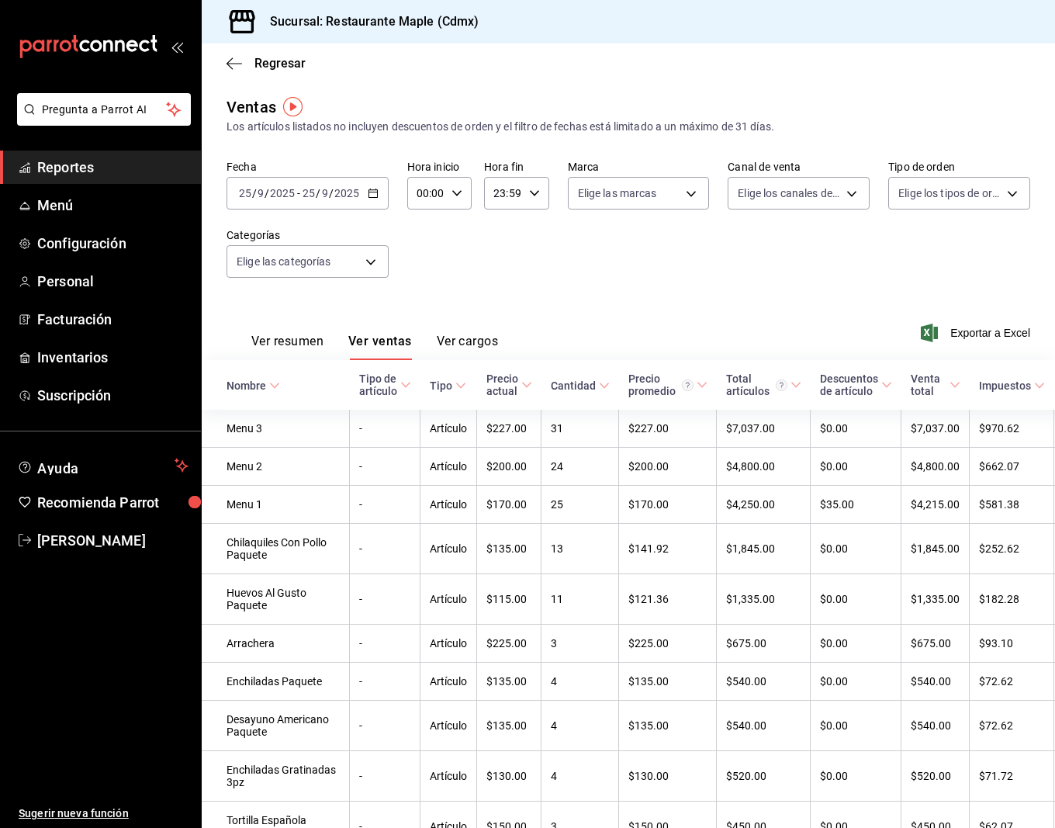
click at [639, 254] on div "Fecha 2025-09-25 25 / 9 / 2025 - 2025-09-25 25 / 9 / 2025 Hora inicio 00:00 Hor…" at bounding box center [629, 228] width 804 height 137
click at [672, 282] on div "Fecha 2025-09-25 25 / 9 / 2025 - 2025-09-25 25 / 9 / 2025 Hora inicio 00:00 Hor…" at bounding box center [629, 228] width 804 height 137
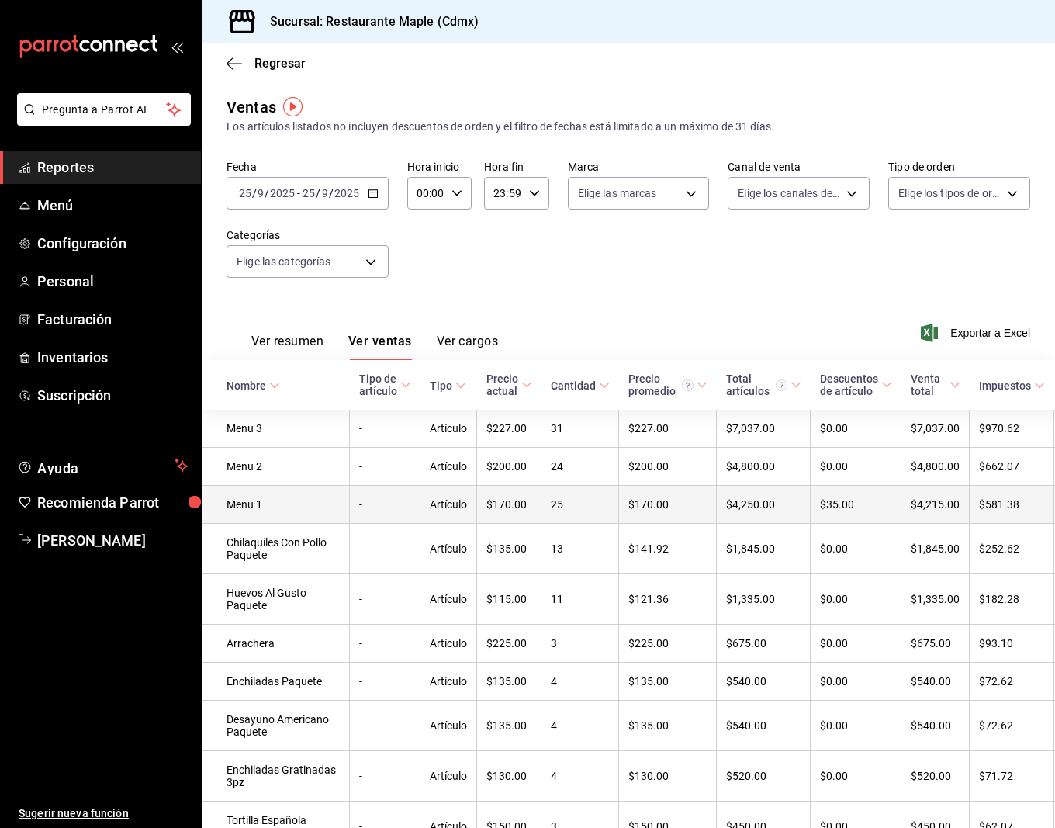
click at [279, 499] on td "Menu 1" at bounding box center [276, 505] width 148 height 38
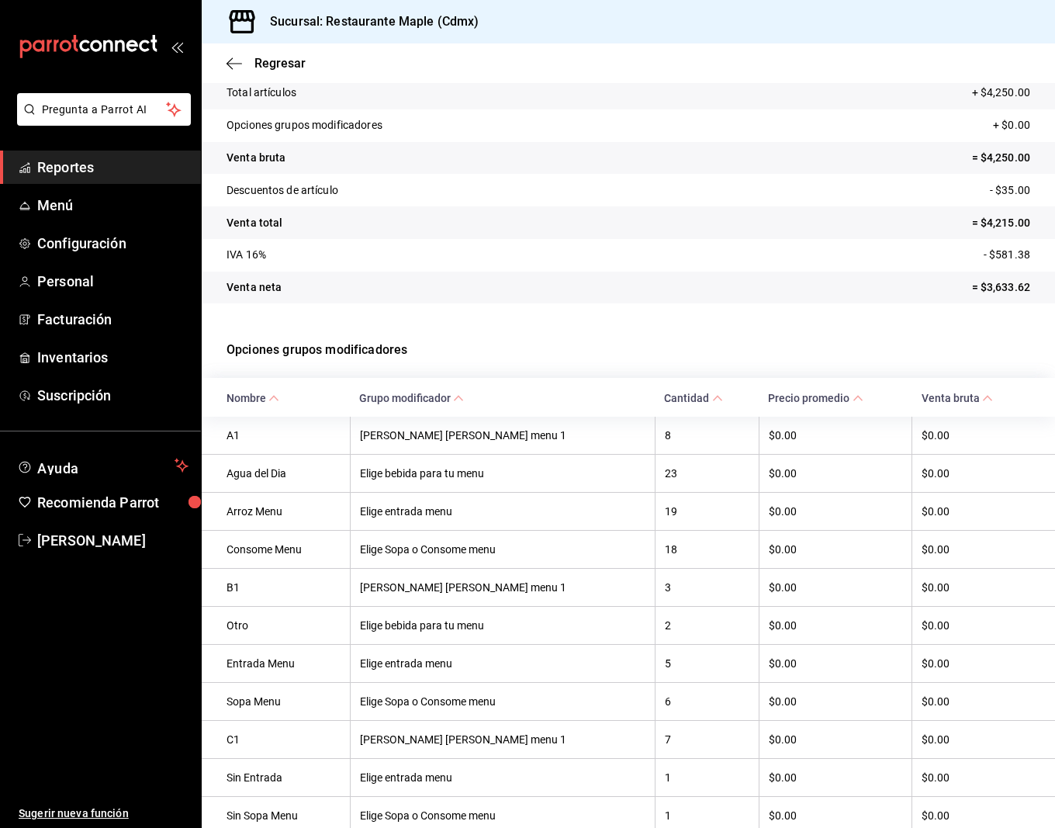
scroll to position [207, 0]
